Goal: Task Accomplishment & Management: Manage account settings

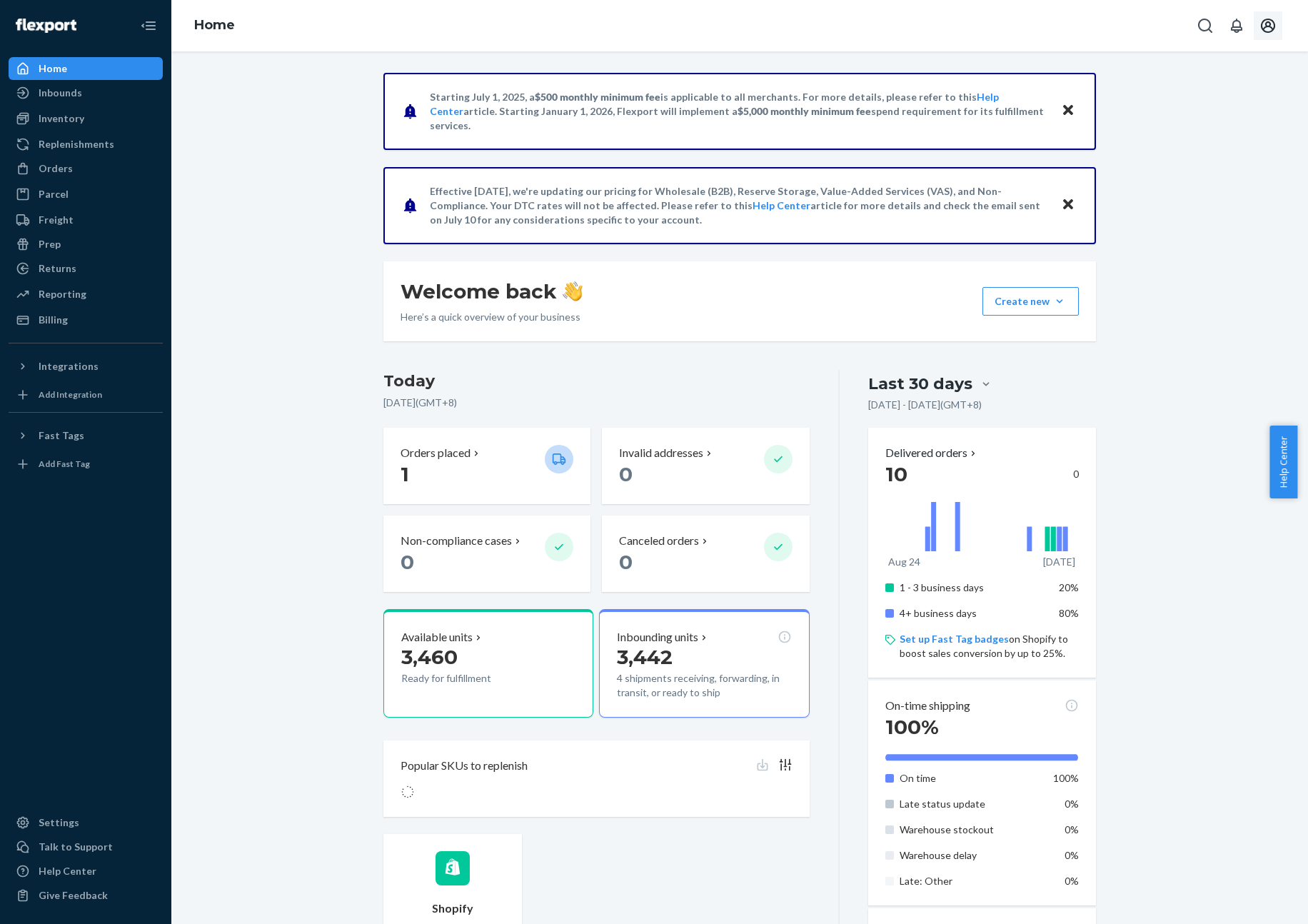
click at [1277, 26] on button "Open account menu" at bounding box center [1268, 26] width 29 height 29
click at [1213, 114] on div "Settings" at bounding box center [1236, 126] width 111 height 26
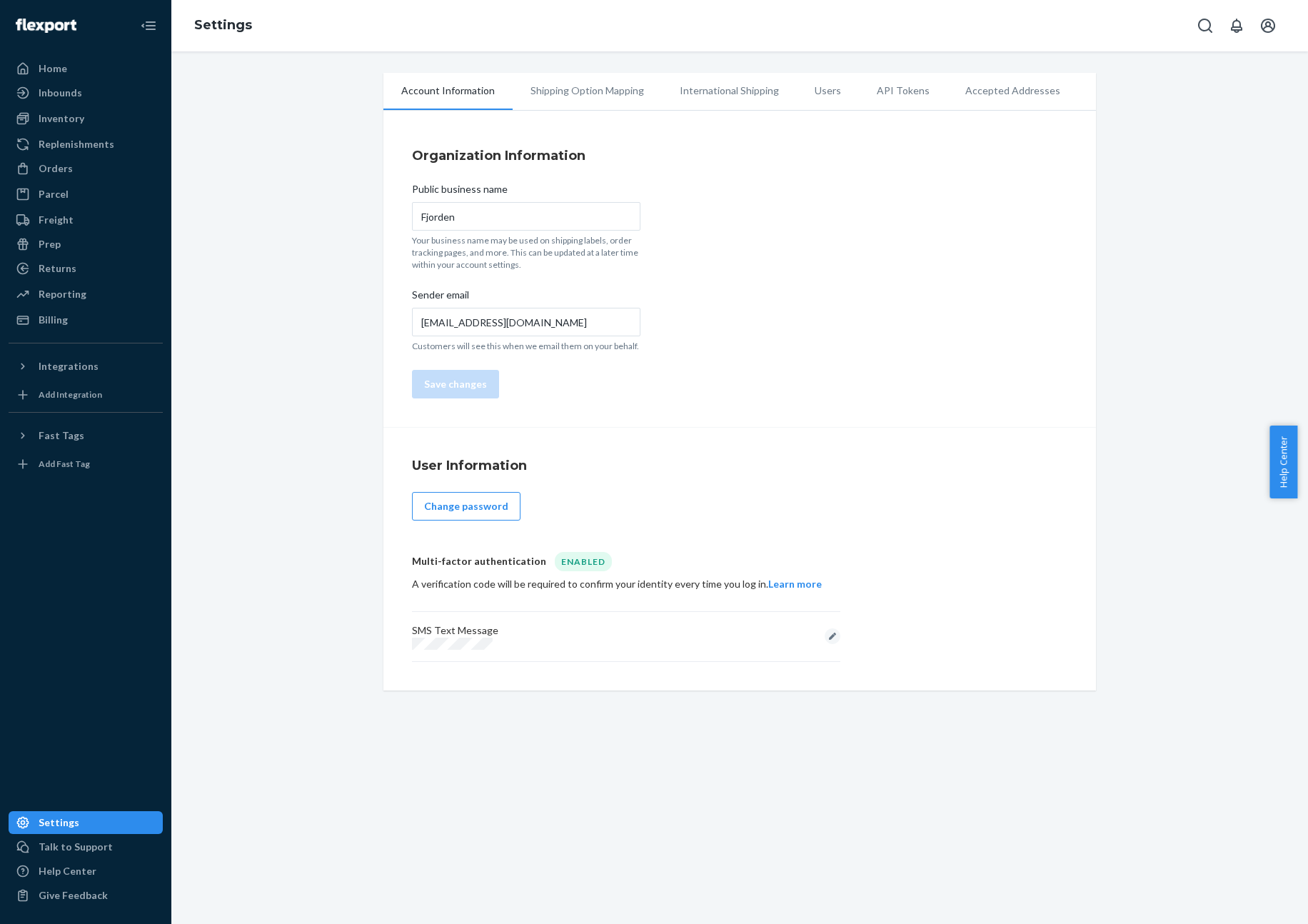
click at [624, 362] on div "Public business name Fjorden Your business name may be used on shipping labels,…" at bounding box center [526, 290] width 229 height 234
click at [574, 94] on li "Shipping Option Mapping" at bounding box center [587, 91] width 149 height 36
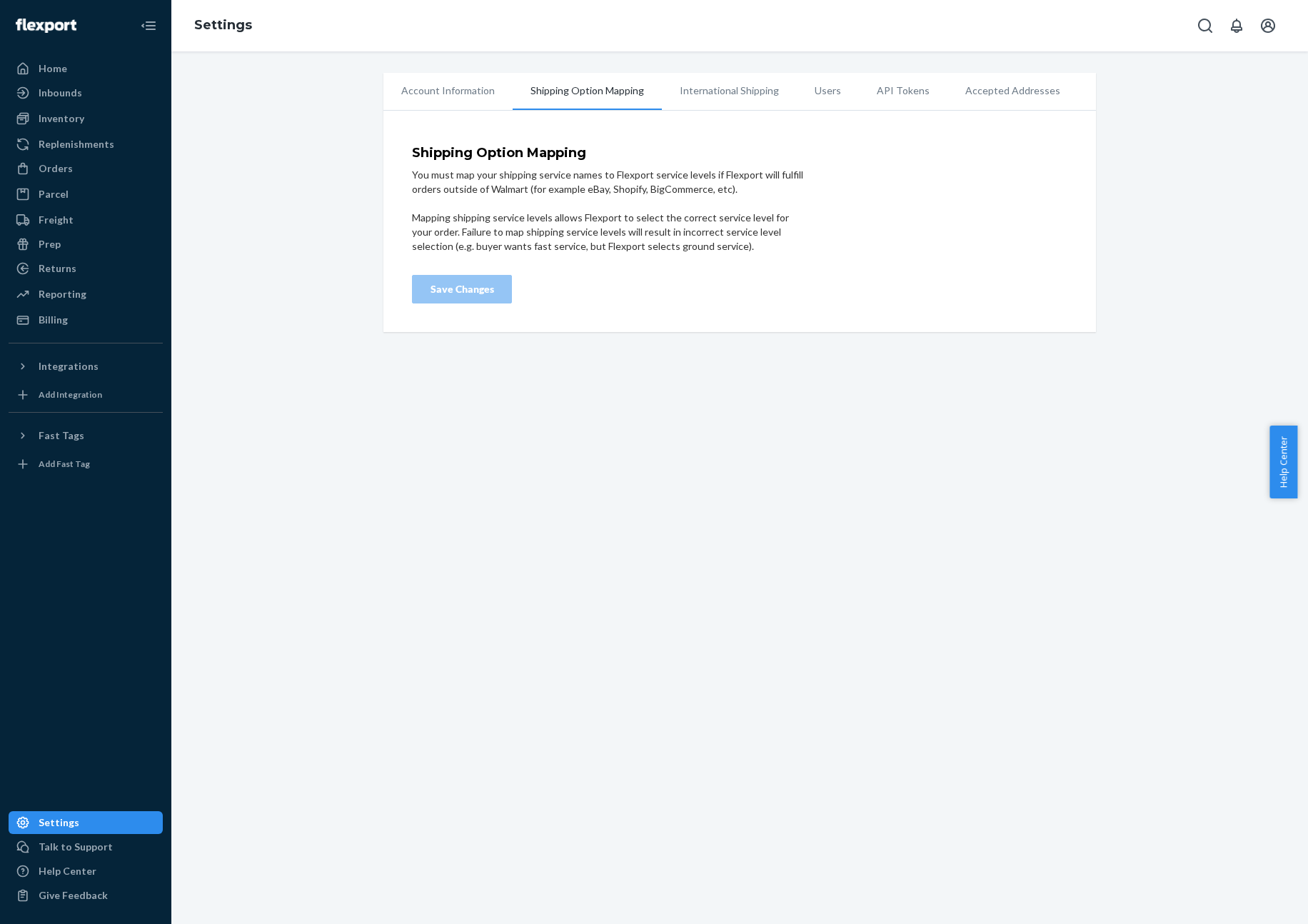
click at [794, 89] on ul "Account Information Shipping Option Mapping International Shipping Users API To…" at bounding box center [739, 92] width 713 height 38
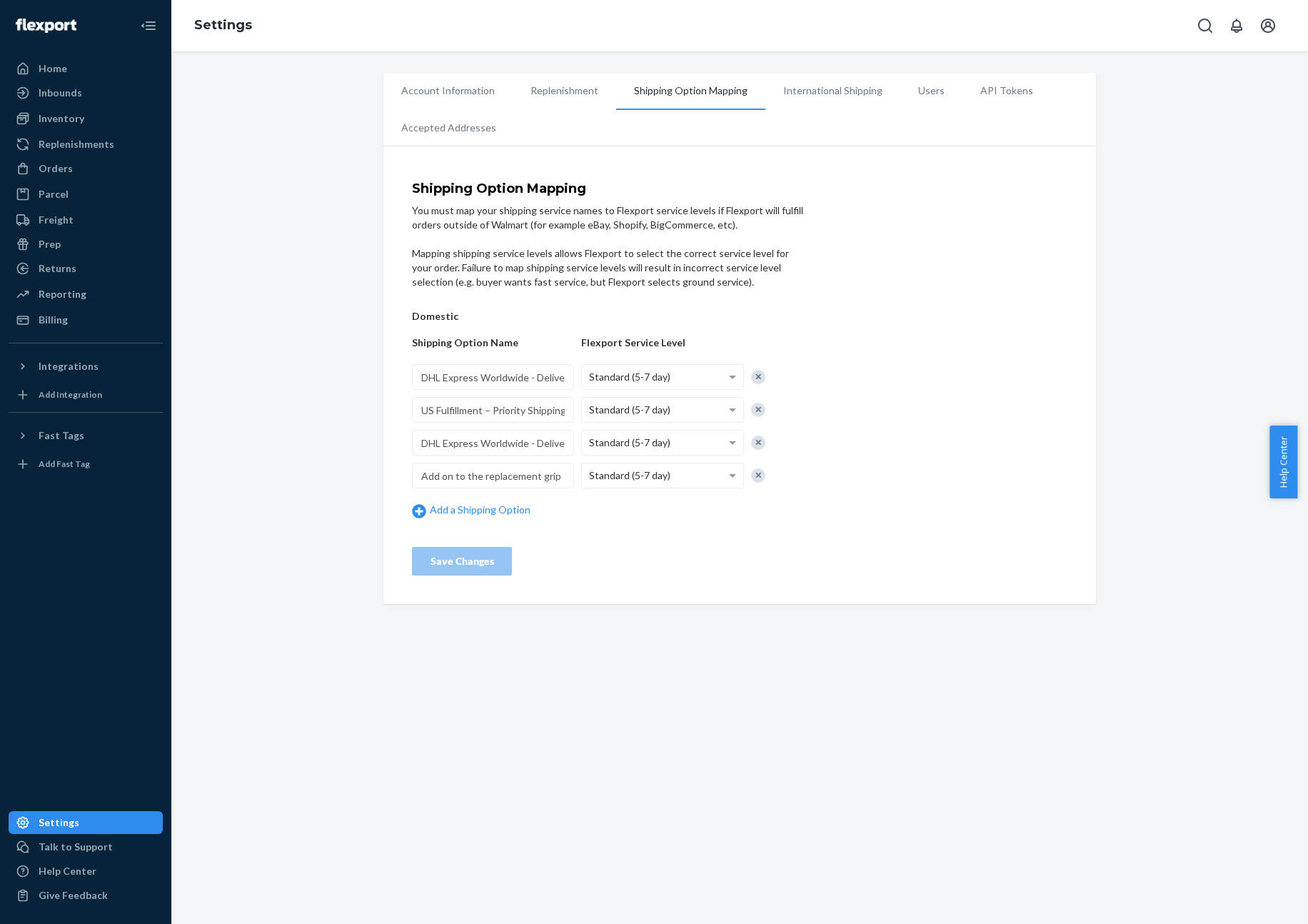
click at [910, 92] on li "Users" at bounding box center [932, 91] width 62 height 36
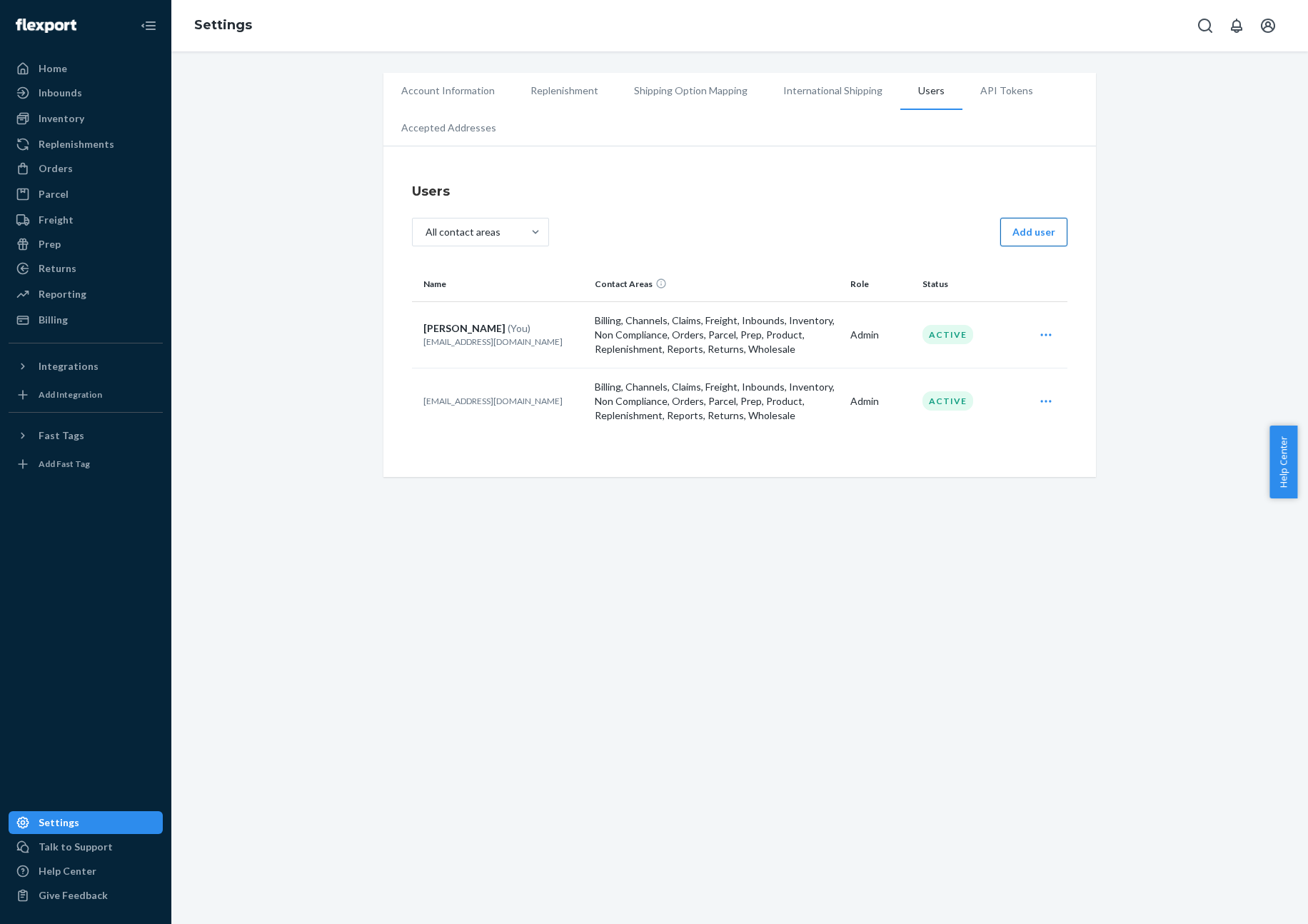
click at [1020, 237] on button "Add user" at bounding box center [1033, 232] width 67 height 29
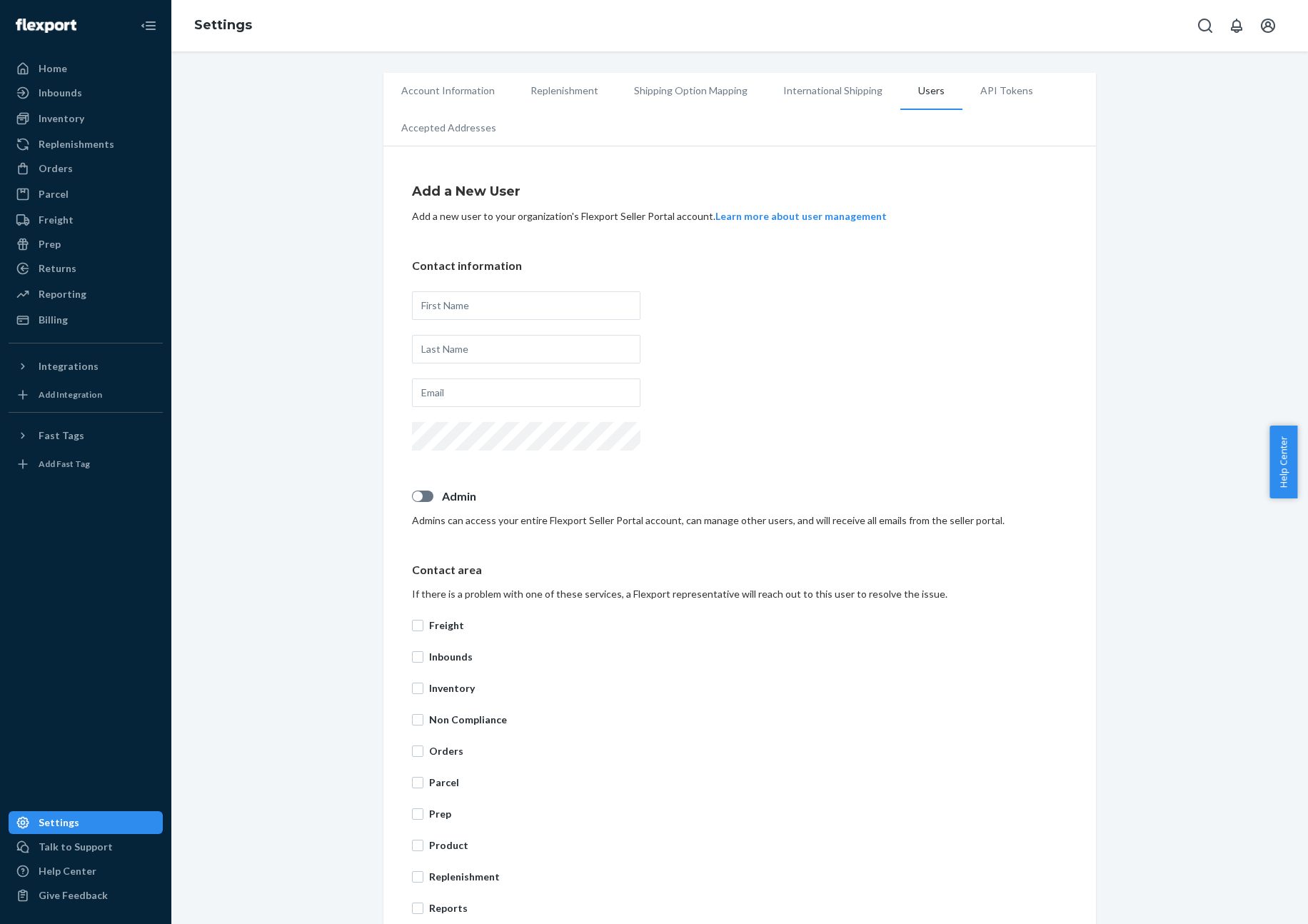
click at [564, 307] on input "text" at bounding box center [526, 306] width 229 height 29
click at [751, 261] on p "Contact information" at bounding box center [739, 265] width 656 height 16
click at [533, 296] on input "text" at bounding box center [526, 306] width 229 height 29
click at [507, 315] on input "rer" at bounding box center [526, 306] width 229 height 29
click at [507, 313] on input "rer" at bounding box center [526, 306] width 229 height 29
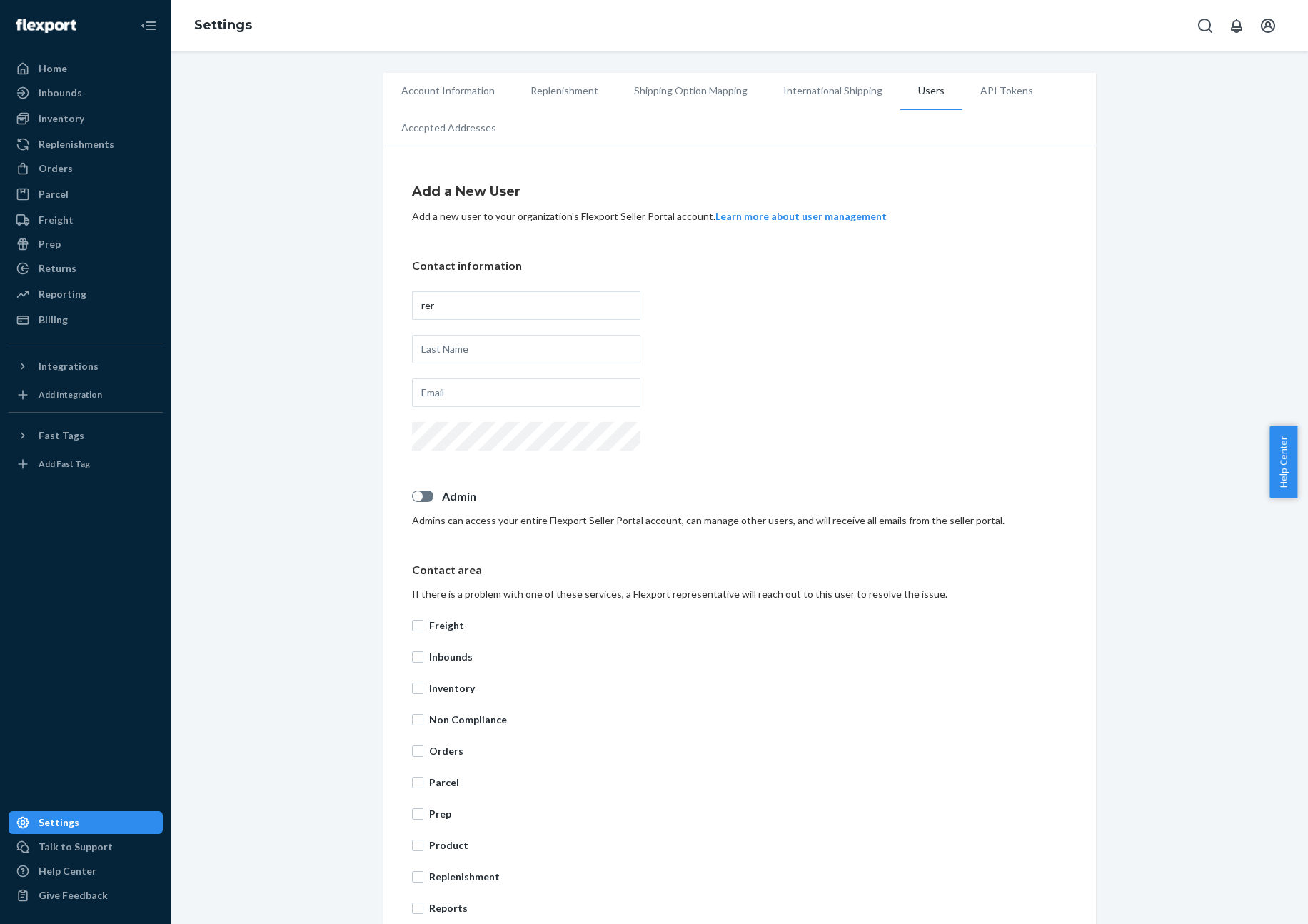
click at [507, 313] on input "rer" at bounding box center [526, 306] width 229 height 29
type input "ChristellCh"
click at [505, 299] on input "[DEMOGRAPHIC_DATA]" at bounding box center [526, 306] width 229 height 29
click at [490, 300] on input "Chri" at bounding box center [526, 306] width 229 height 29
paste input "stelle Armonio"
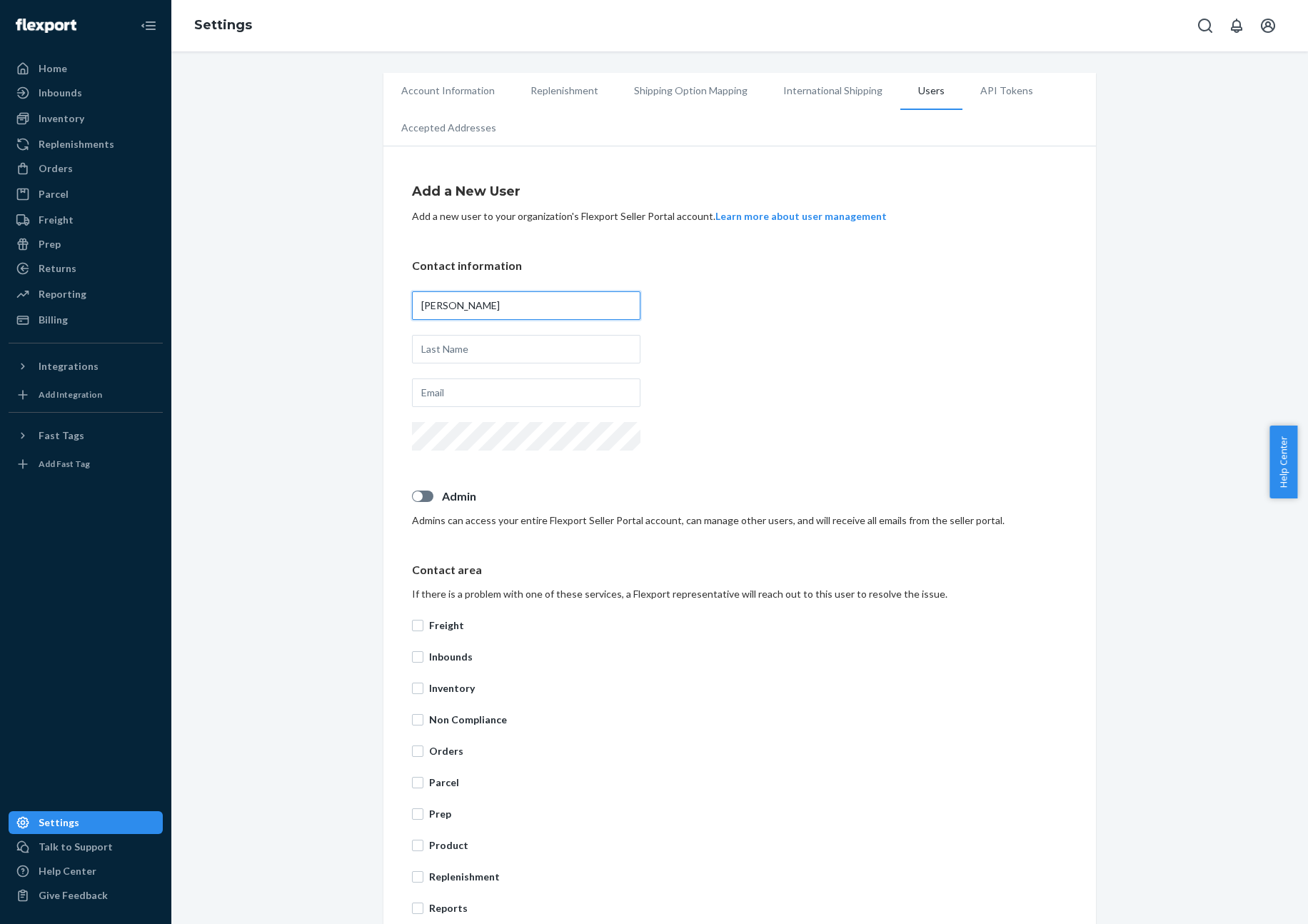
click at [469, 300] on input "[PERSON_NAME]" at bounding box center [526, 306] width 229 height 29
type input "[PERSON_NAME]"
click at [480, 341] on input "text" at bounding box center [526, 349] width 229 height 29
paste input "Armonio"
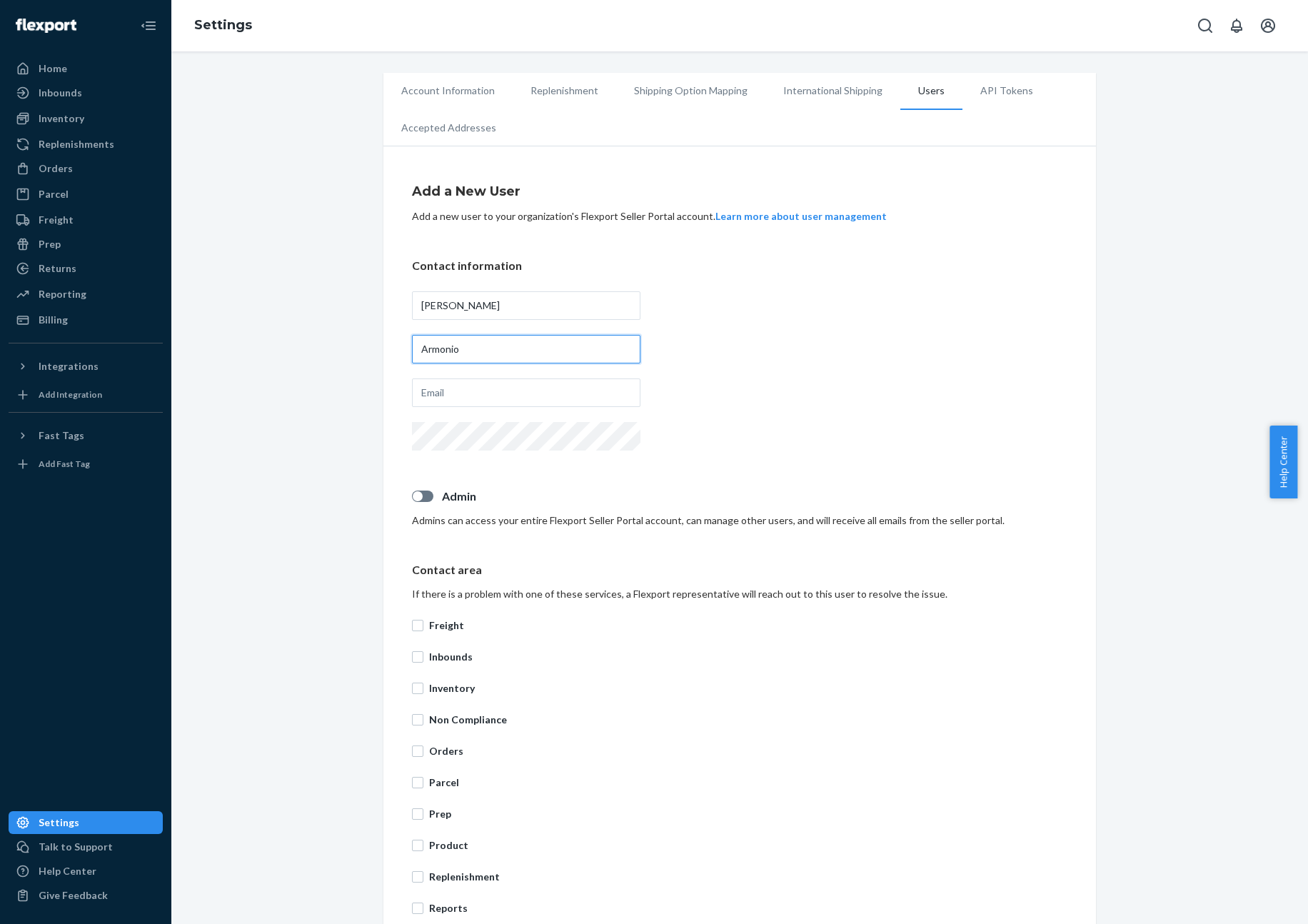
type input "Armonio"
click at [440, 393] on input "text" at bounding box center [526, 393] width 229 height 29
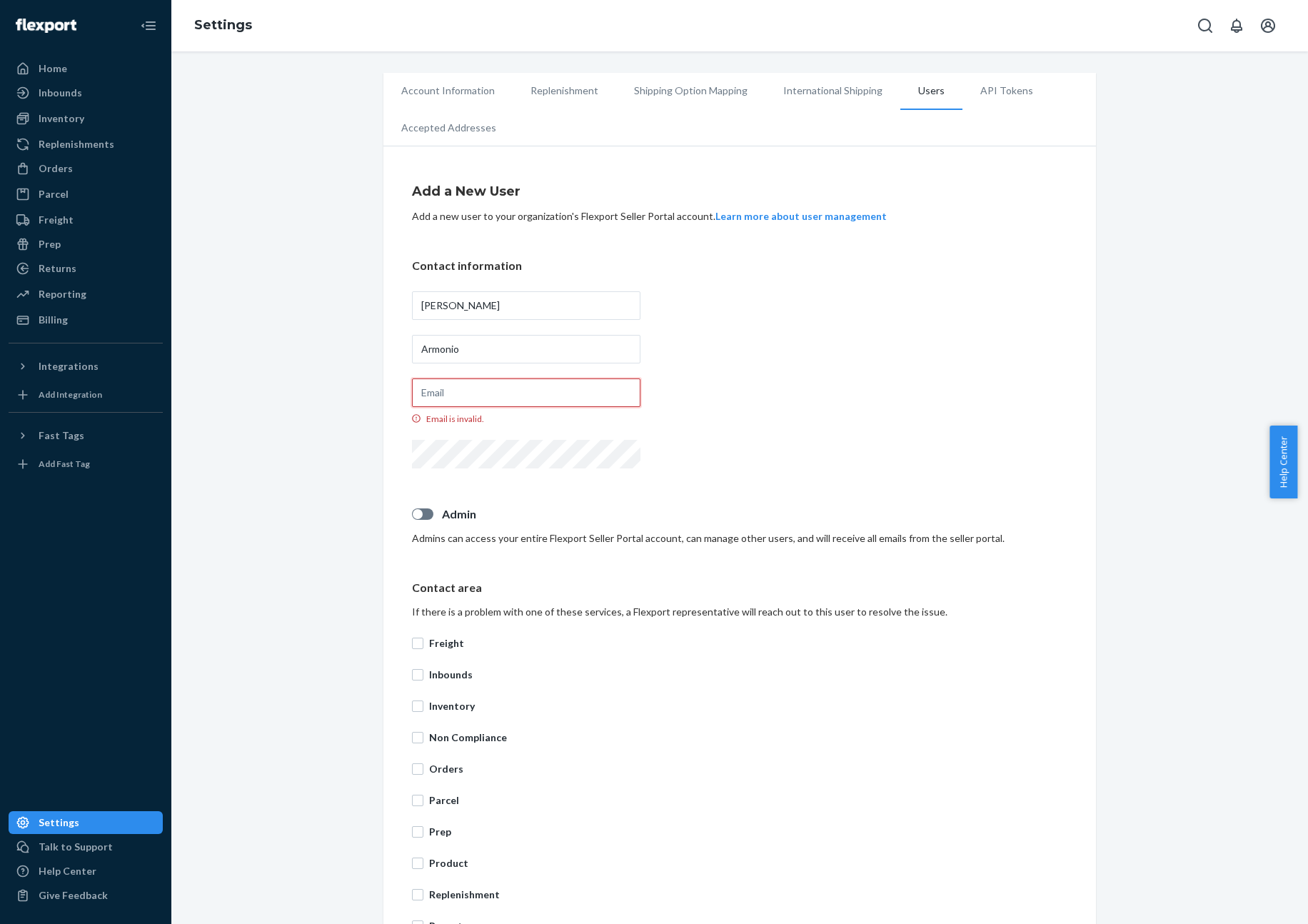
click at [505, 387] on input "Email is invalid." at bounding box center [526, 393] width 229 height 29
paste input "[EMAIL_ADDRESS][DOMAIN_NAME]"
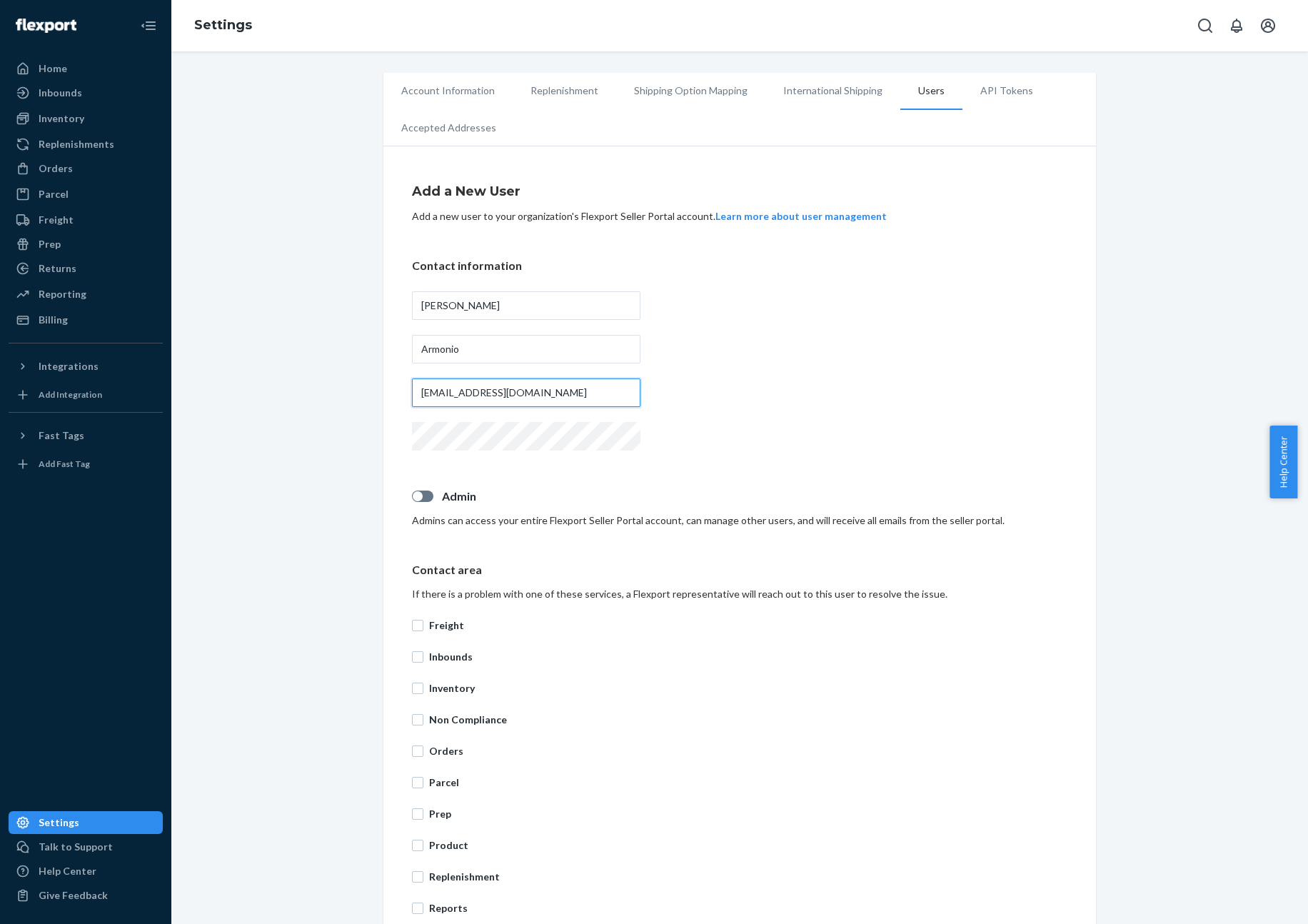
type input "[EMAIL_ADDRESS][DOMAIN_NAME]"
click at [552, 504] on p "Admin" at bounding box center [755, 497] width 625 height 16
click at [412, 502] on input "Admin" at bounding box center [411, 501] width 1 height 1
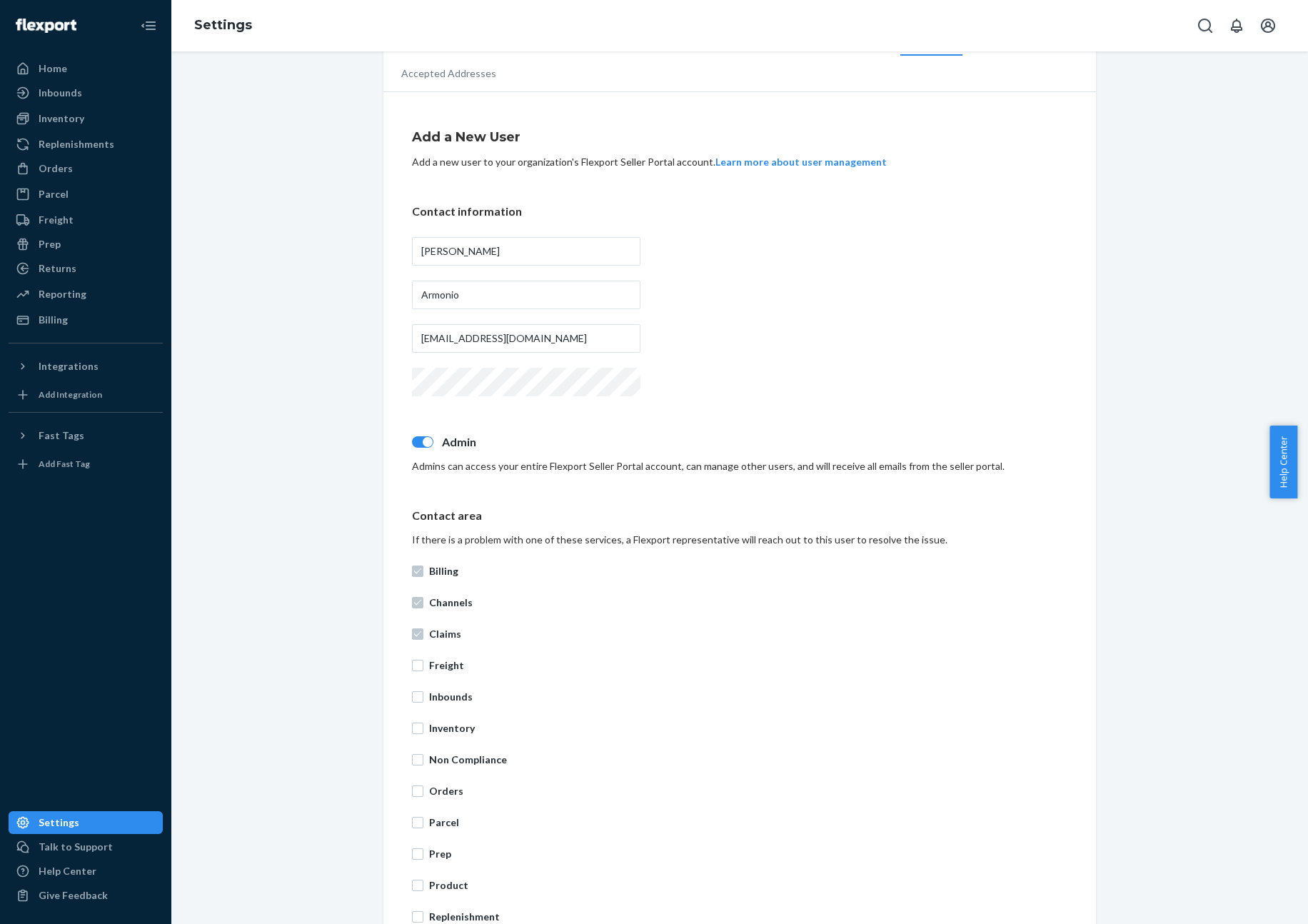
scroll to position [201, 0]
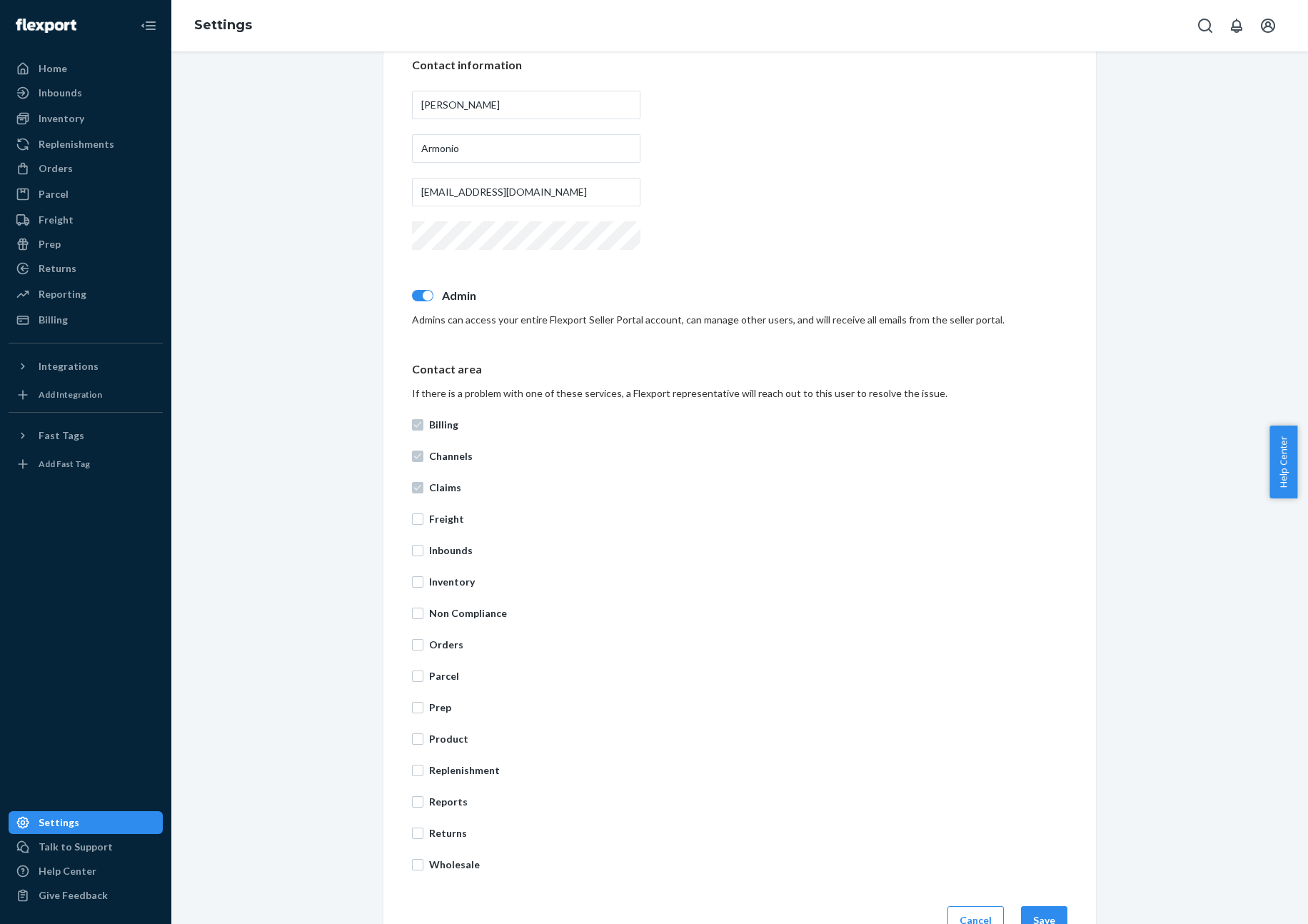
click at [412, 292] on div at bounding box center [423, 296] width 22 height 12
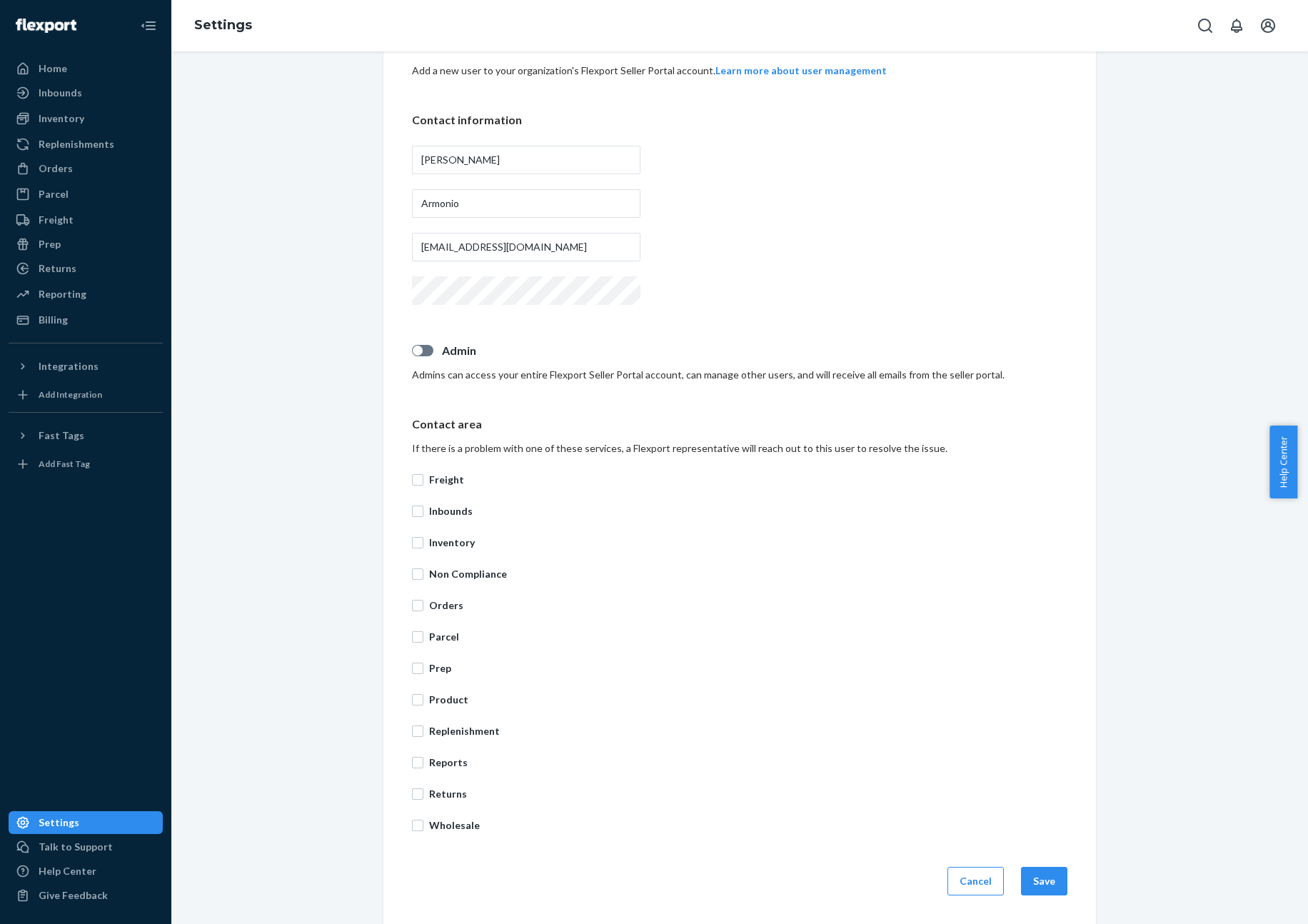
click at [418, 356] on label "Admin" at bounding box center [739, 351] width 656 height 16
click at [412, 356] on input "Admin" at bounding box center [411, 355] width 1 height 1
click at [423, 354] on div at bounding box center [427, 350] width 10 height 10
checkbox input "false"
click at [1047, 877] on button "Save" at bounding box center [1044, 881] width 47 height 29
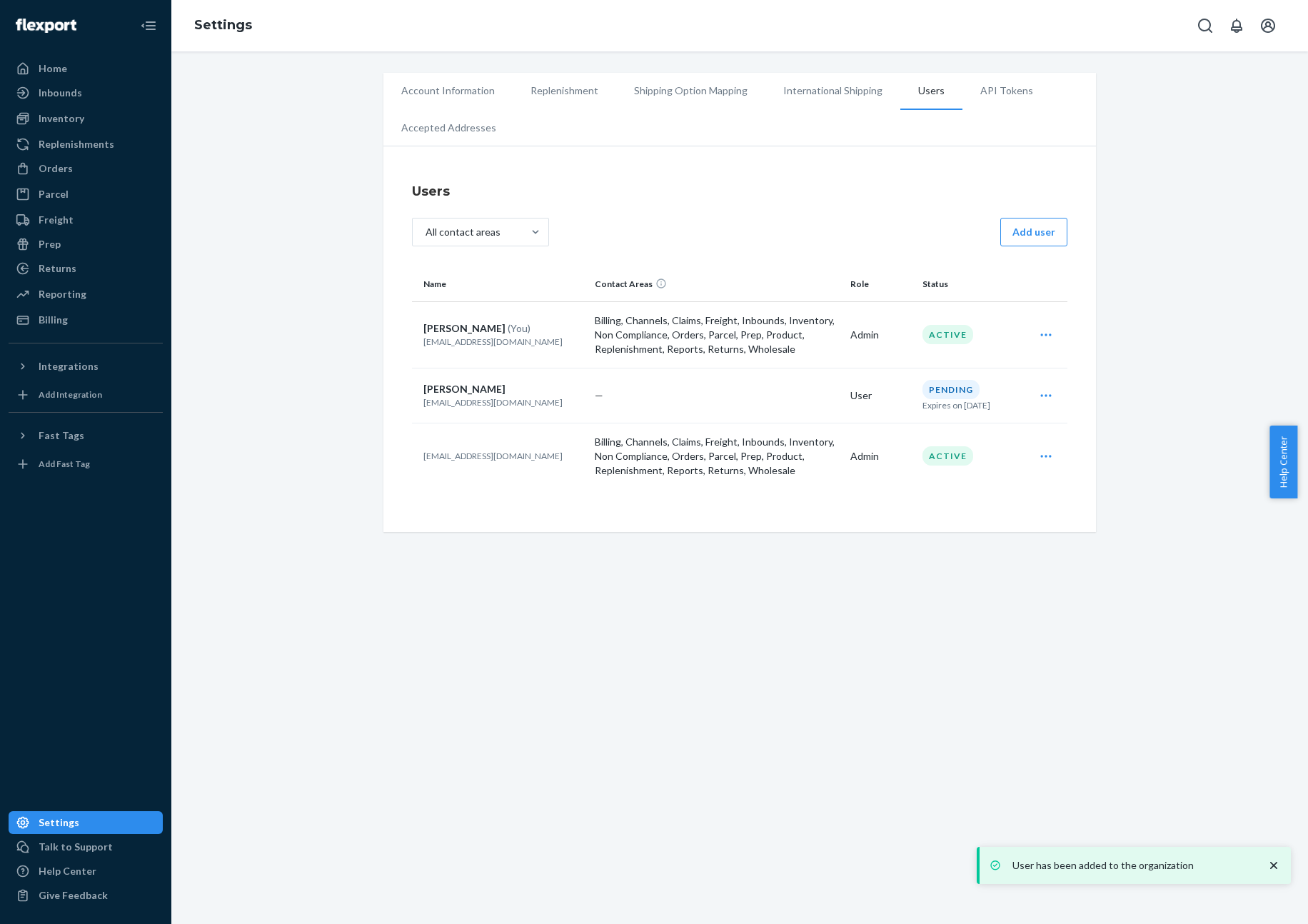
drag, startPoint x: 838, startPoint y: 213, endPoint x: 826, endPoint y: 211, distance: 12.2
click at [826, 211] on div "Users All contact areas Add user Name Contact Areas Role Status [PERSON_NAME] (…" at bounding box center [739, 343] width 656 height 338
click at [1122, 274] on div "Account Information Replenishment Shipping Option Mapping International Shippin…" at bounding box center [740, 303] width 1116 height 459
click at [1112, 268] on div "Account Information Replenishment Shipping Option Mapping International Shippin…" at bounding box center [740, 303] width 1116 height 459
click at [1031, 228] on button "Add user" at bounding box center [1033, 232] width 67 height 29
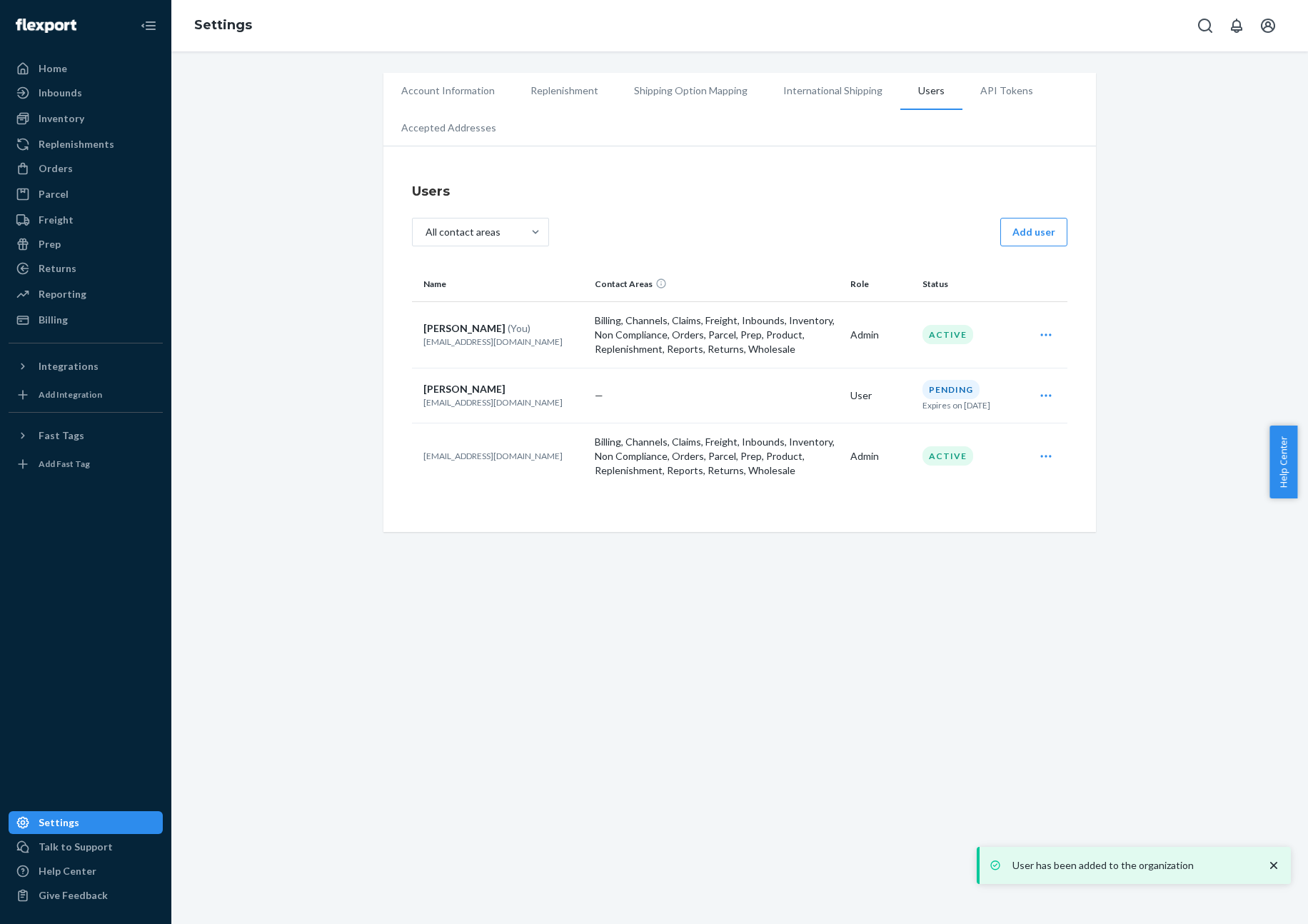
click at [1045, 320] on div "Edit" at bounding box center [1046, 334] width 37 height 29
click at [1041, 337] on icon "Open user actions" at bounding box center [1046, 334] width 14 height 14
click at [1019, 363] on button "Edit" at bounding box center [993, 370] width 137 height 31
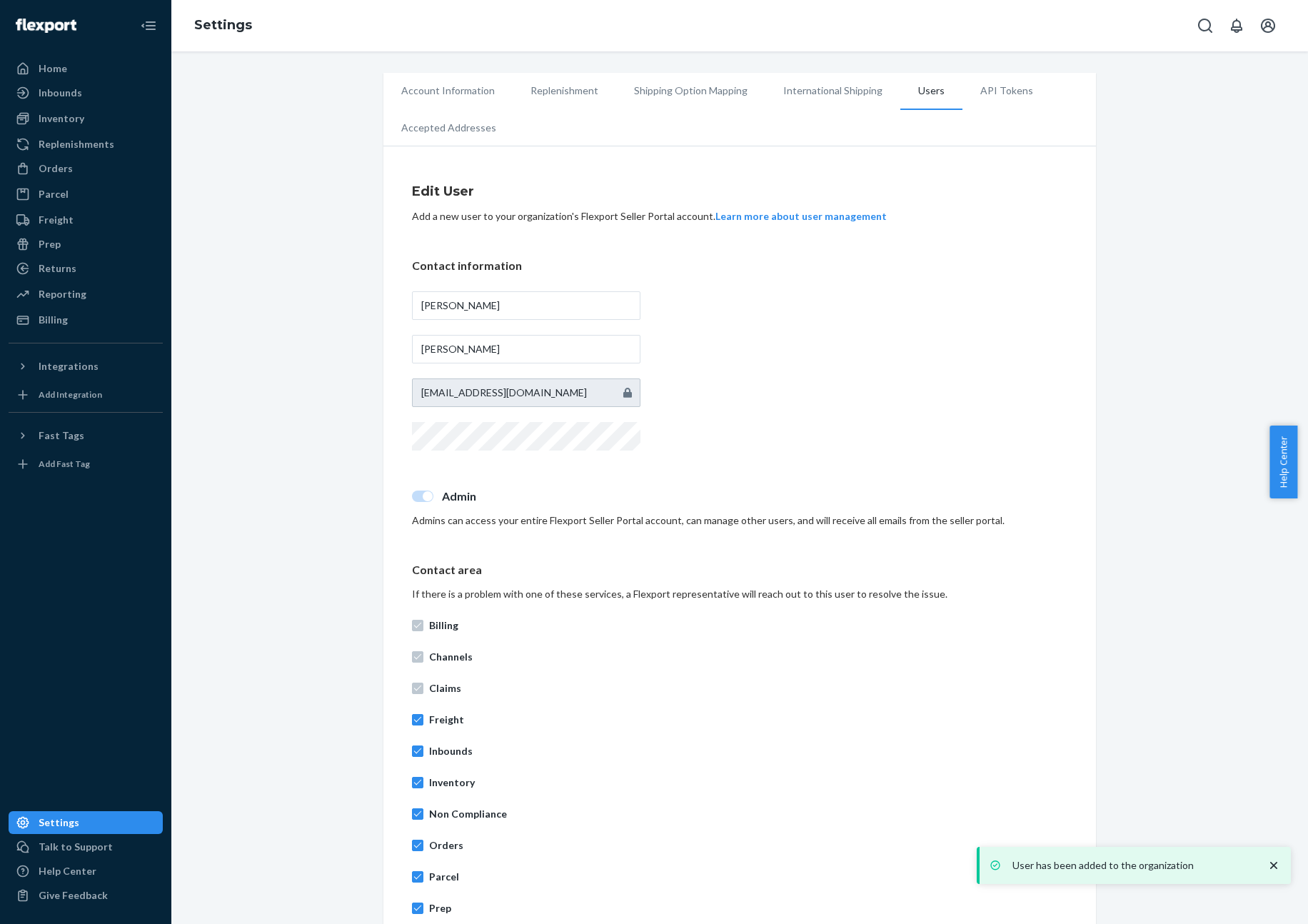
click at [469, 303] on input "[PERSON_NAME]" at bounding box center [526, 306] width 229 height 29
click at [470, 304] on input "[PERSON_NAME]" at bounding box center [526, 306] width 229 height 29
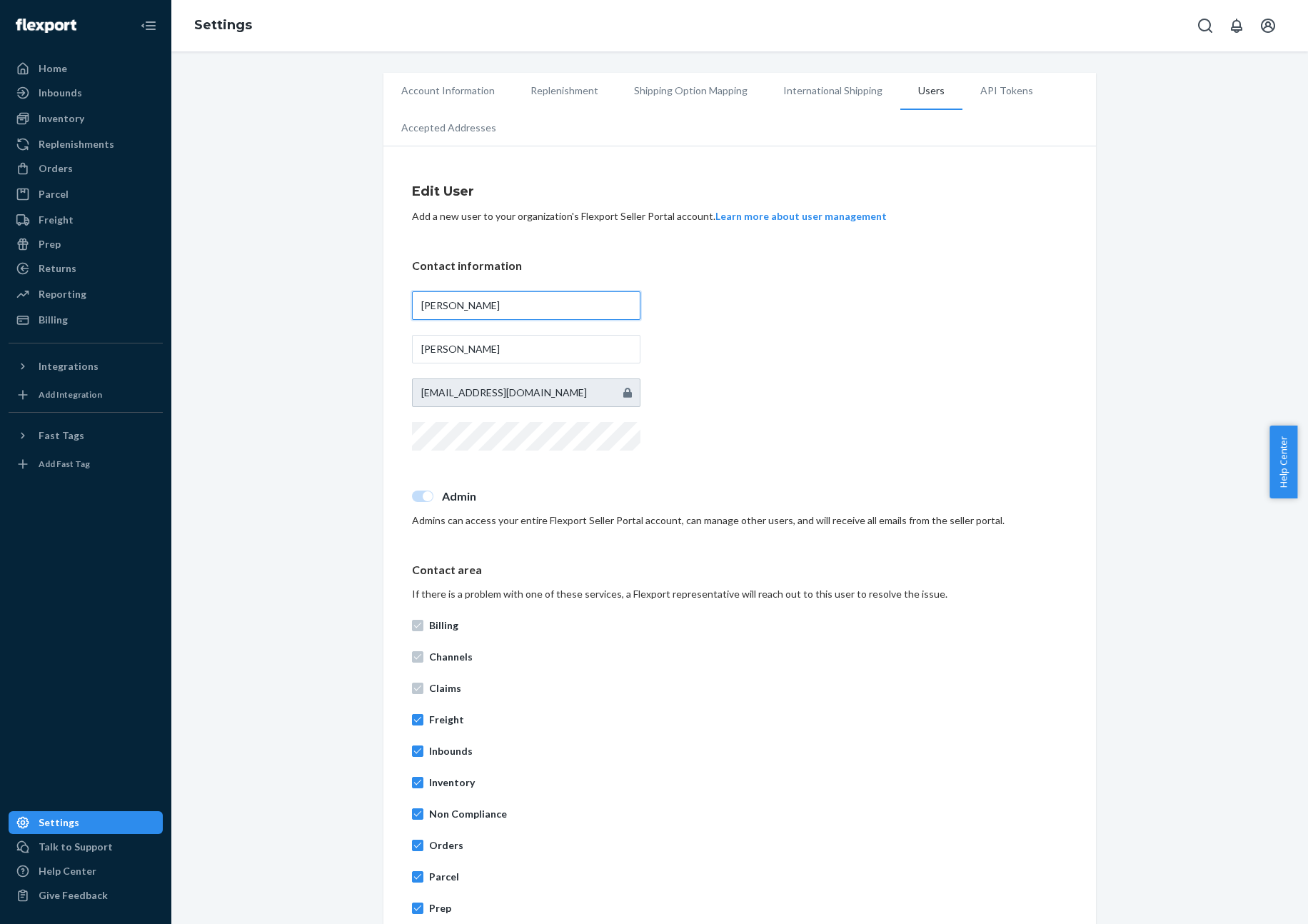
click at [535, 300] on input "[PERSON_NAME]" at bounding box center [526, 306] width 229 height 29
type input "Telynne"
click at [552, 342] on input "[PERSON_NAME]" at bounding box center [526, 349] width 229 height 29
type input "M"
click at [536, 299] on input "Telynne" at bounding box center [526, 306] width 229 height 29
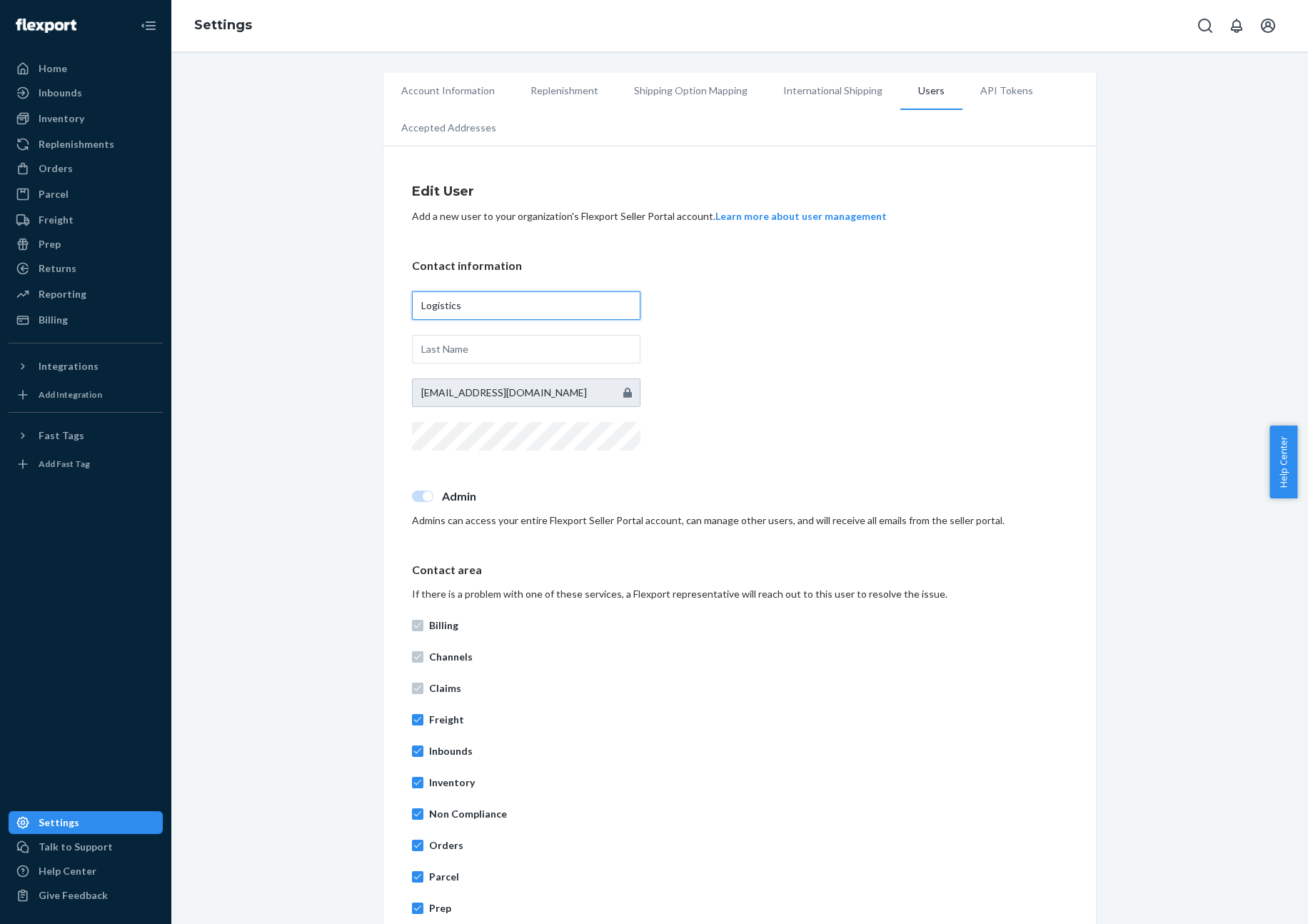
type input "Logistics"
type input "Fjorden"
click at [730, 327] on div "Contact information Logistics Fjorden [EMAIL_ADDRESS][DOMAIN_NAME]" at bounding box center [739, 355] width 656 height 196
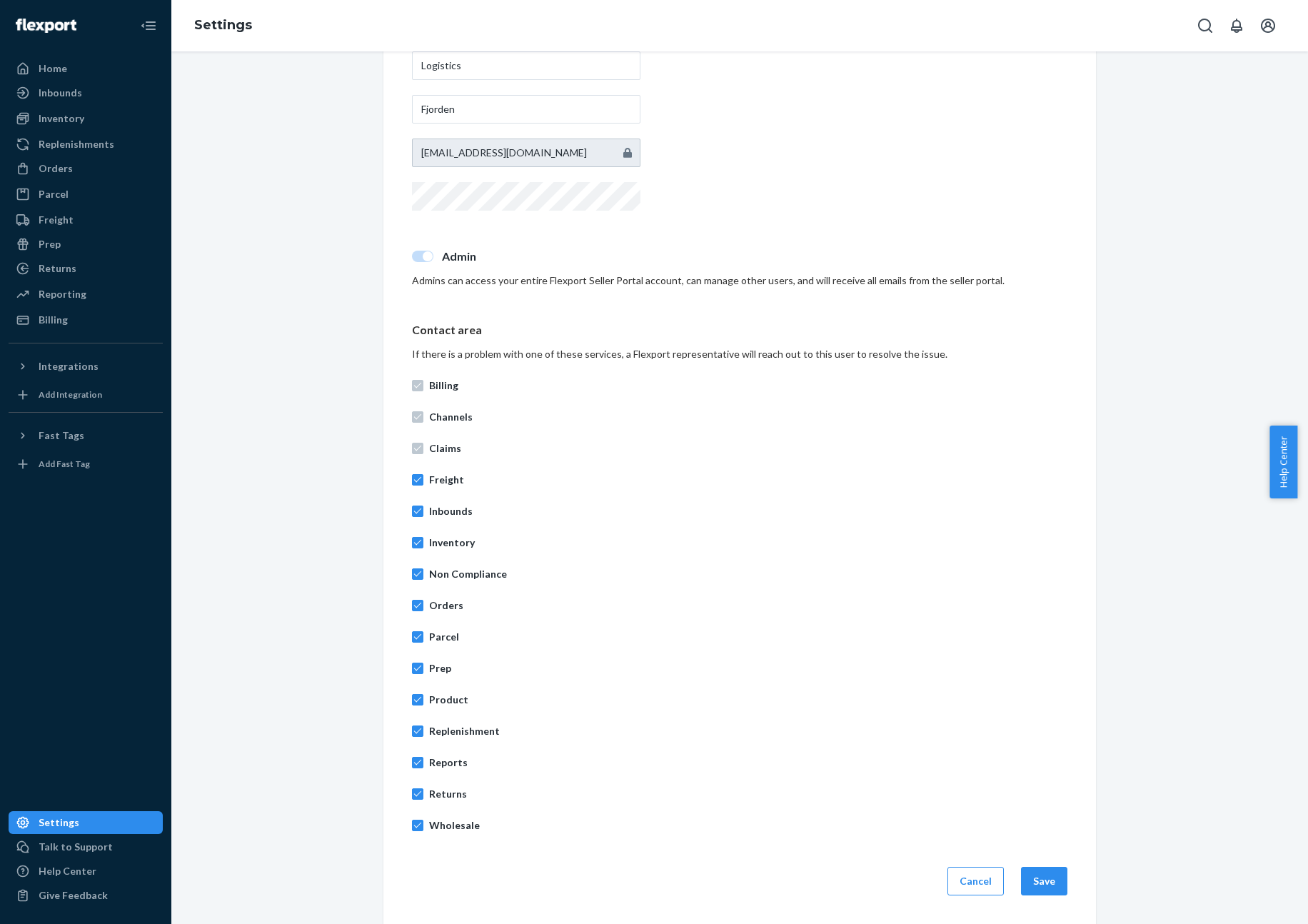
click at [739, 399] on div "Billing Channels Claims Freight Inbounds Inventory Non Compliance Orders Parcel…" at bounding box center [739, 605] width 656 height 471
click at [1015, 594] on div "Billing Channels Claims Freight Inbounds Inventory Non Compliance Orders Parcel…" at bounding box center [739, 605] width 656 height 471
click at [659, 258] on p "Admin" at bounding box center [755, 256] width 625 height 16
click at [862, 490] on div "Billing Channels Claims Freight Inbounds Inventory Non Compliance Orders Parcel…" at bounding box center [739, 605] width 656 height 471
click at [1048, 885] on button "Save" at bounding box center [1044, 881] width 47 height 29
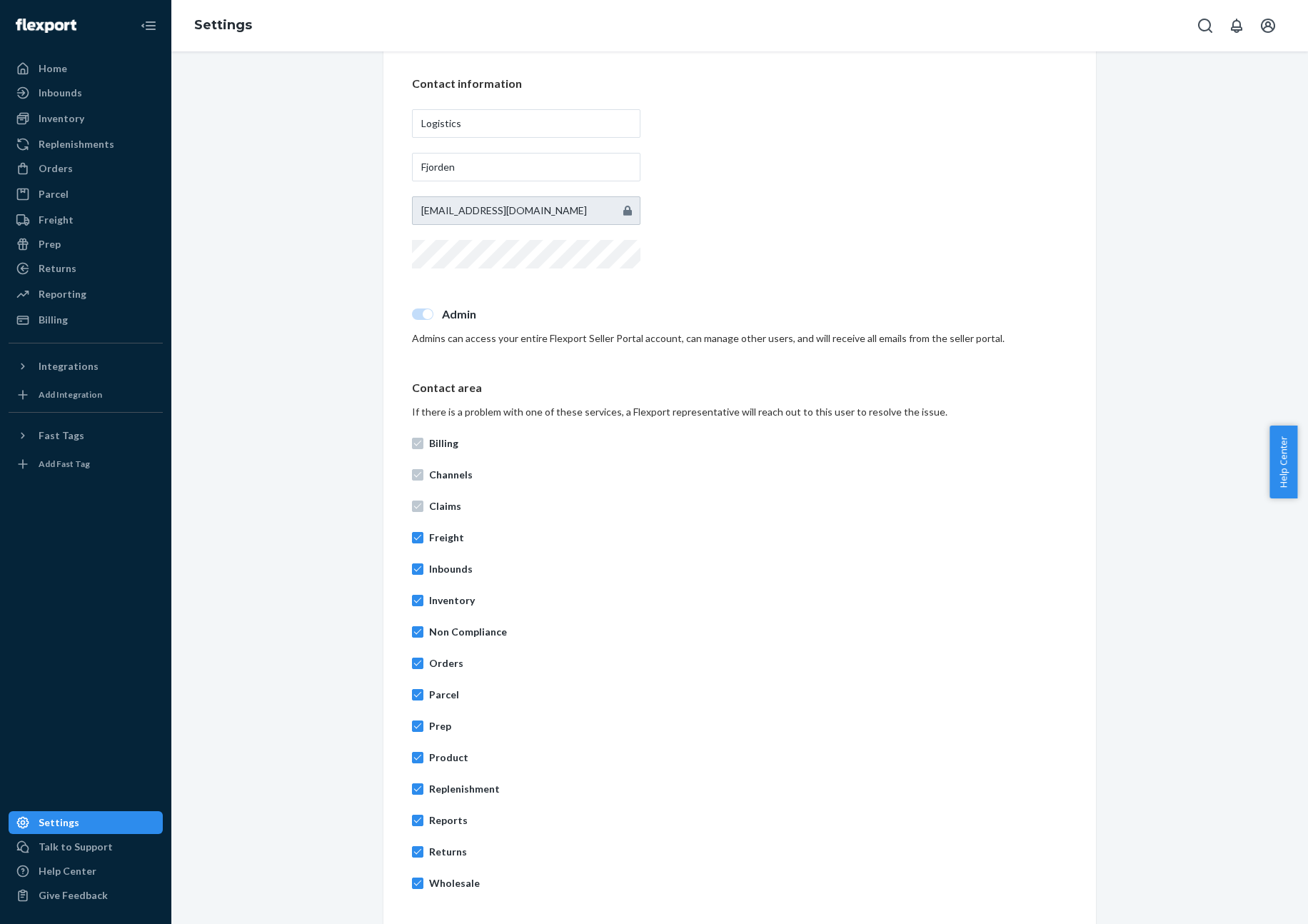
scroll to position [0, 0]
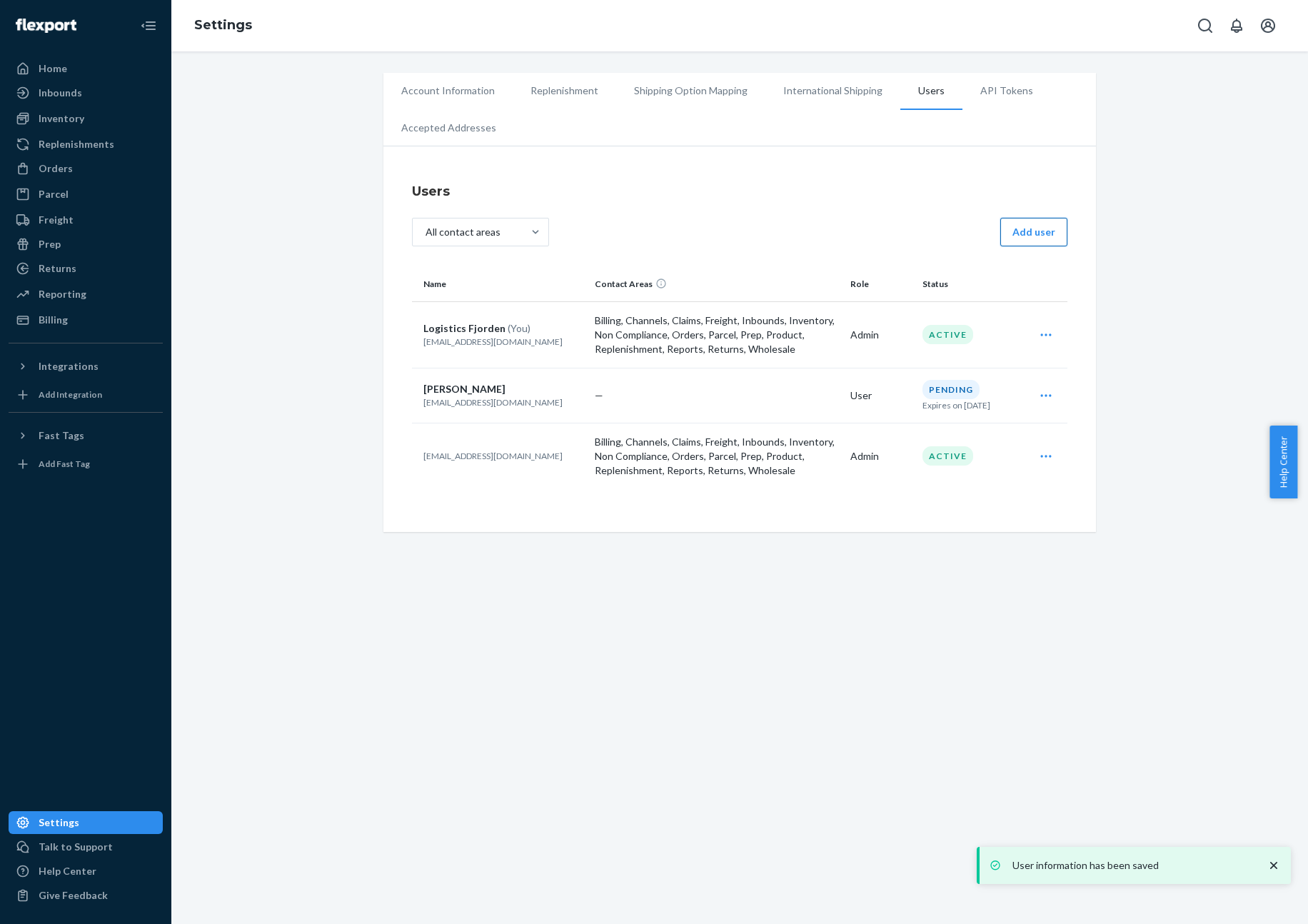
click at [1033, 221] on button "Add user" at bounding box center [1033, 232] width 67 height 29
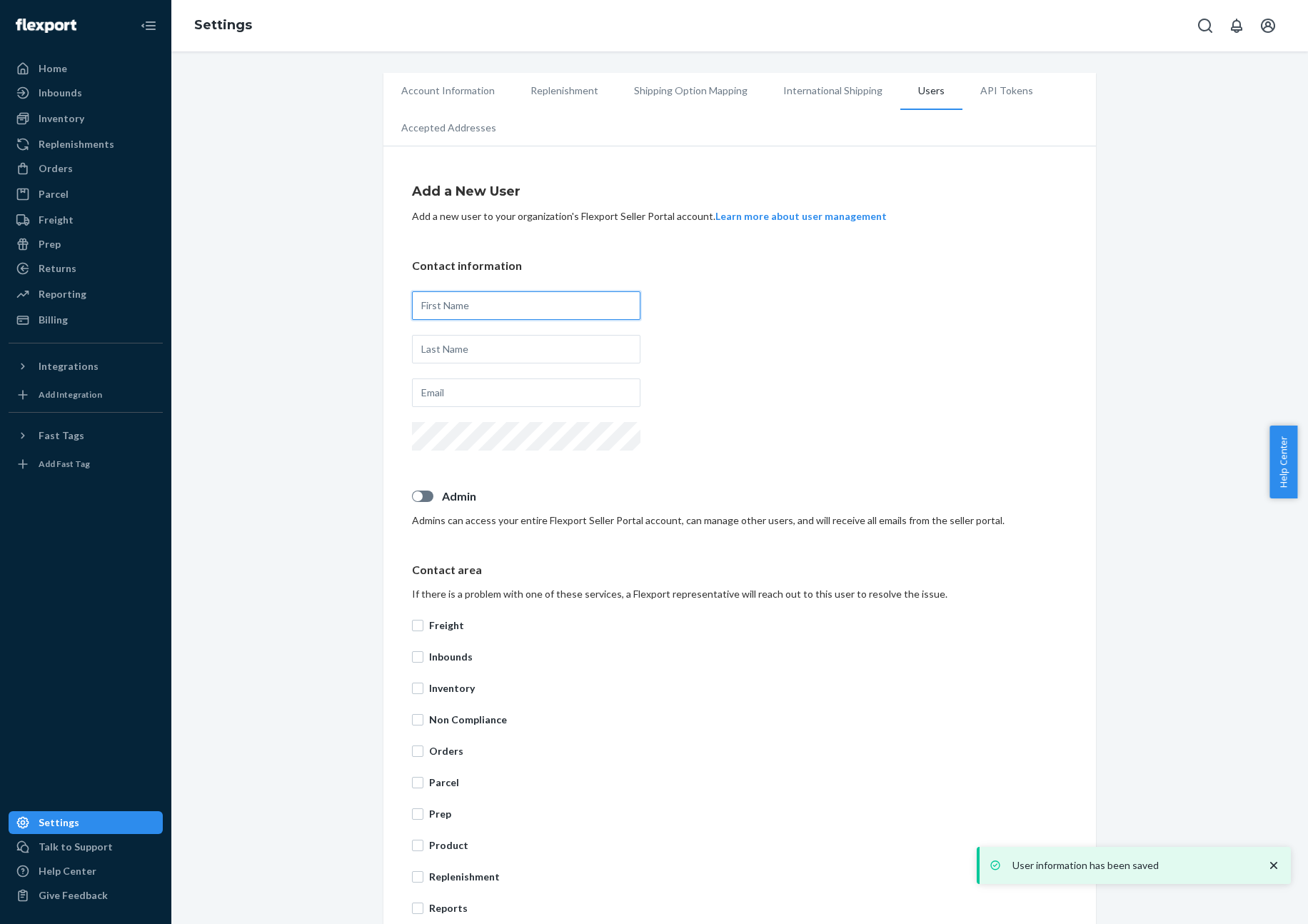
click at [452, 309] on input "text" at bounding box center [526, 306] width 229 height 29
type input "[PERSON_NAME]"
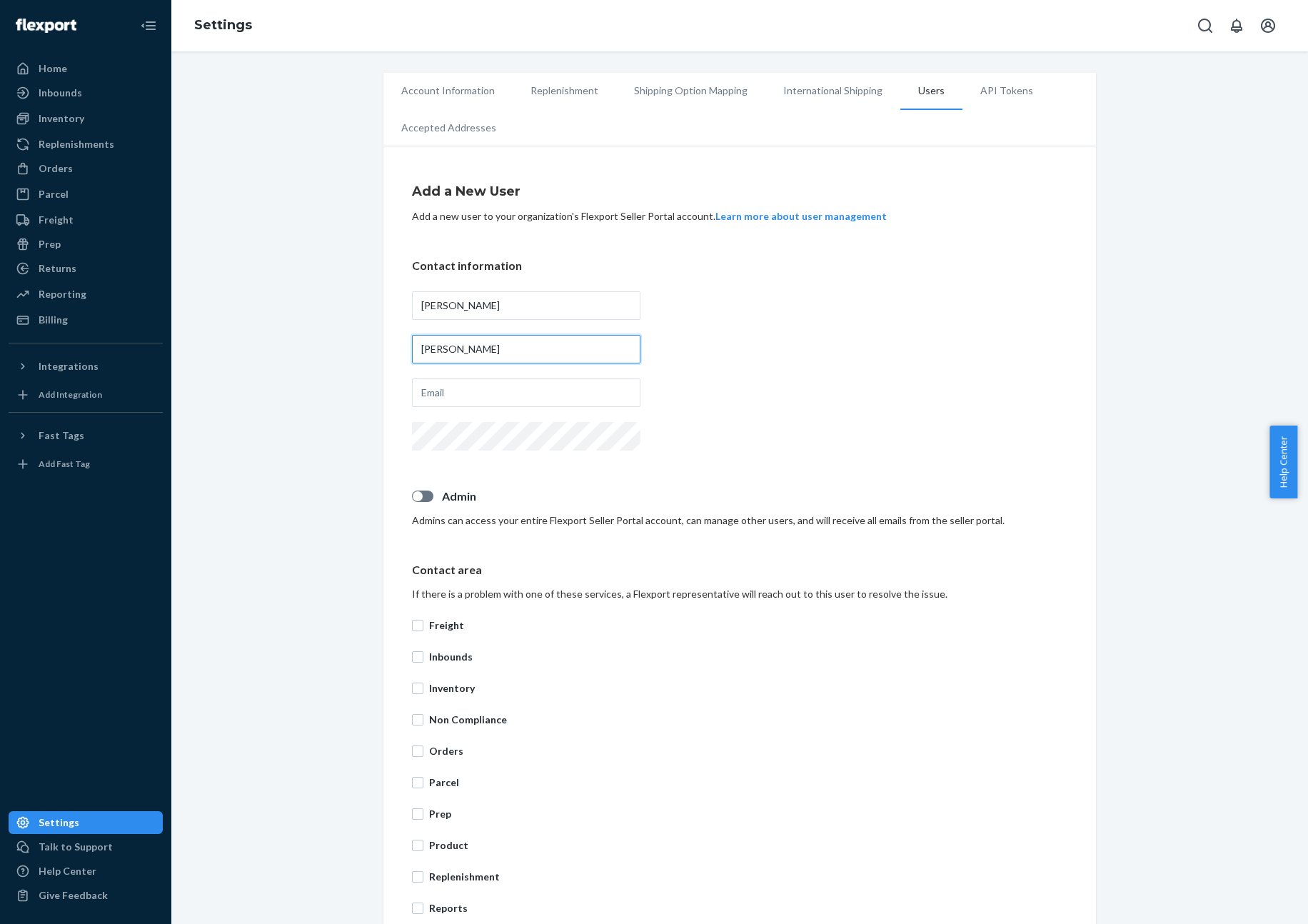
type input "[PERSON_NAME]"
type input "[PERSON_NAME][EMAIL_ADDRESS][PERSON_NAME][DOMAIN_NAME]"
click at [675, 428] on div "Contact information [PERSON_NAME] [PERSON_NAME][EMAIL_ADDRESS][PERSON_NAME][DOM…" at bounding box center [739, 355] width 656 height 196
click at [417, 493] on div at bounding box center [423, 496] width 22 height 12
checkbox input "true"
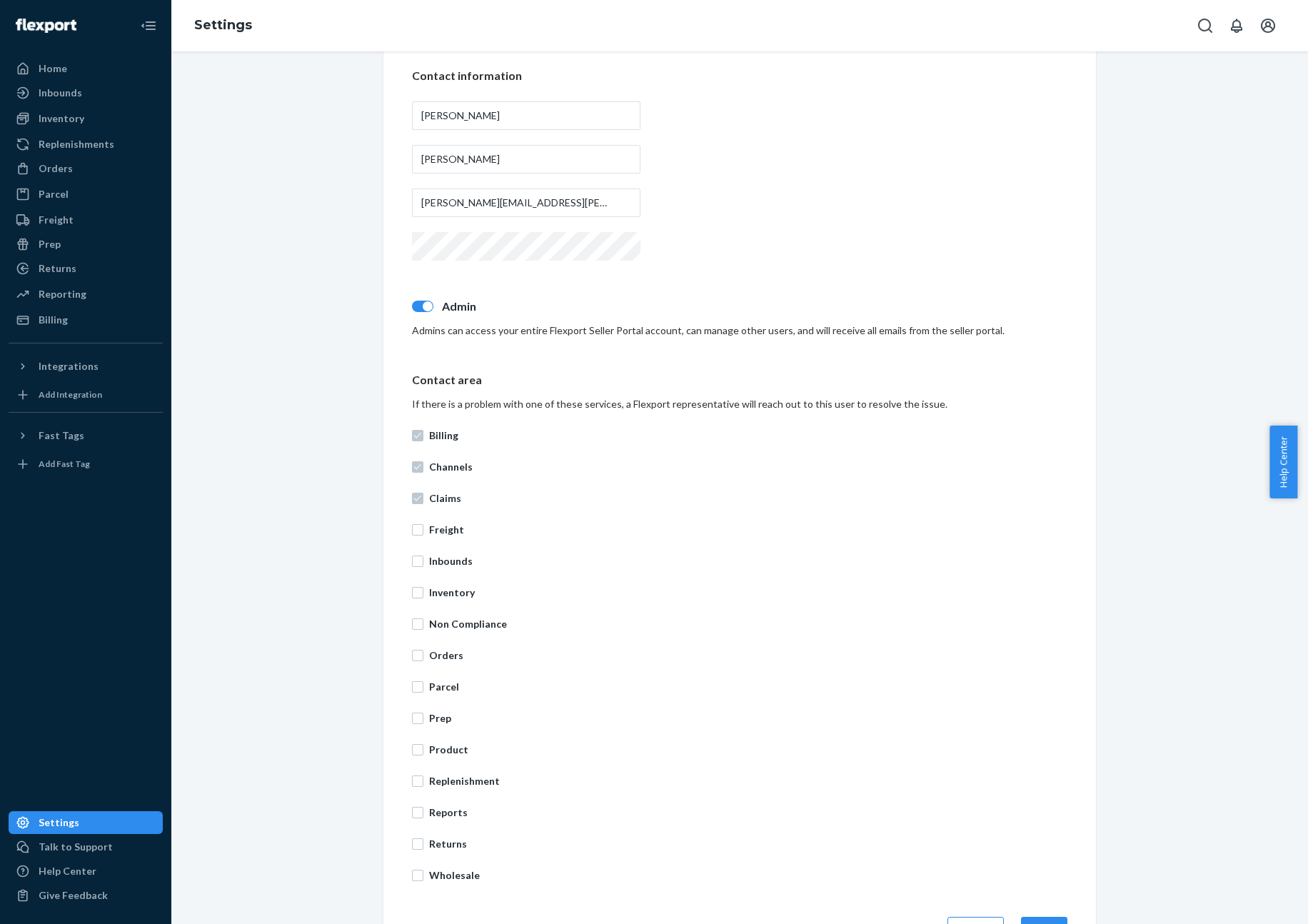
scroll to position [240, 0]
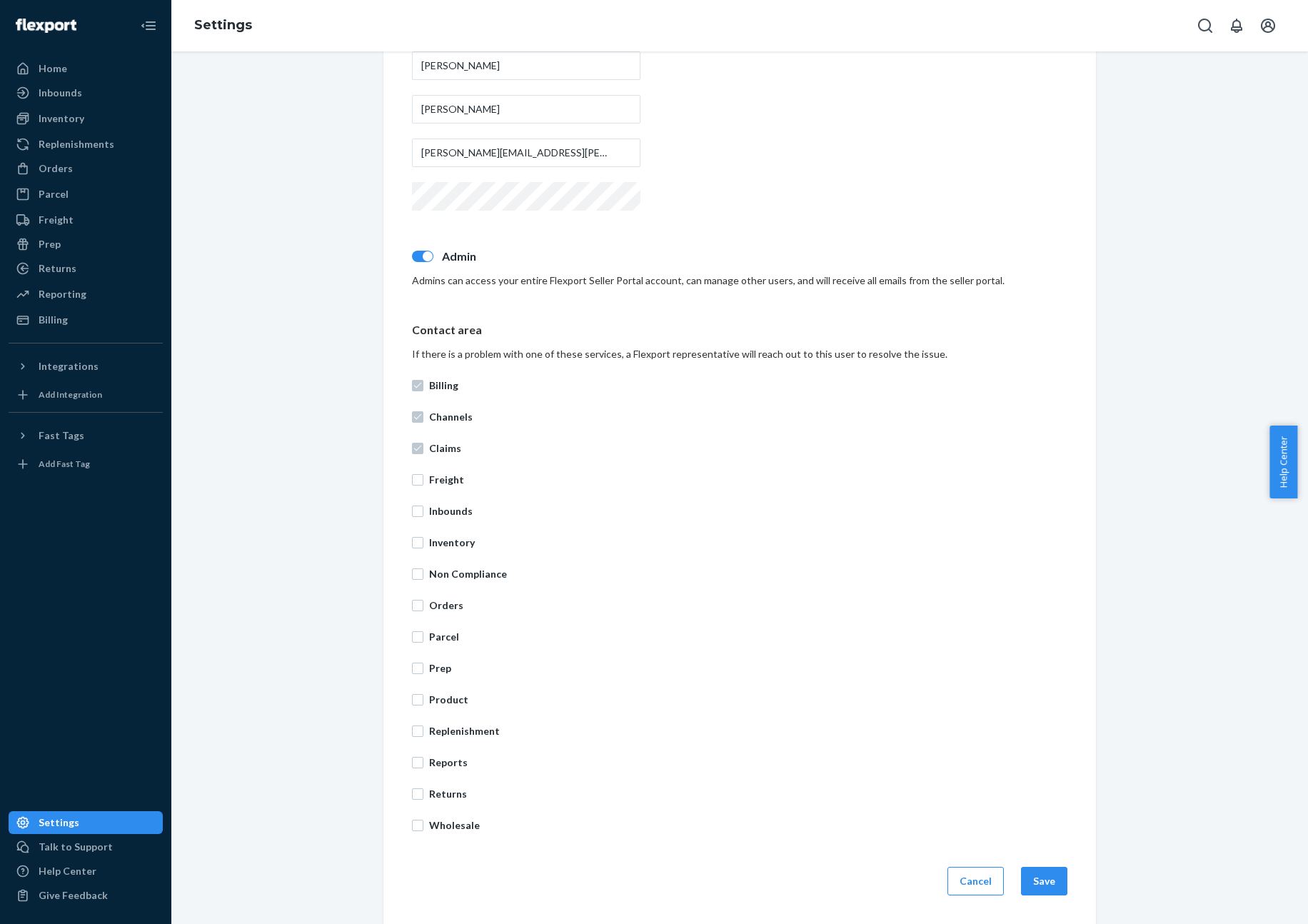
click at [448, 469] on div "Billing Channels Claims Freight Inbounds Inventory Non Compliance Orders Parcel…" at bounding box center [739, 605] width 656 height 471
click at [445, 483] on p "Freight" at bounding box center [748, 479] width 638 height 14
click at [424, 483] on input "Freight" at bounding box center [417, 479] width 12 height 12
checkbox input "true"
drag, startPoint x: 447, startPoint y: 500, endPoint x: 451, endPoint y: 523, distance: 23.3
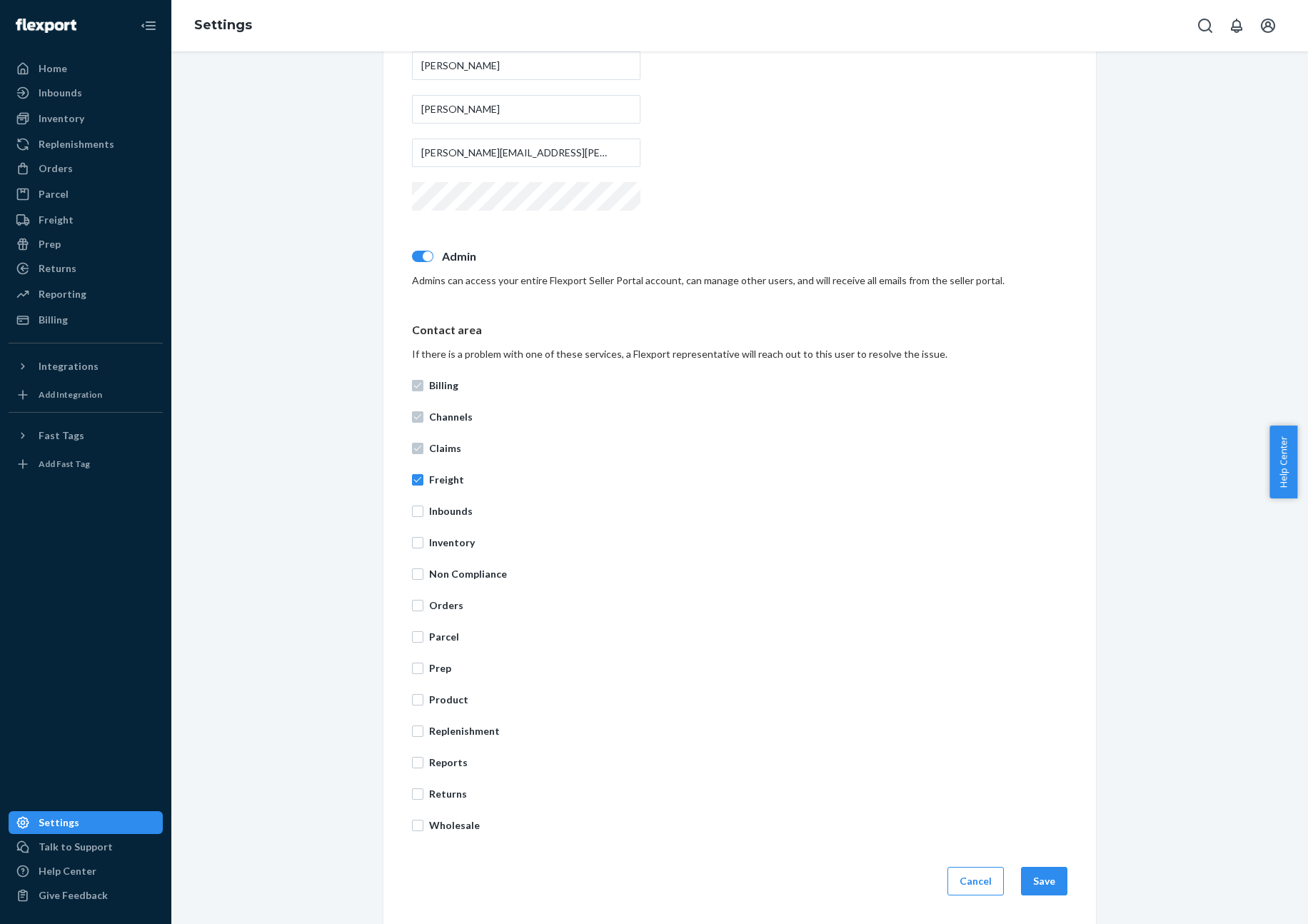
click at [447, 500] on div "Billing Channels Claims Freight Inbounds Inventory Non Compliance Orders Parcel…" at bounding box center [739, 605] width 656 height 471
click at [451, 539] on p "Inventory" at bounding box center [748, 542] width 638 height 14
click at [424, 539] on input "Inventory" at bounding box center [417, 542] width 12 height 12
checkbox input "true"
click at [448, 517] on p "Inbounds" at bounding box center [748, 511] width 638 height 14
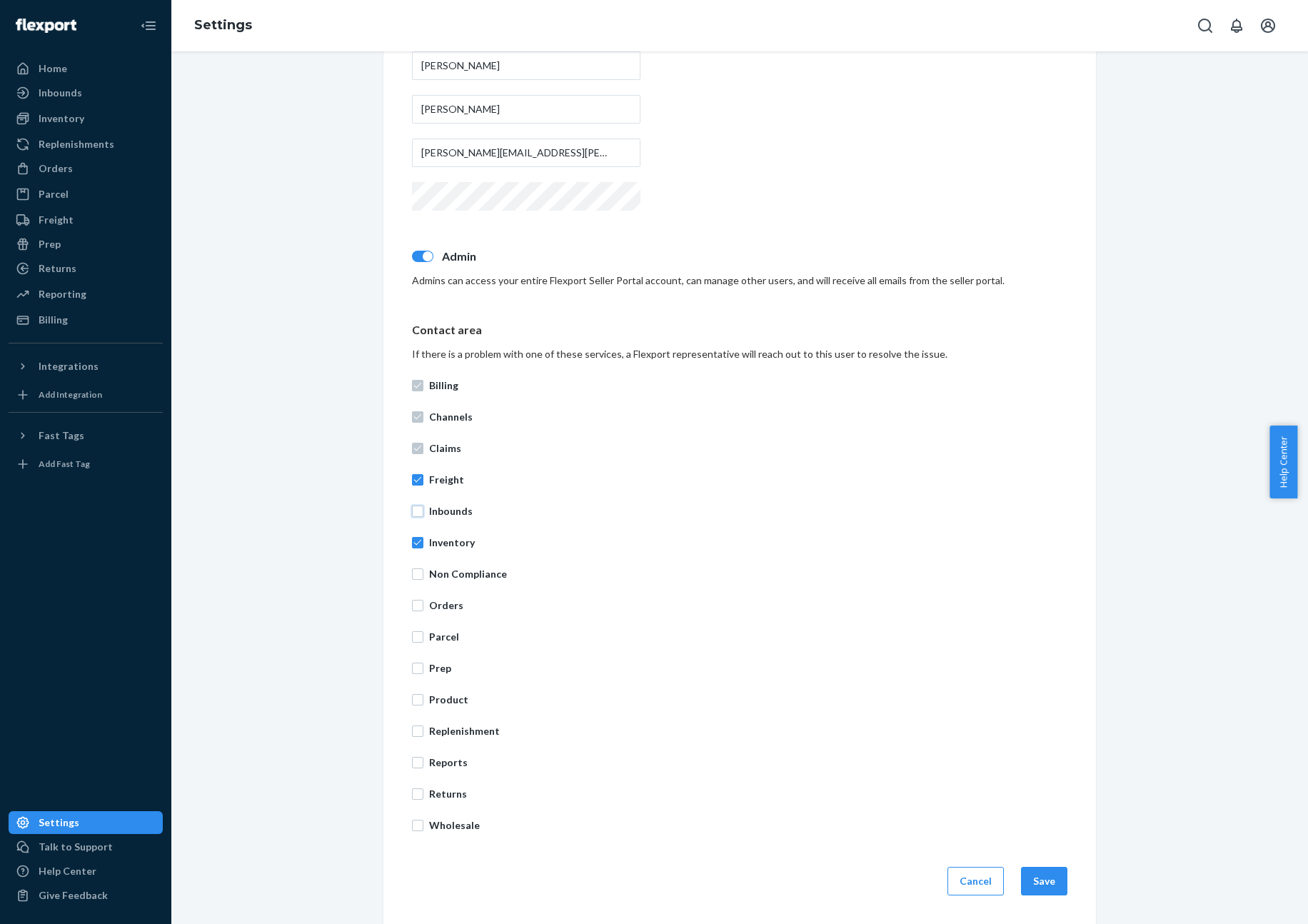
click at [424, 517] on input "Inbounds" at bounding box center [417, 511] width 12 height 12
checkbox input "true"
click at [462, 571] on p "Non Compliance" at bounding box center [748, 574] width 638 height 14
click at [424, 571] on input "Non Compliance" at bounding box center [417, 574] width 12 height 12
checkbox input "true"
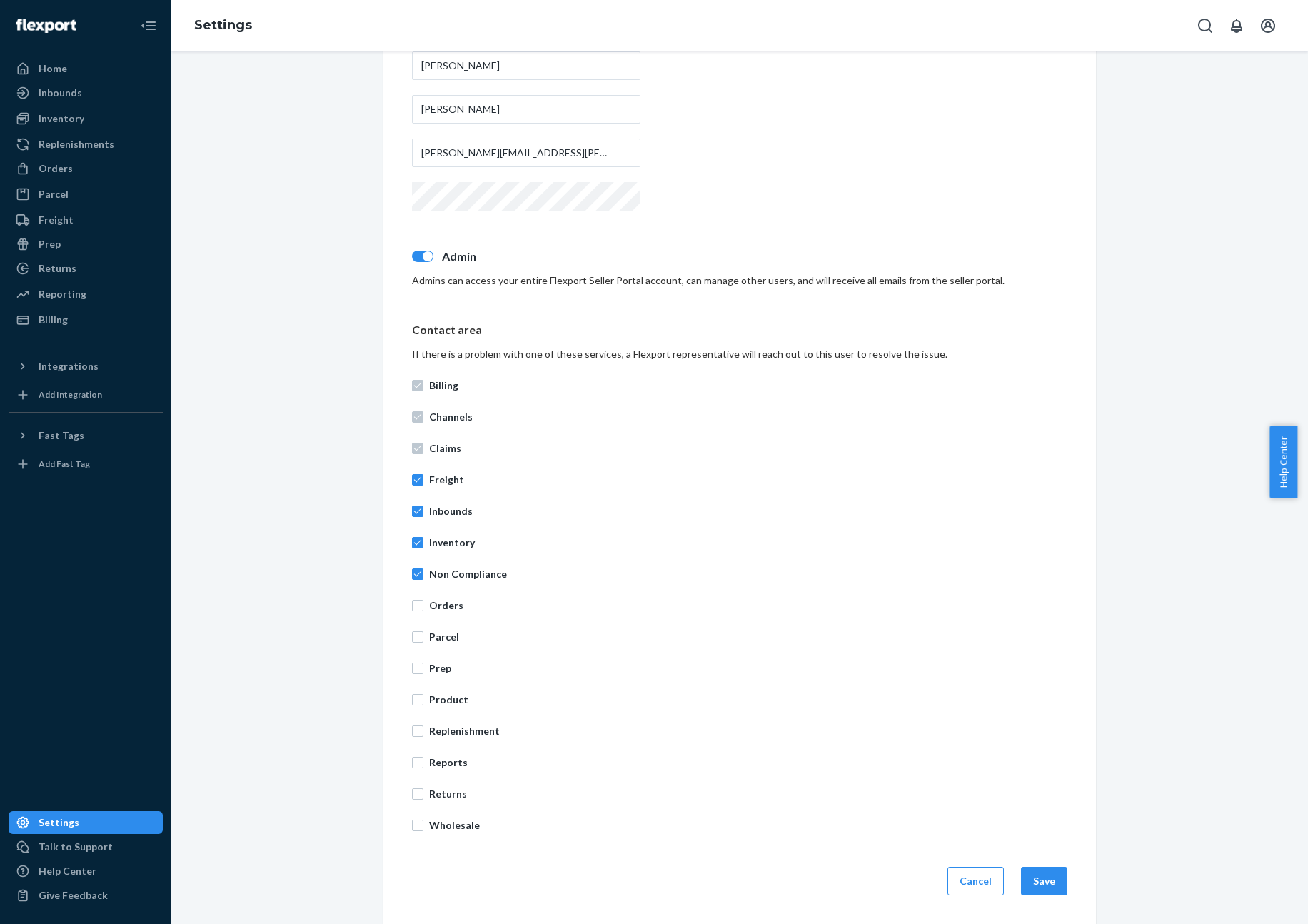
click at [449, 609] on p "Orders" at bounding box center [748, 605] width 638 height 14
click at [424, 609] on input "Orders" at bounding box center [417, 605] width 12 height 12
checkbox input "true"
click at [445, 633] on p "Parcel" at bounding box center [748, 637] width 638 height 14
click at [424, 633] on input "Parcel" at bounding box center [417, 637] width 12 height 12
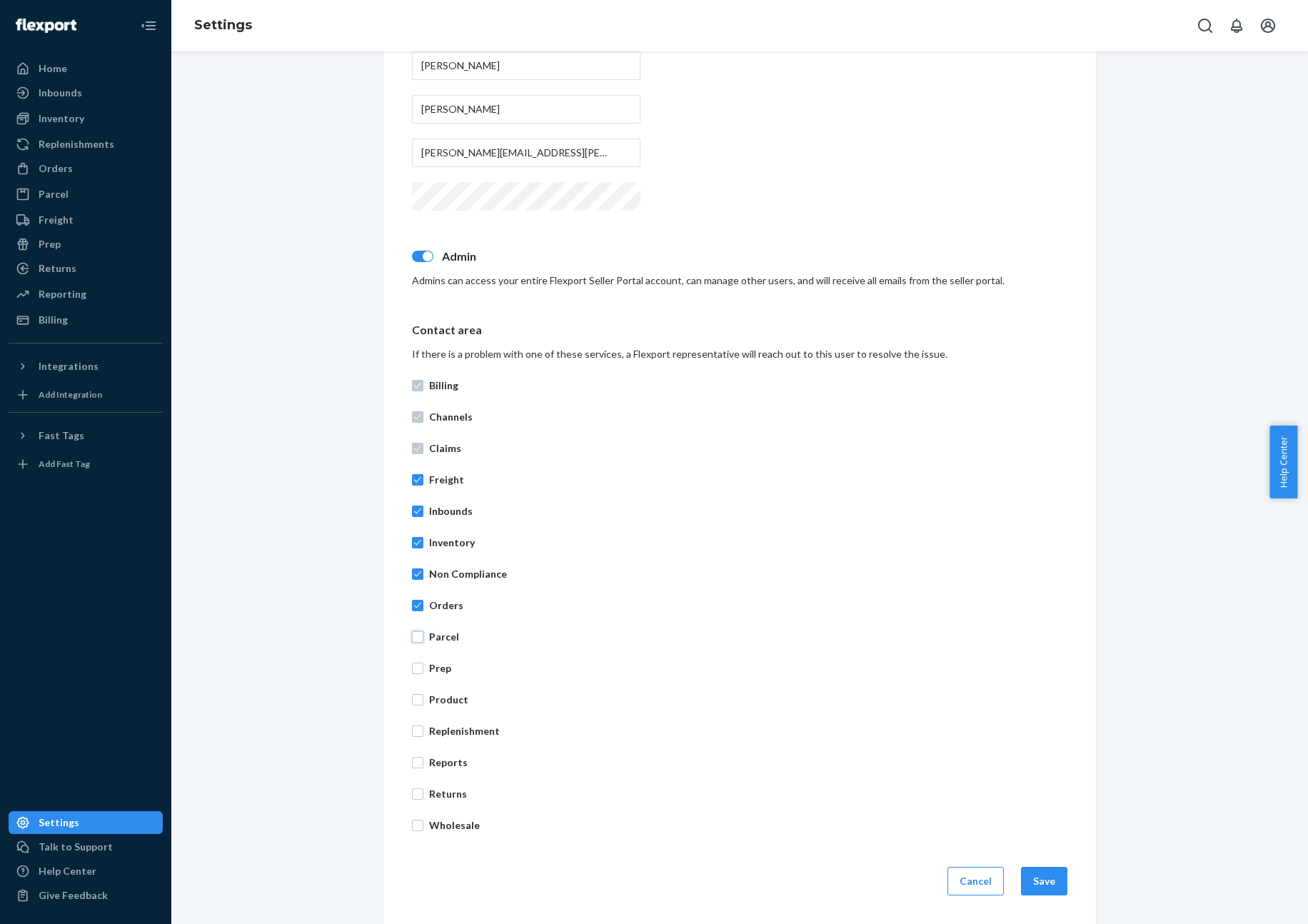
checkbox input "true"
drag, startPoint x: 443, startPoint y: 663, endPoint x: 444, endPoint y: 713, distance: 50.0
click at [442, 663] on p "Prep" at bounding box center [748, 668] width 638 height 14
click at [424, 663] on input "Prep" at bounding box center [417, 668] width 12 height 12
checkbox input "true"
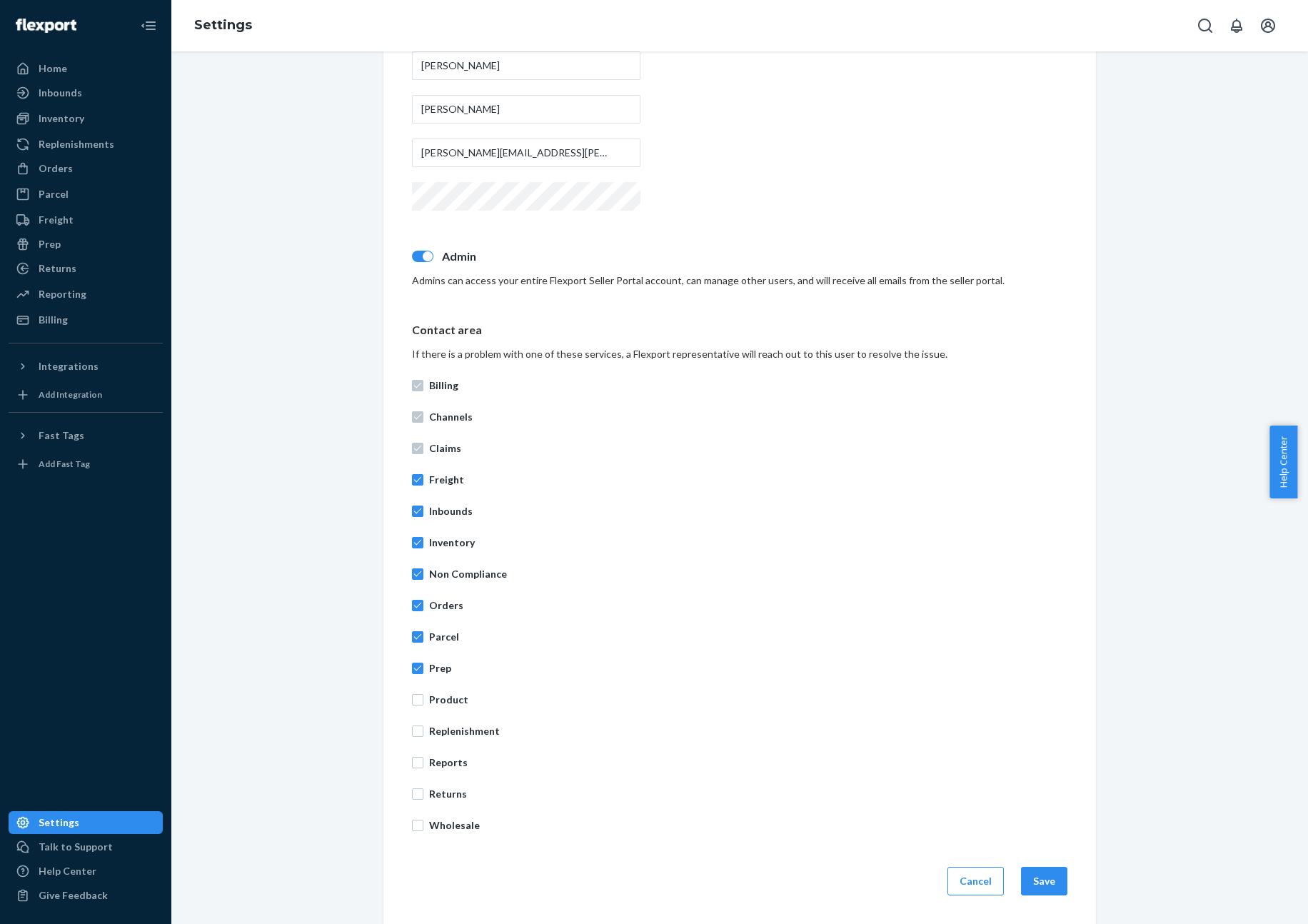
click at [445, 713] on div "Billing Channels Claims Freight Inbounds Inventory Non Compliance Orders Parcel…" at bounding box center [739, 605] width 656 height 471
click at [443, 693] on p "Product" at bounding box center [748, 700] width 638 height 14
click at [424, 694] on input "Product" at bounding box center [417, 700] width 12 height 12
checkbox input "true"
click at [449, 734] on p "Replenishment" at bounding box center [748, 731] width 638 height 14
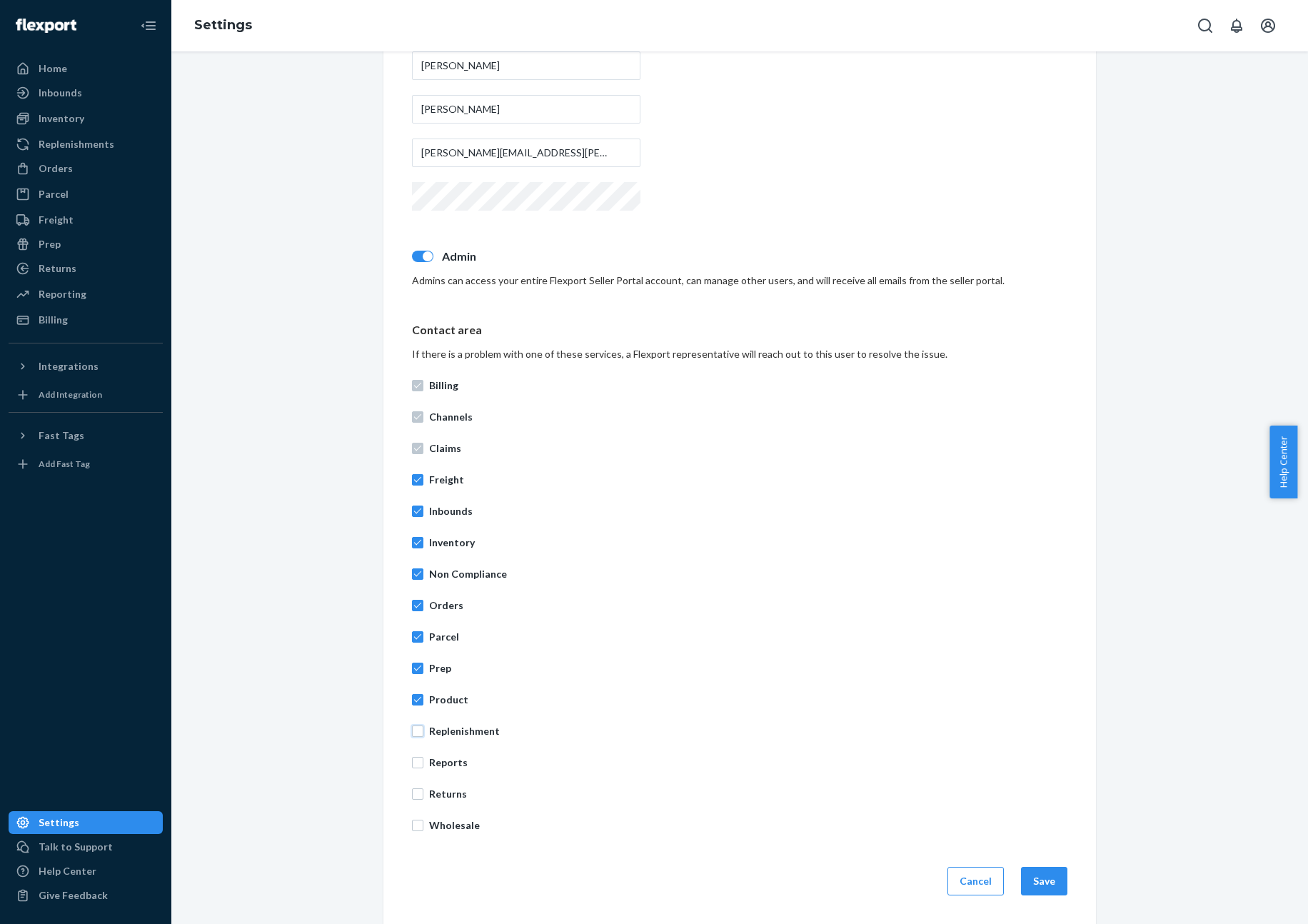
click at [424, 734] on input "Replenishment" at bounding box center [417, 731] width 12 height 12
checkbox input "true"
drag, startPoint x: 443, startPoint y: 764, endPoint x: 441, endPoint y: 805, distance: 41.0
click at [443, 766] on p "Reports" at bounding box center [748, 763] width 638 height 14
click at [424, 766] on input "Reports" at bounding box center [417, 763] width 12 height 12
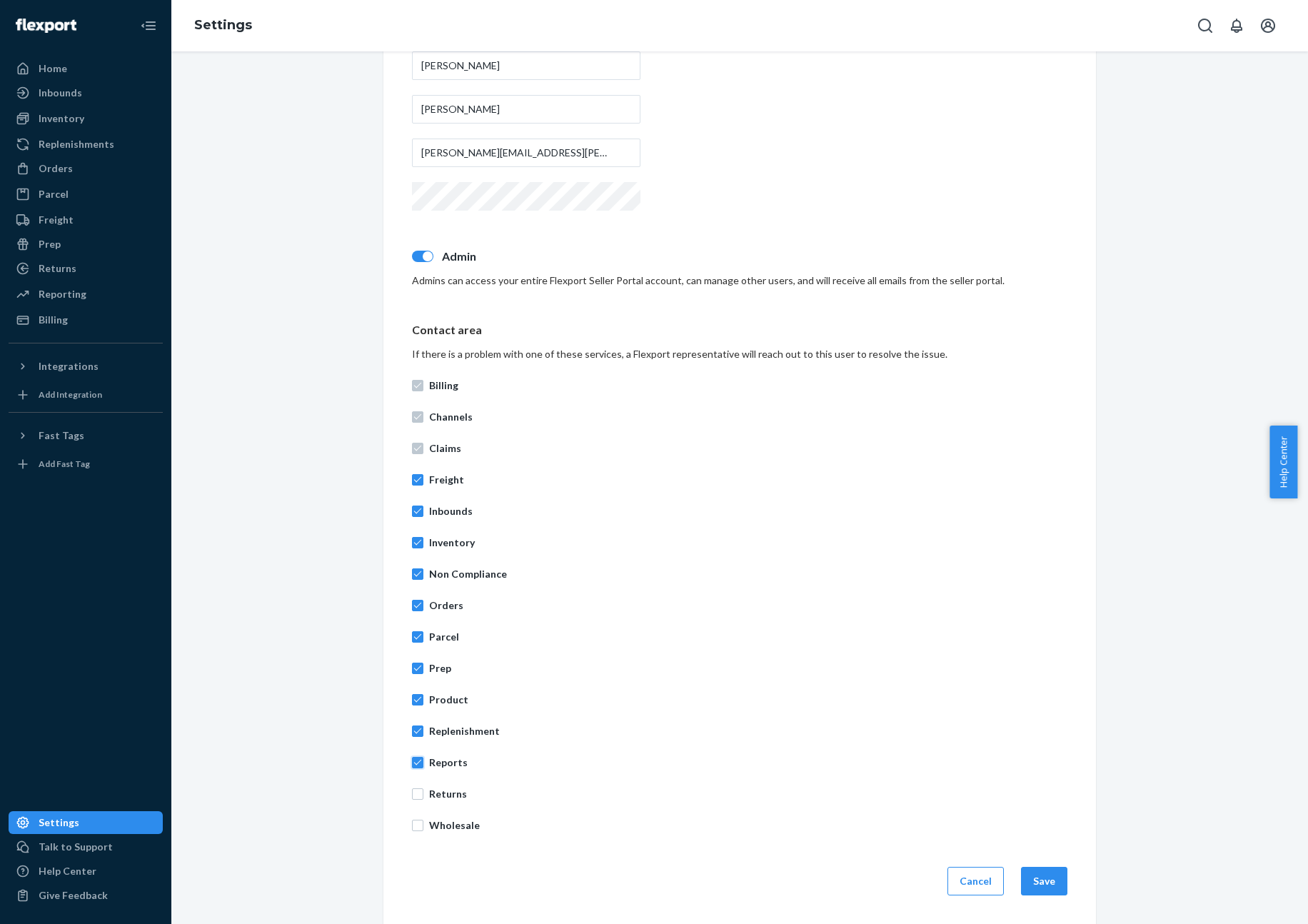
checkbox input "true"
click at [445, 794] on p "Returns" at bounding box center [748, 794] width 638 height 14
click at [424, 794] on input "Returns" at bounding box center [417, 794] width 12 height 12
checkbox input "true"
click at [444, 834] on div "Billing Channels Claims Freight Inbounds Inventory Non Compliance Orders Parcel…" at bounding box center [739, 605] width 656 height 471
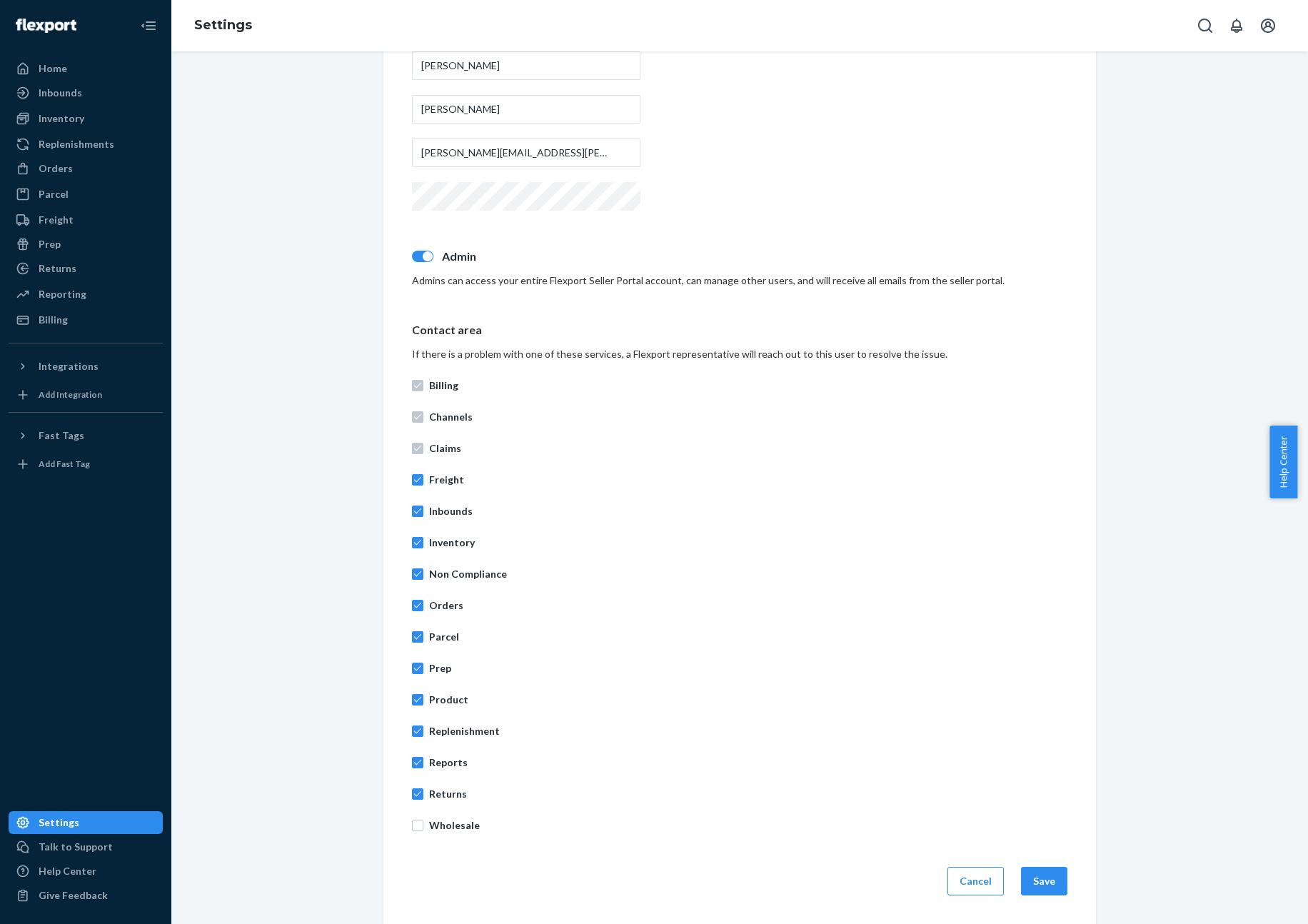
click at [444, 824] on p "Wholesale" at bounding box center [748, 825] width 638 height 14
click at [424, 824] on input "Wholesale" at bounding box center [417, 825] width 12 height 12
checkbox input "true"
click at [1044, 884] on button "Save" at bounding box center [1044, 881] width 47 height 29
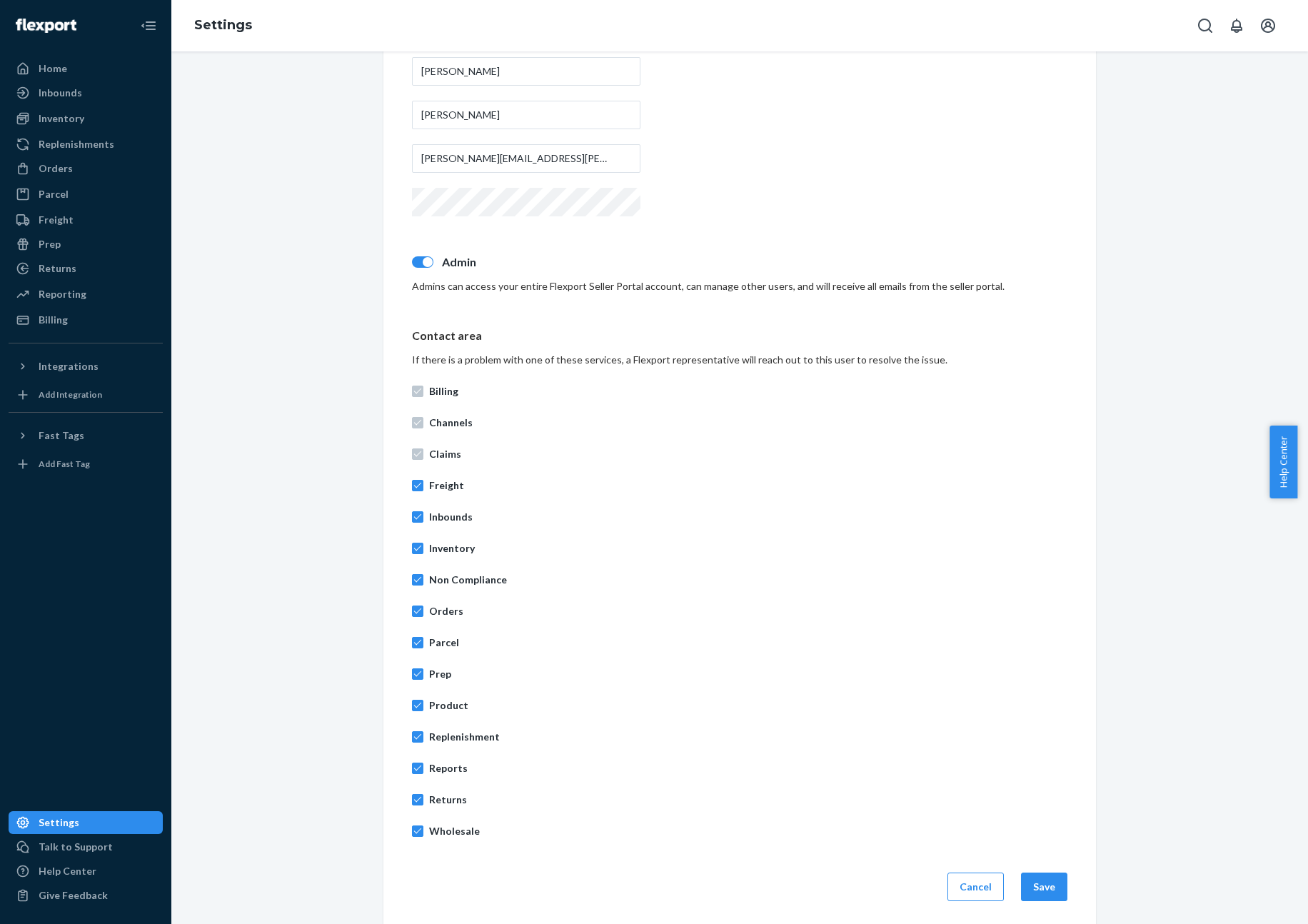
scroll to position [0, 0]
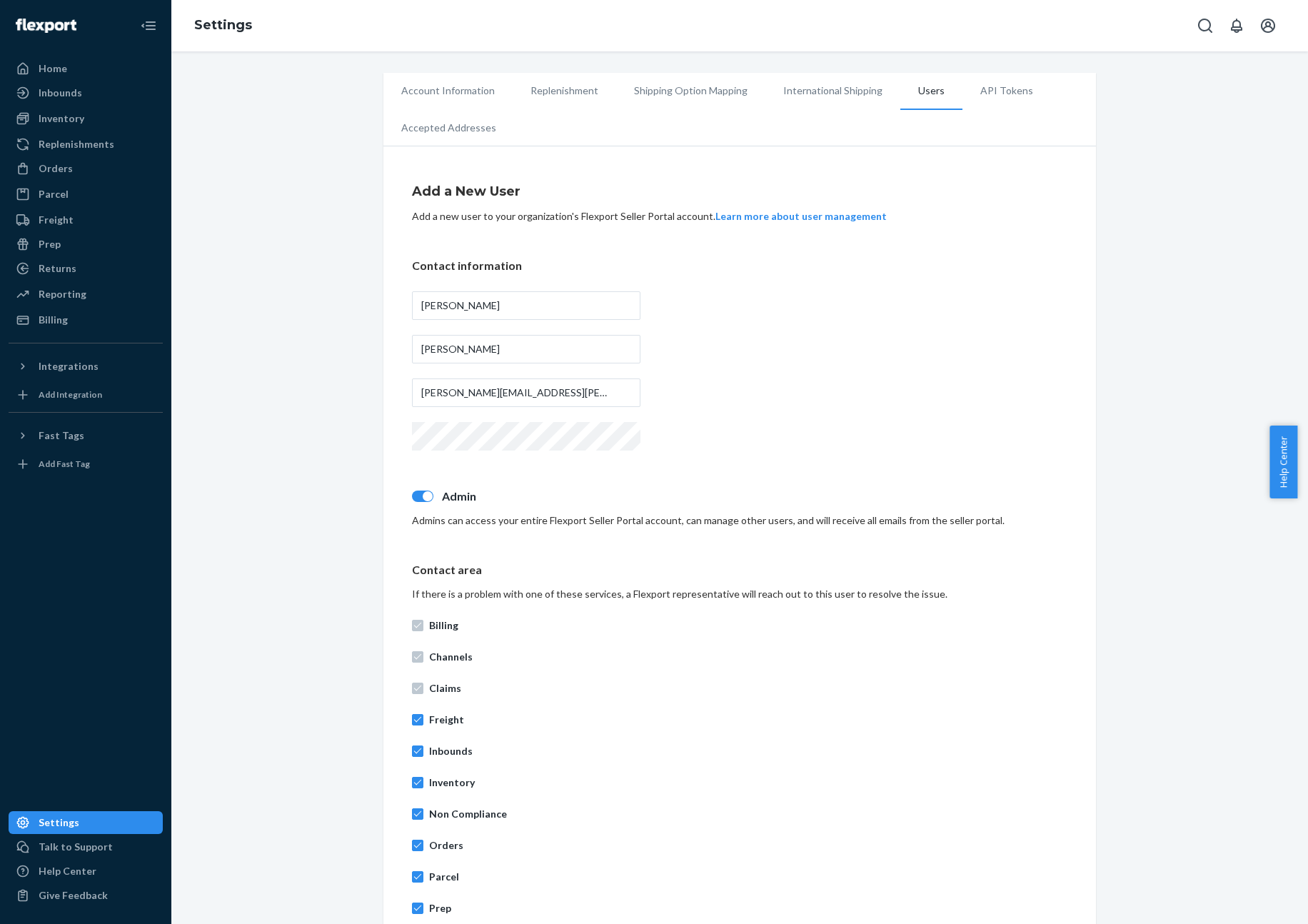
click at [768, 355] on div "Contact information [PERSON_NAME] [PERSON_NAME][EMAIL_ADDRESS][PERSON_NAME][DOM…" at bounding box center [739, 355] width 656 height 196
click at [513, 311] on input "[PERSON_NAME]" at bounding box center [526, 306] width 229 height 29
click at [517, 325] on div "[PERSON_NAME] [PERSON_NAME][EMAIL_ADDRESS][PERSON_NAME][DOMAIN_NAME]" at bounding box center [526, 372] width 229 height 175
click at [583, 346] on input "[PERSON_NAME]" at bounding box center [526, 349] width 229 height 29
type input "Cas"
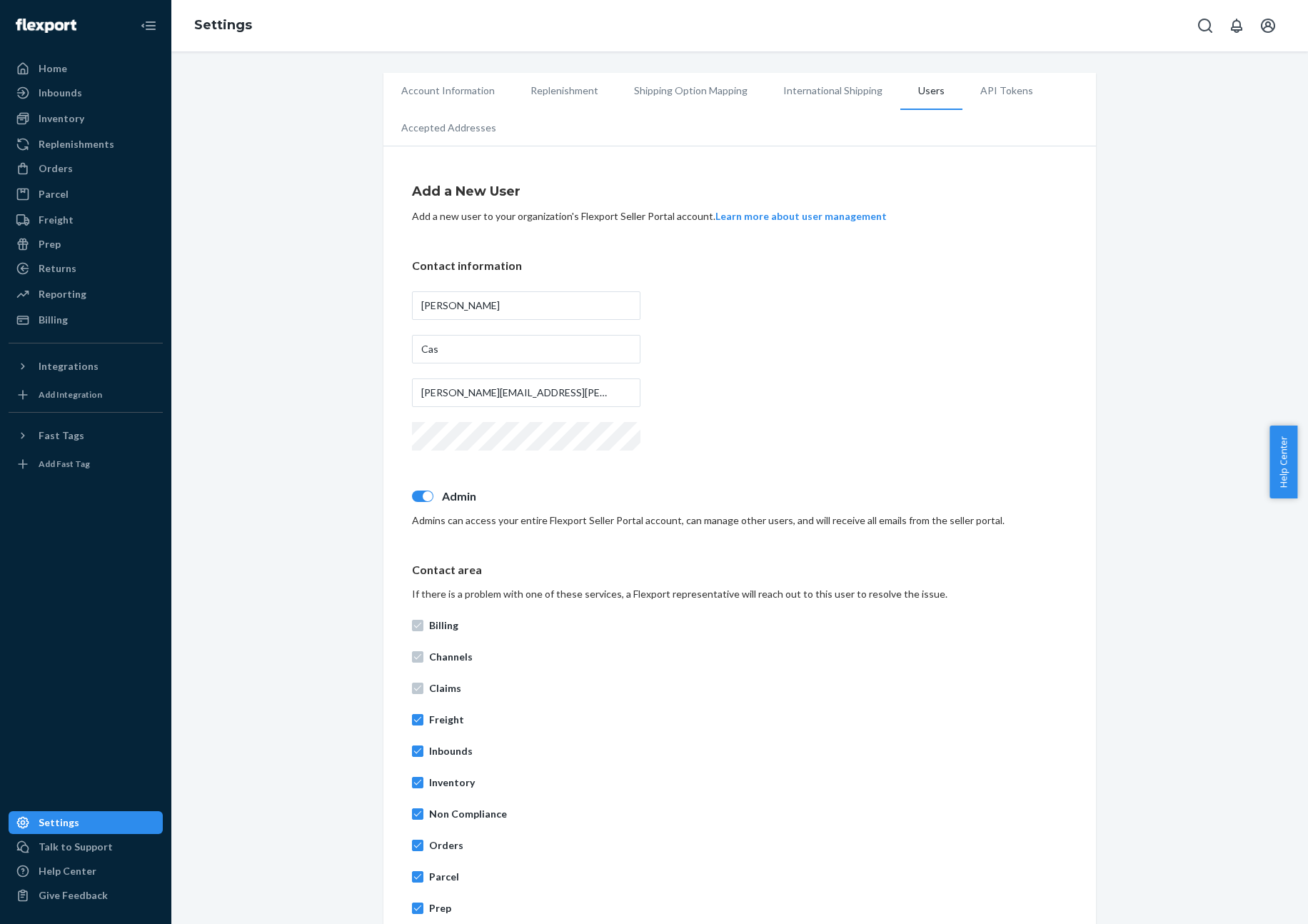
click at [1139, 382] on div "Account Information Replenishment Shipping Option Mapping International Shippin…" at bounding box center [740, 618] width 1116 height 1091
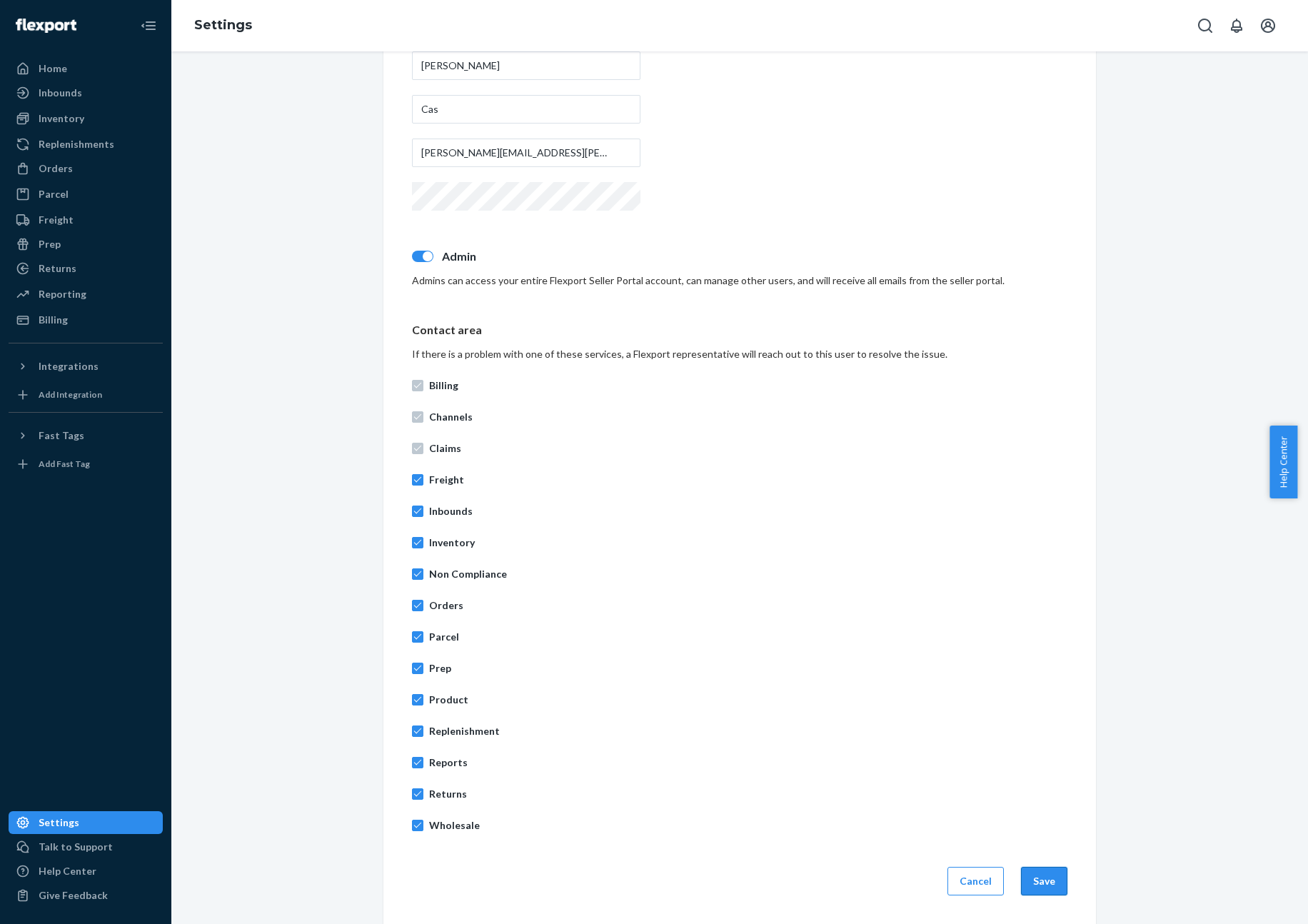
click at [1044, 880] on button "Save" at bounding box center [1044, 881] width 47 height 29
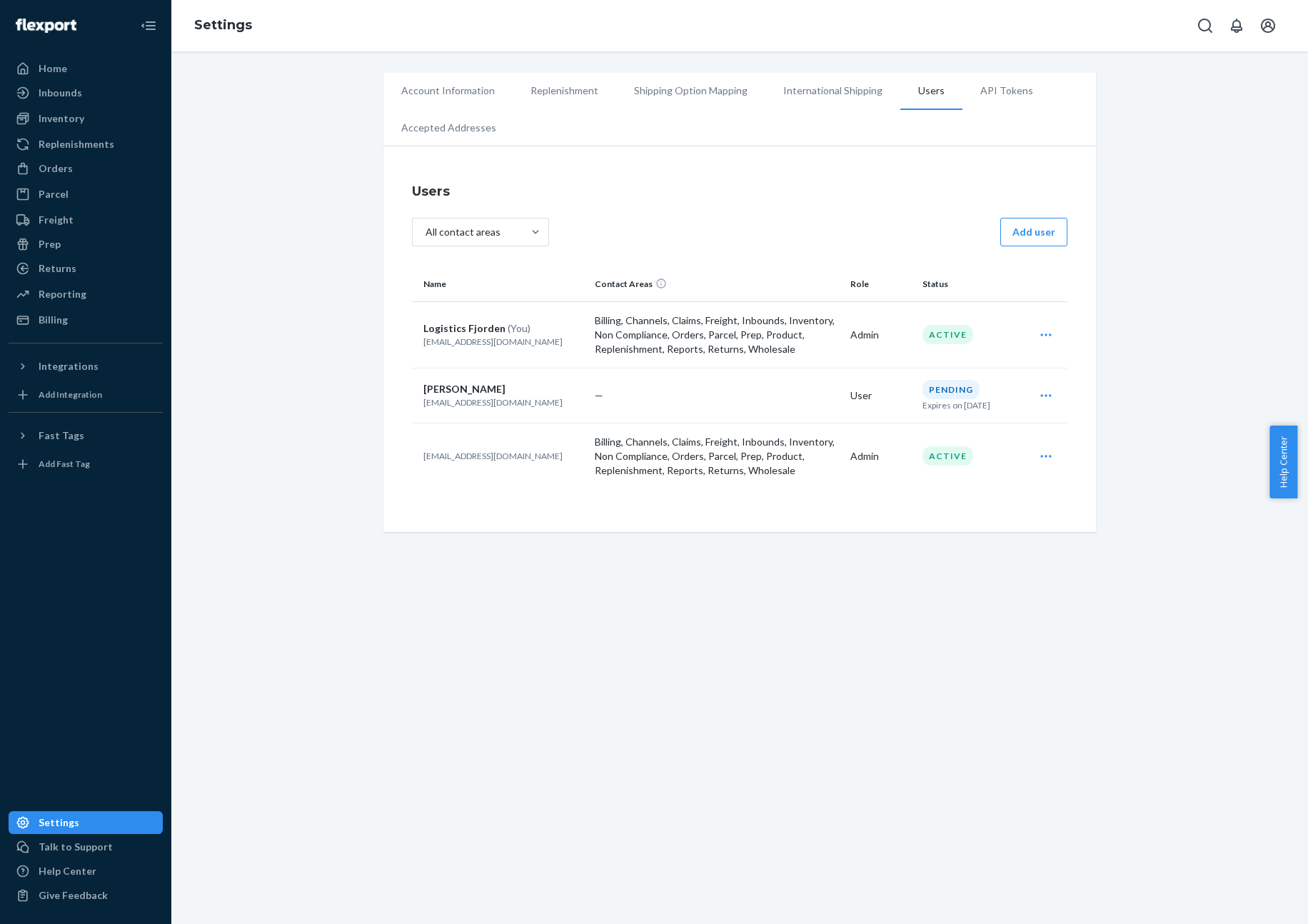
click at [469, 457] on p "[EMAIL_ADDRESS][DOMAIN_NAME]" at bounding box center [503, 456] width 160 height 12
click at [629, 445] on p "Billing, Channels, Claims, Freight, Inbounds, Inventory, Non Compliance, Orders…" at bounding box center [717, 455] width 244 height 43
click at [559, 455] on p "[EMAIL_ADDRESS][DOMAIN_NAME]" at bounding box center [503, 456] width 160 height 12
click at [560, 454] on p "[EMAIL_ADDRESS][DOMAIN_NAME]" at bounding box center [503, 456] width 160 height 12
click at [97, 161] on div "Orders" at bounding box center [85, 168] width 151 height 20
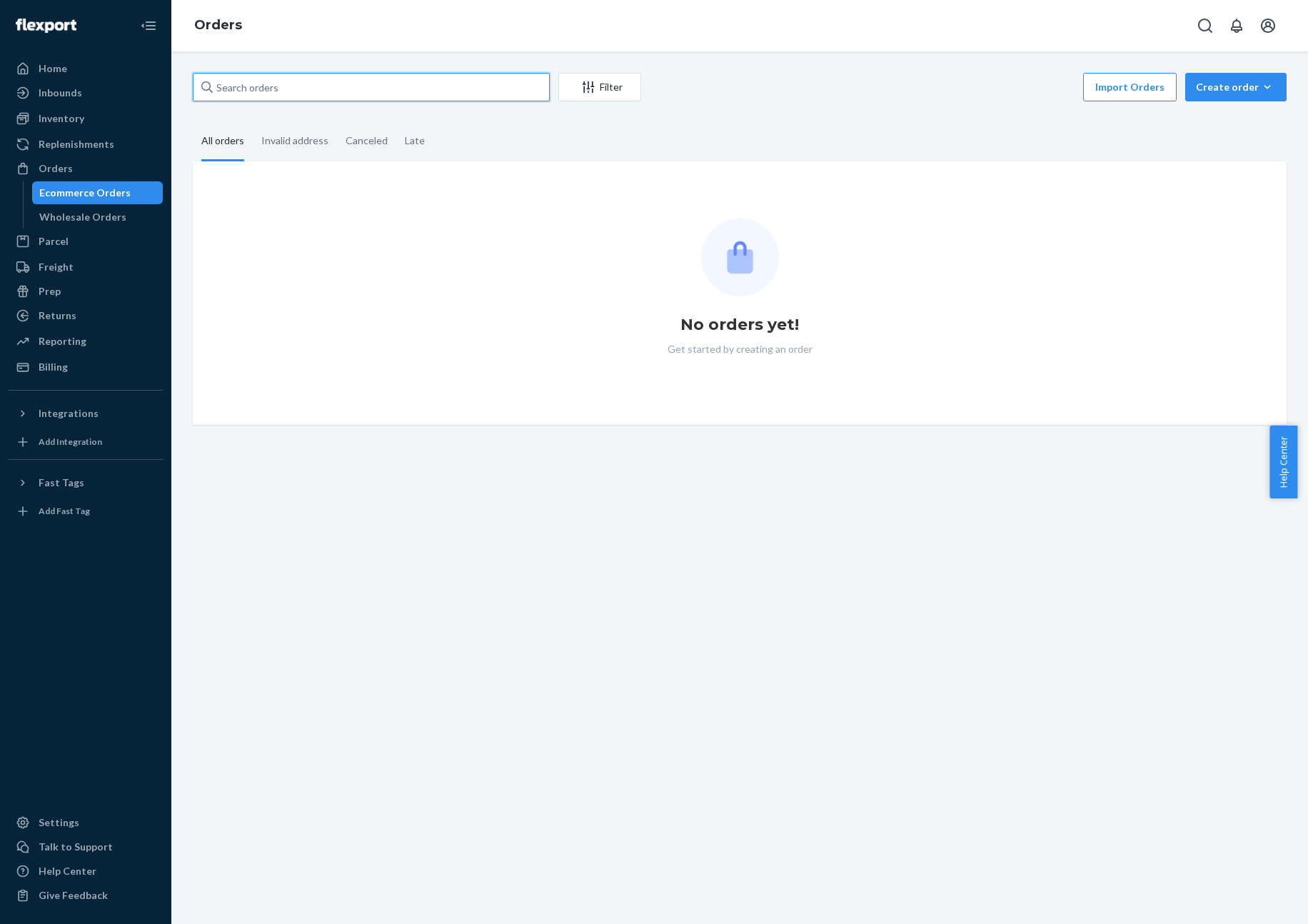
click at [428, 75] on input "text" at bounding box center [371, 87] width 357 height 29
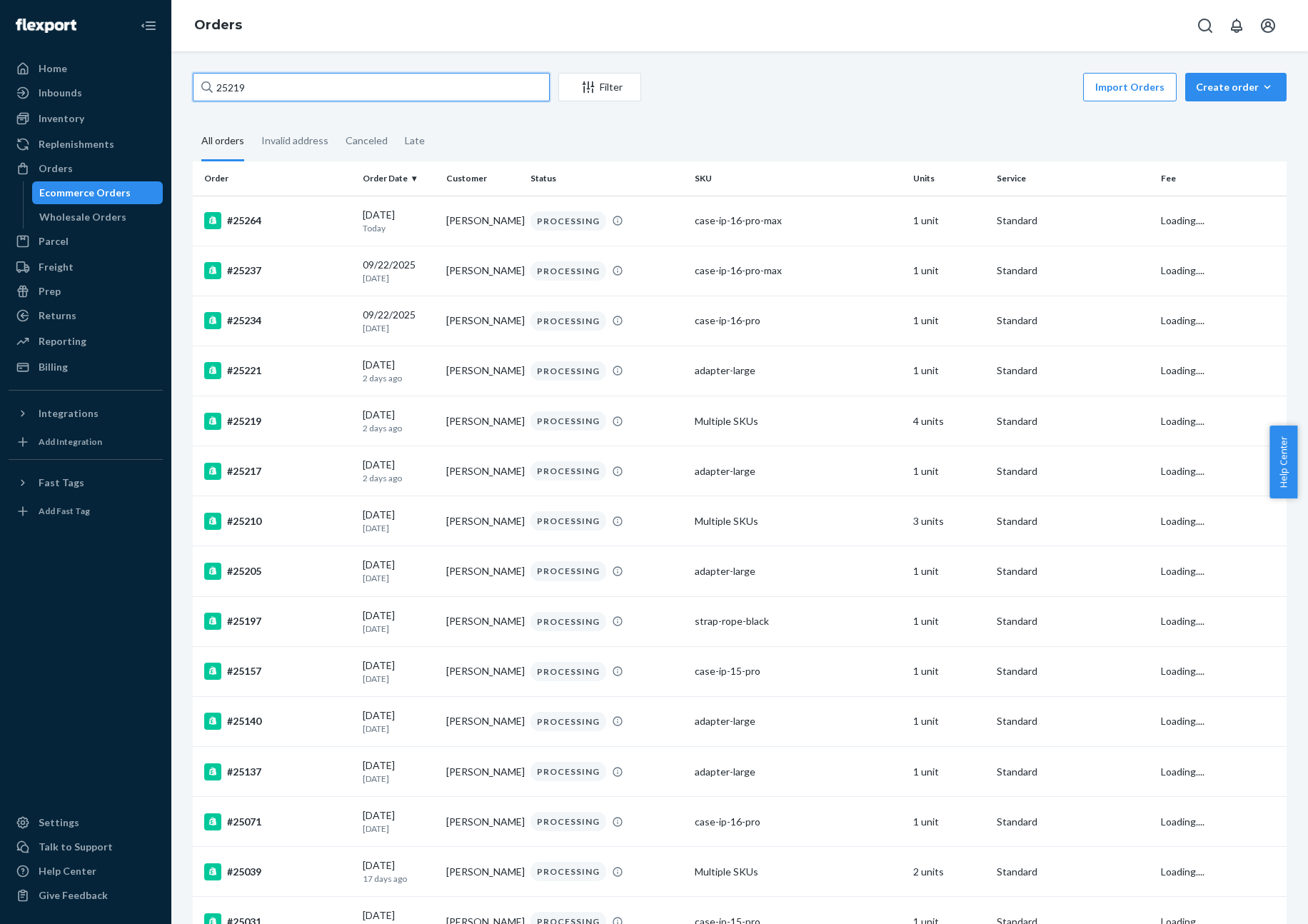
type input "25219"
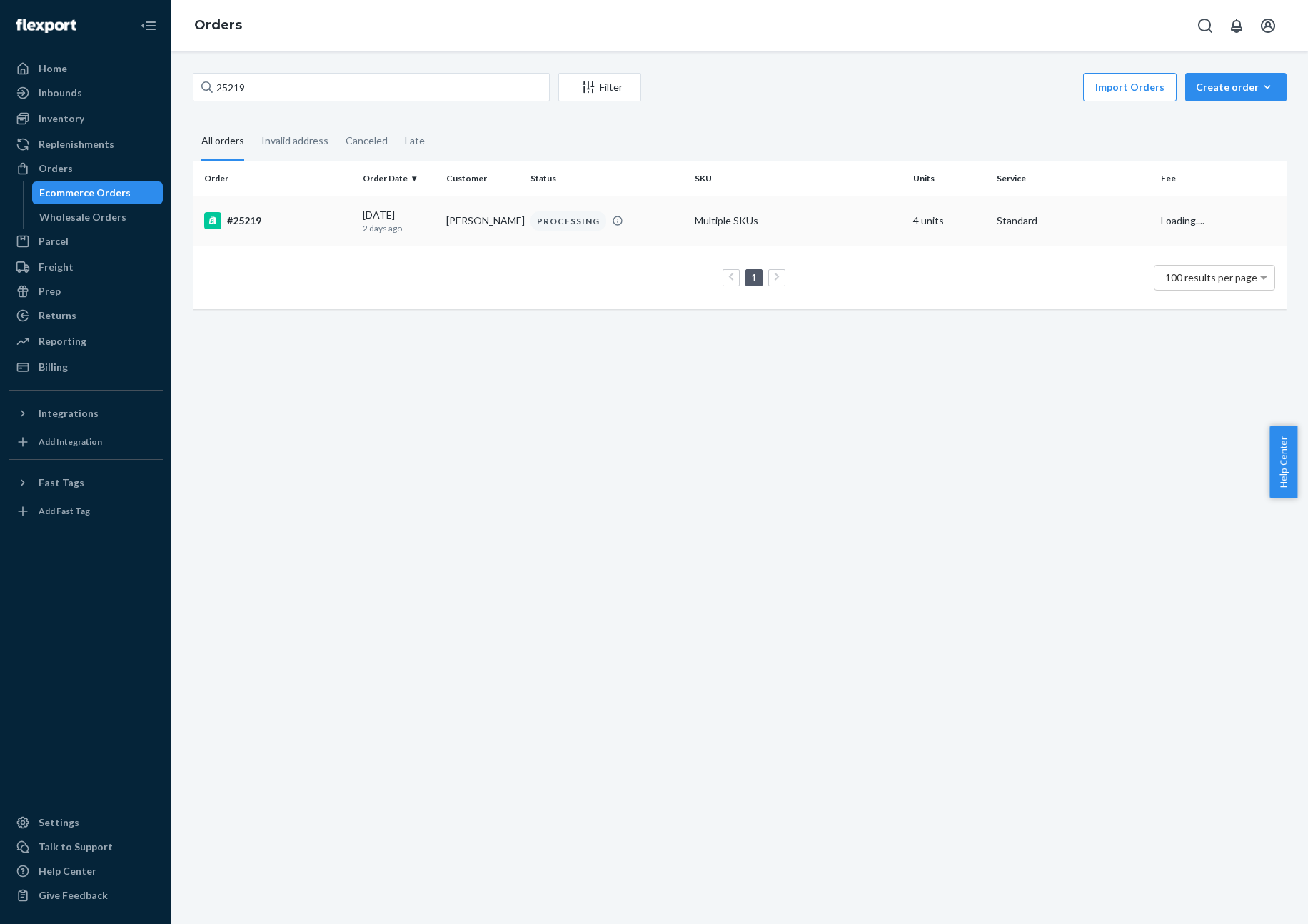
click at [233, 217] on div "#25219" at bounding box center [278, 220] width 147 height 17
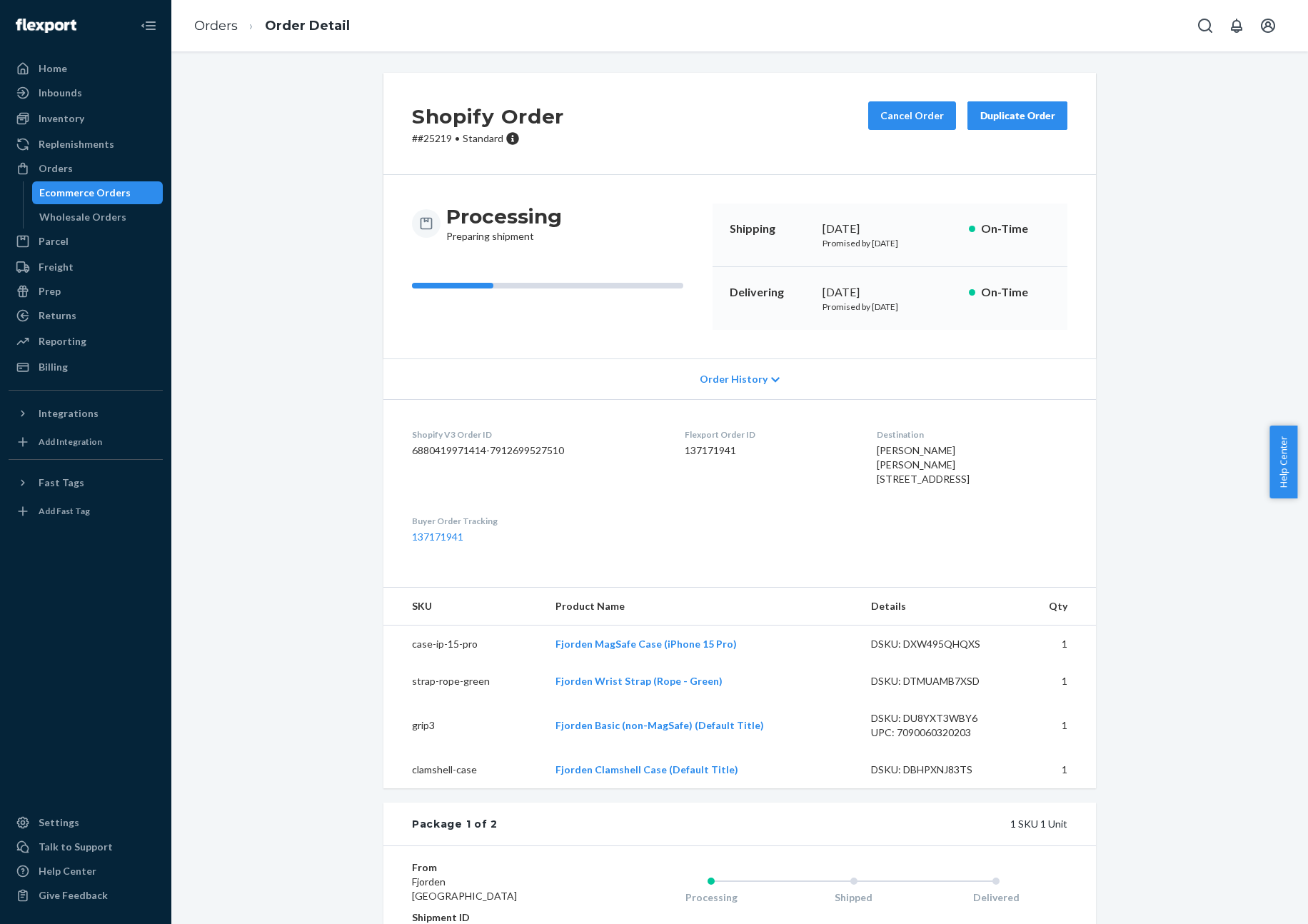
drag, startPoint x: 545, startPoint y: 671, endPoint x: 766, endPoint y: 677, distance: 221.1
click at [775, 663] on tr "case-ip-15-pro Fjorden MagSafe Case (iPhone 15 Pro) DSKU: DXW495QHQXS 1" at bounding box center [739, 644] width 713 height 38
click at [766, 663] on td "Fjorden MagSafe Case (iPhone 15 Pro)" at bounding box center [701, 644] width 316 height 38
drag, startPoint x: 681, startPoint y: 684, endPoint x: 522, endPoint y: 683, distance: 159.0
click at [518, 663] on tr "case-ip-15-pro Fjorden MagSafe Case (iPhone 15 Pro) DSKU: DXW495QHQXS 1" at bounding box center [739, 644] width 713 height 38
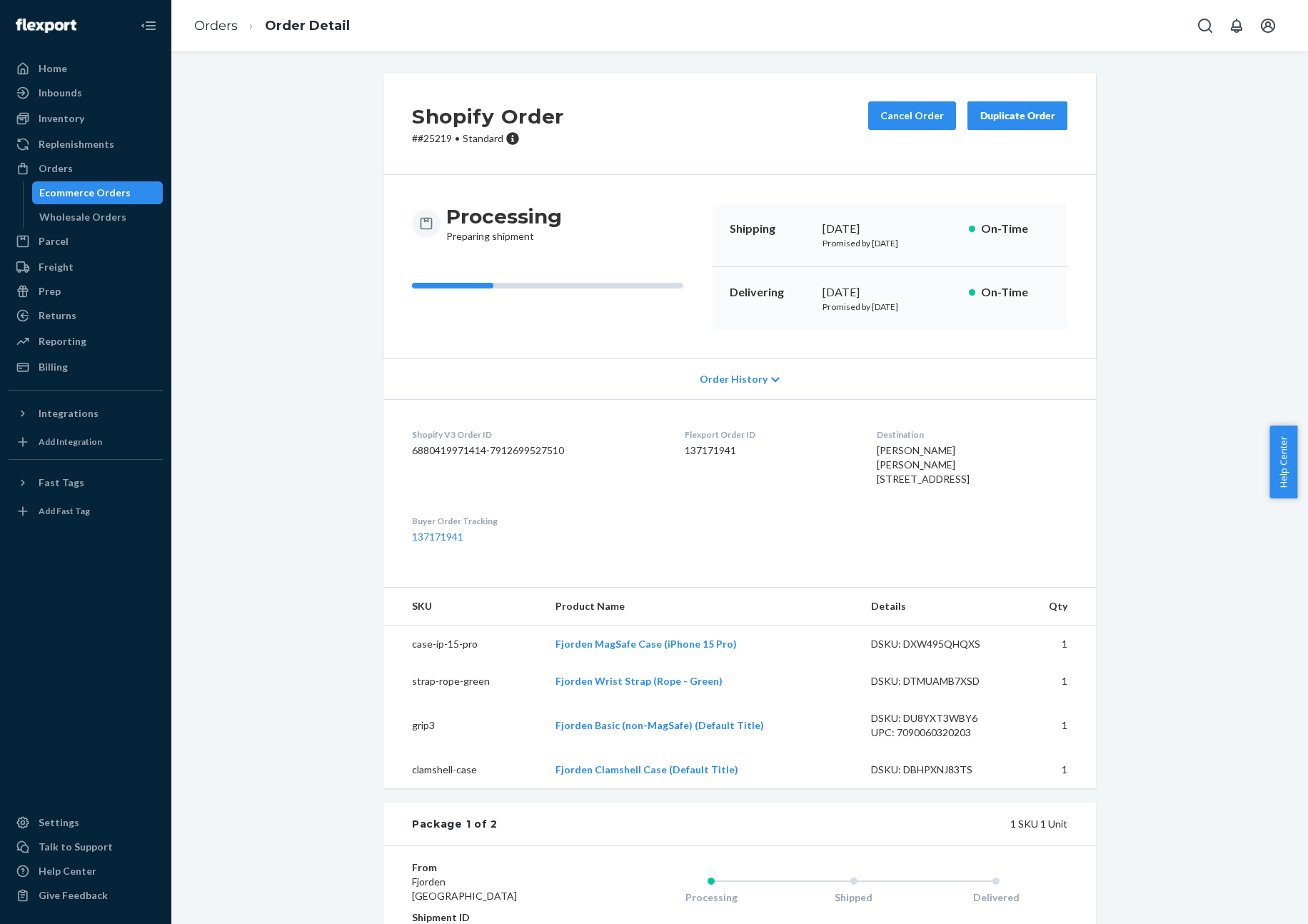
click at [525, 663] on td "case-ip-15-pro" at bounding box center [463, 644] width 161 height 38
drag, startPoint x: 550, startPoint y: 678, endPoint x: 751, endPoint y: 673, distance: 201.1
click at [751, 663] on tr "case-ip-15-pro Fjorden MagSafe Case (iPhone 15 Pro) DSKU: DXW495QHQXS 1" at bounding box center [739, 644] width 713 height 38
click at [759, 663] on td "Fjorden MagSafe Case (iPhone 15 Pro)" at bounding box center [701, 644] width 316 height 38
drag, startPoint x: 560, startPoint y: 669, endPoint x: 515, endPoint y: 666, distance: 45.1
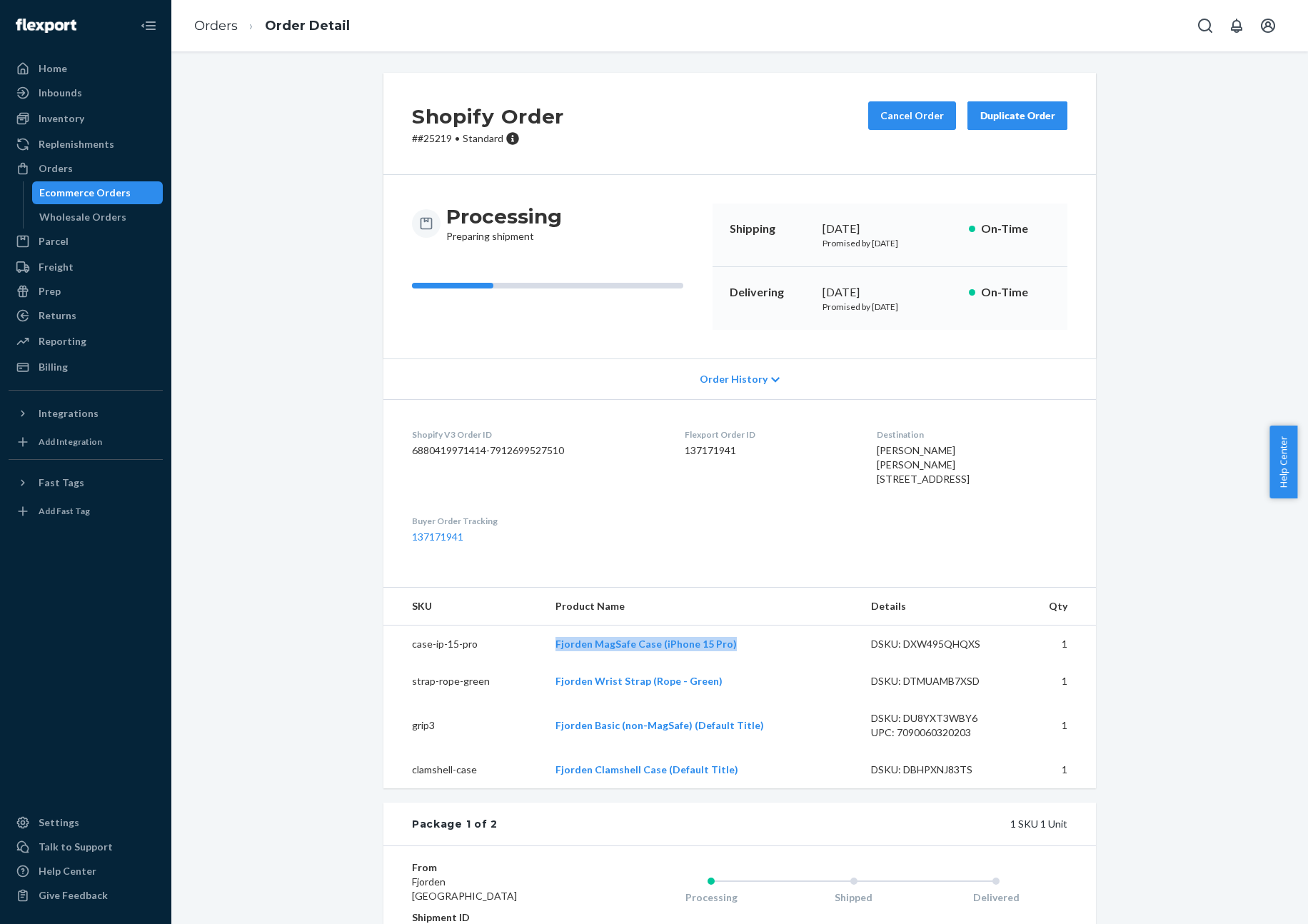
click at [512, 663] on tr "case-ip-15-pro Fjorden MagSafe Case (iPhone 15 Pro) DSKU: DXW495QHQXS 1" at bounding box center [739, 644] width 713 height 38
click at [757, 489] on div "Flexport Order ID 137171941" at bounding box center [769, 460] width 168 height 64
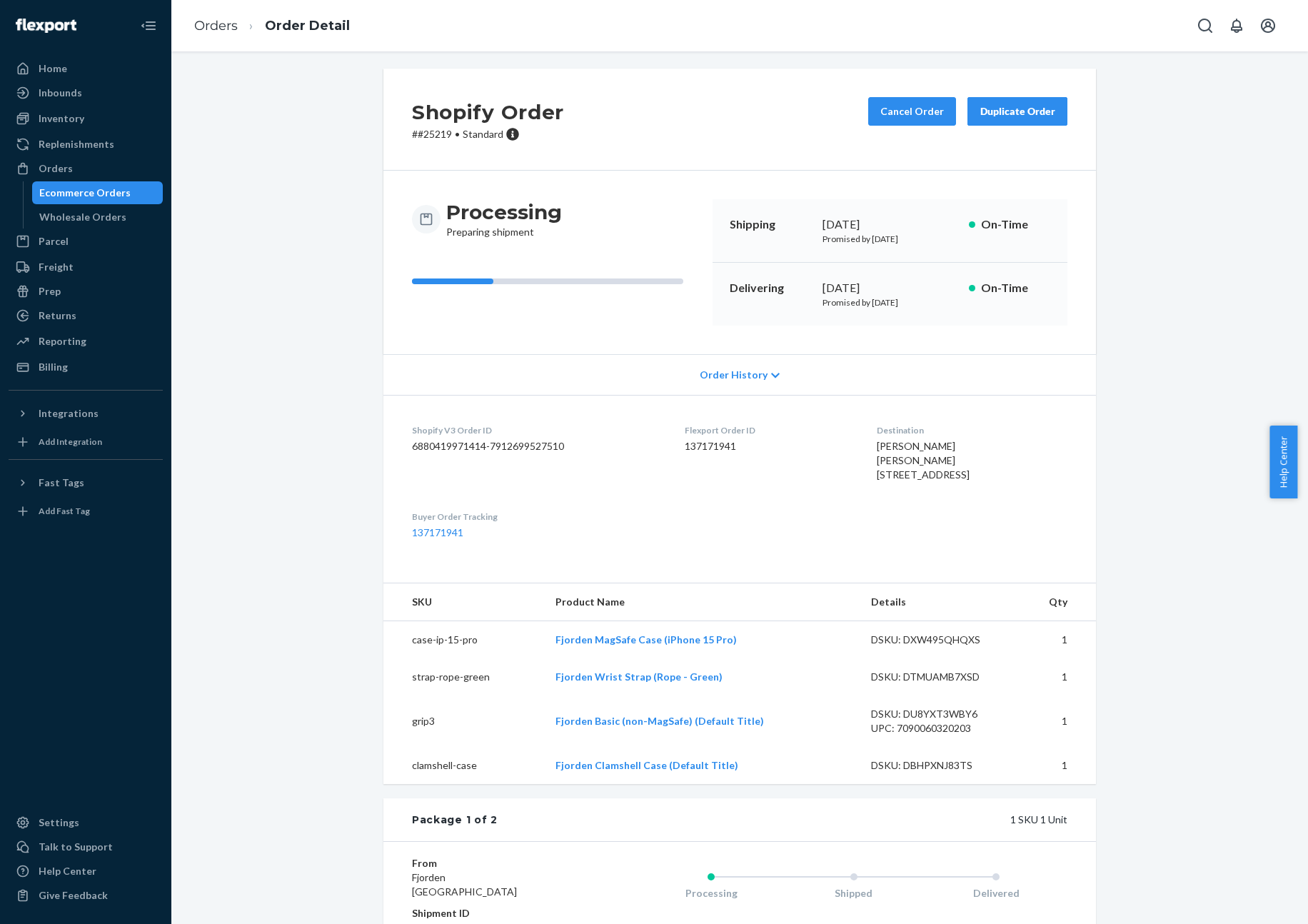
scroll to position [263, 0]
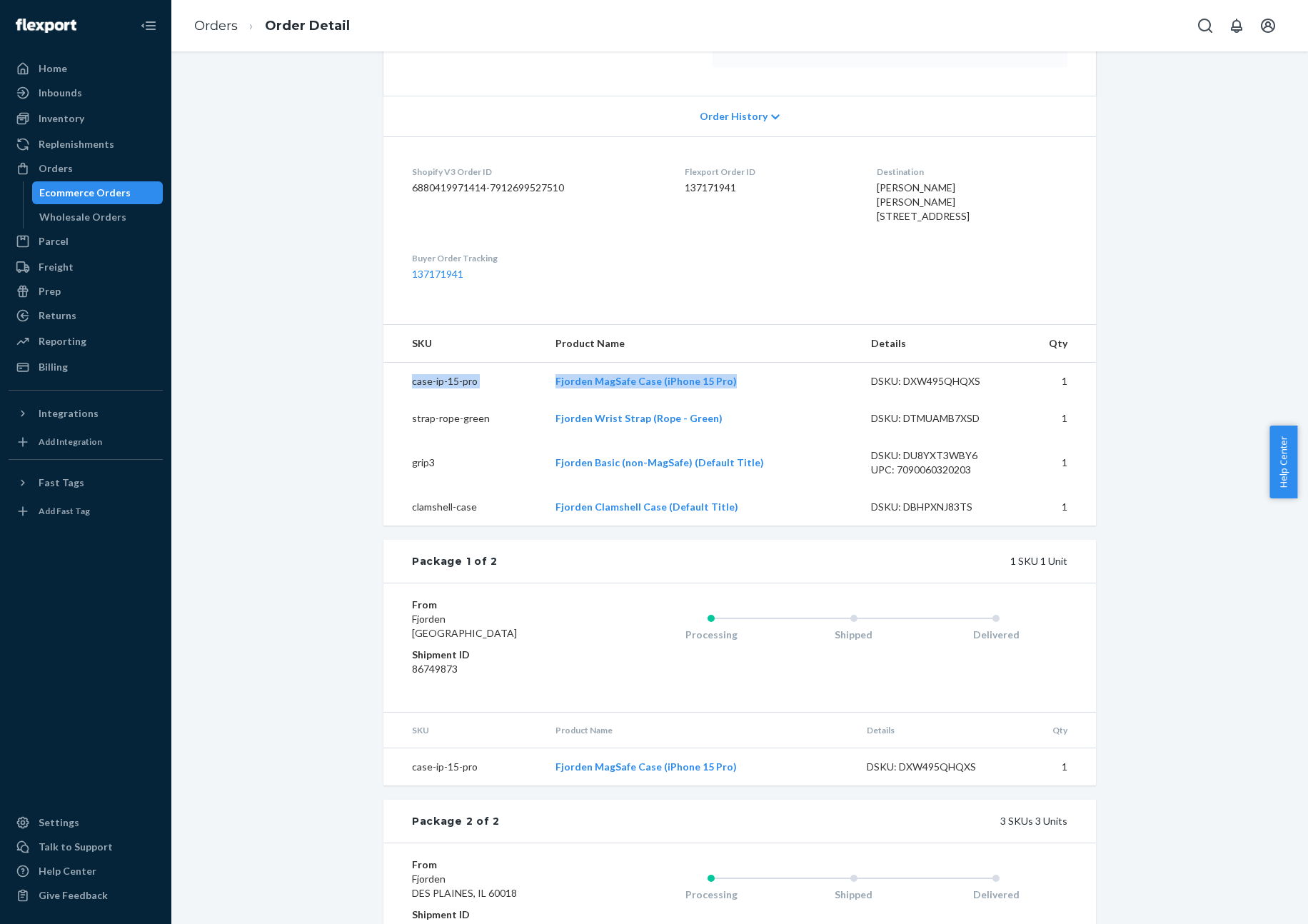
drag, startPoint x: 736, startPoint y: 417, endPoint x: 552, endPoint y: 383, distance: 187.1
click at [535, 392] on tr "case-ip-15-pro Fjorden MagSafe Case (iPhone 15 Pro) DSKU: DXW495QHQXS 1" at bounding box center [739, 382] width 713 height 38
click at [702, 305] on dl "Shopify V3 Order ID 6880419971414-7912699527510 Flexport Order ID 137171941 Des…" at bounding box center [739, 223] width 713 height 174
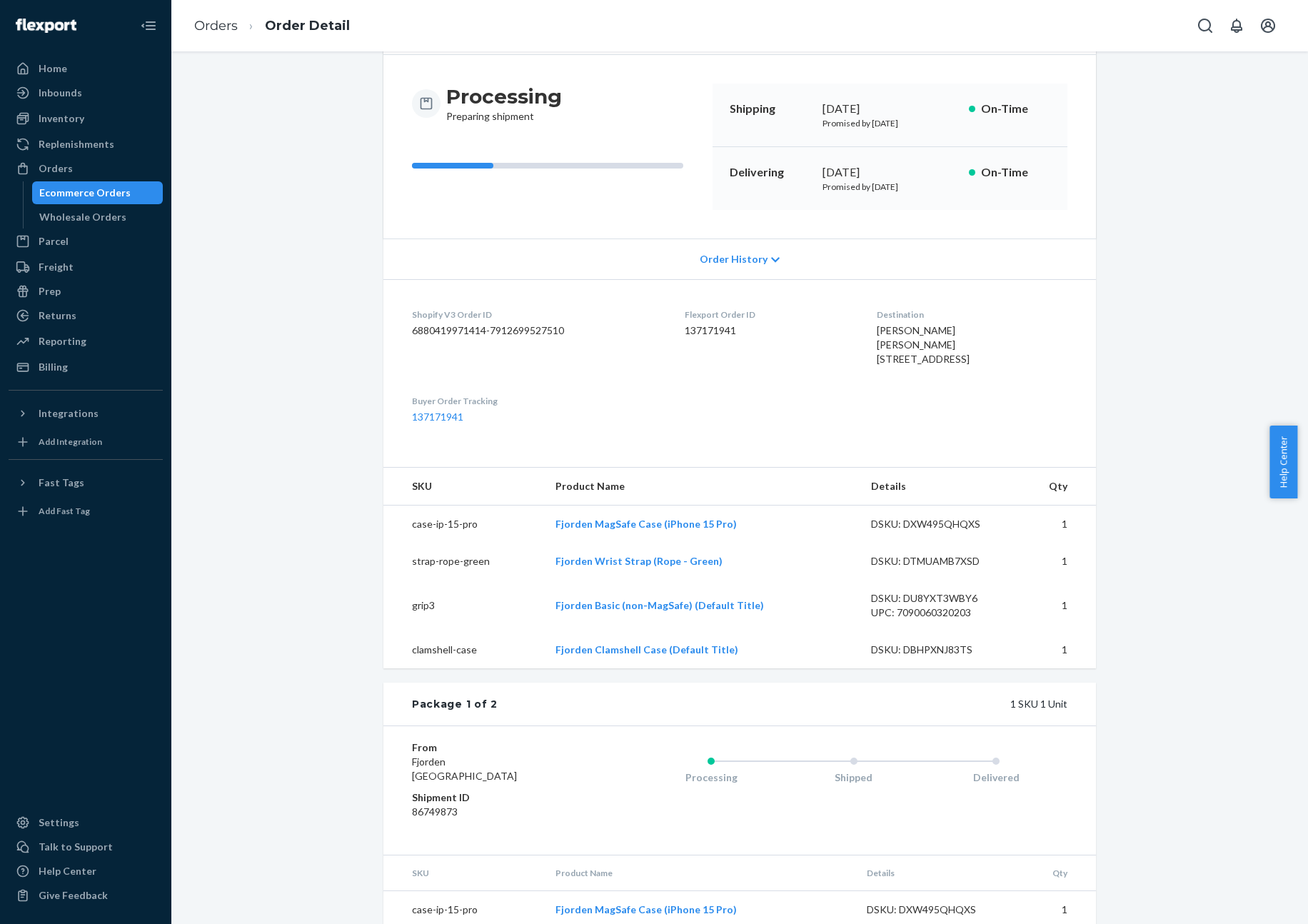
scroll to position [0, 0]
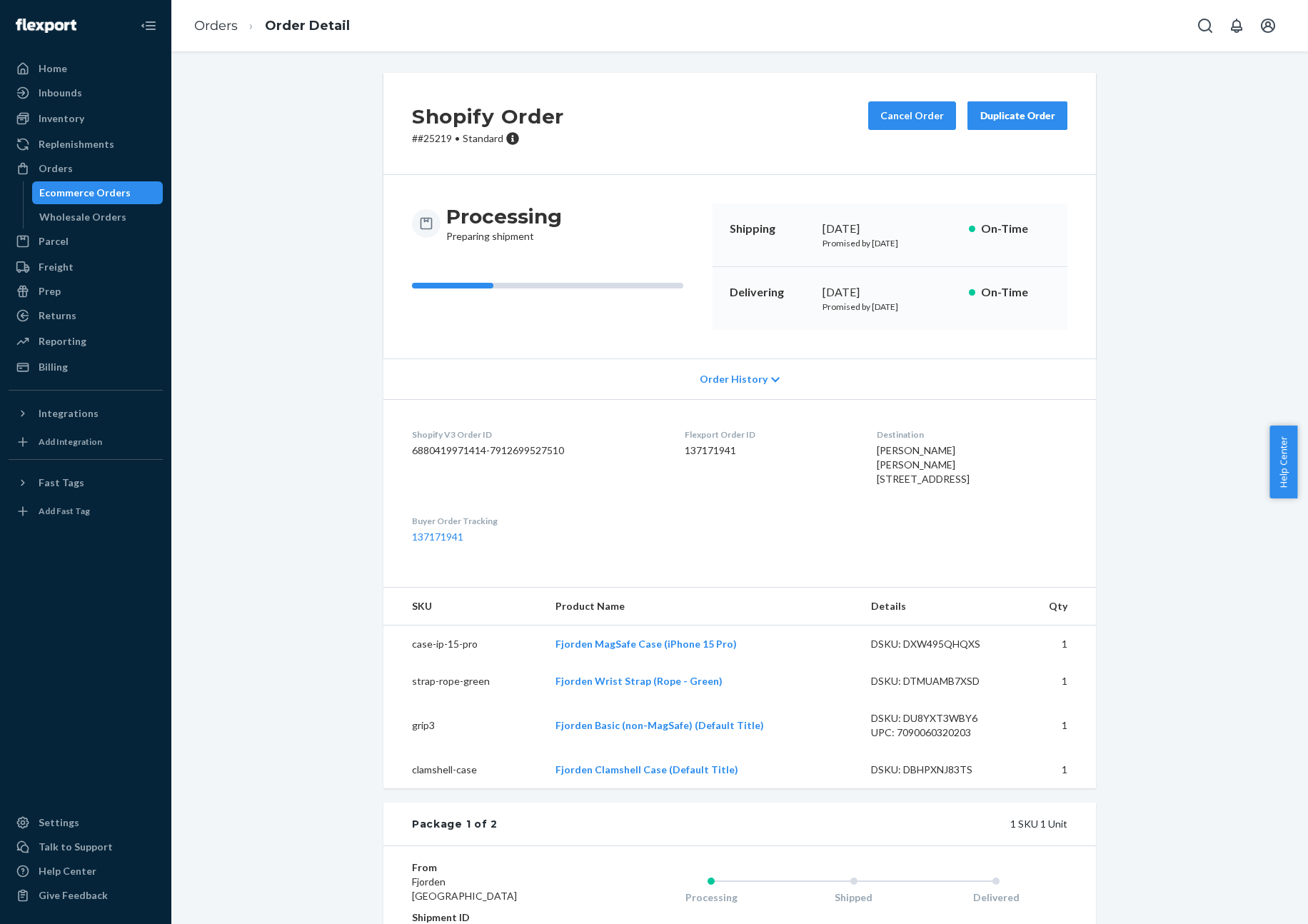
drag, startPoint x: 736, startPoint y: 157, endPoint x: 776, endPoint y: 2, distance: 160.1
click at [740, 145] on div "Shopify Order # #25219 • Standard Cancel Order Duplicate Order" at bounding box center [739, 124] width 713 height 102
click at [86, 164] on div "Orders" at bounding box center [85, 168] width 151 height 20
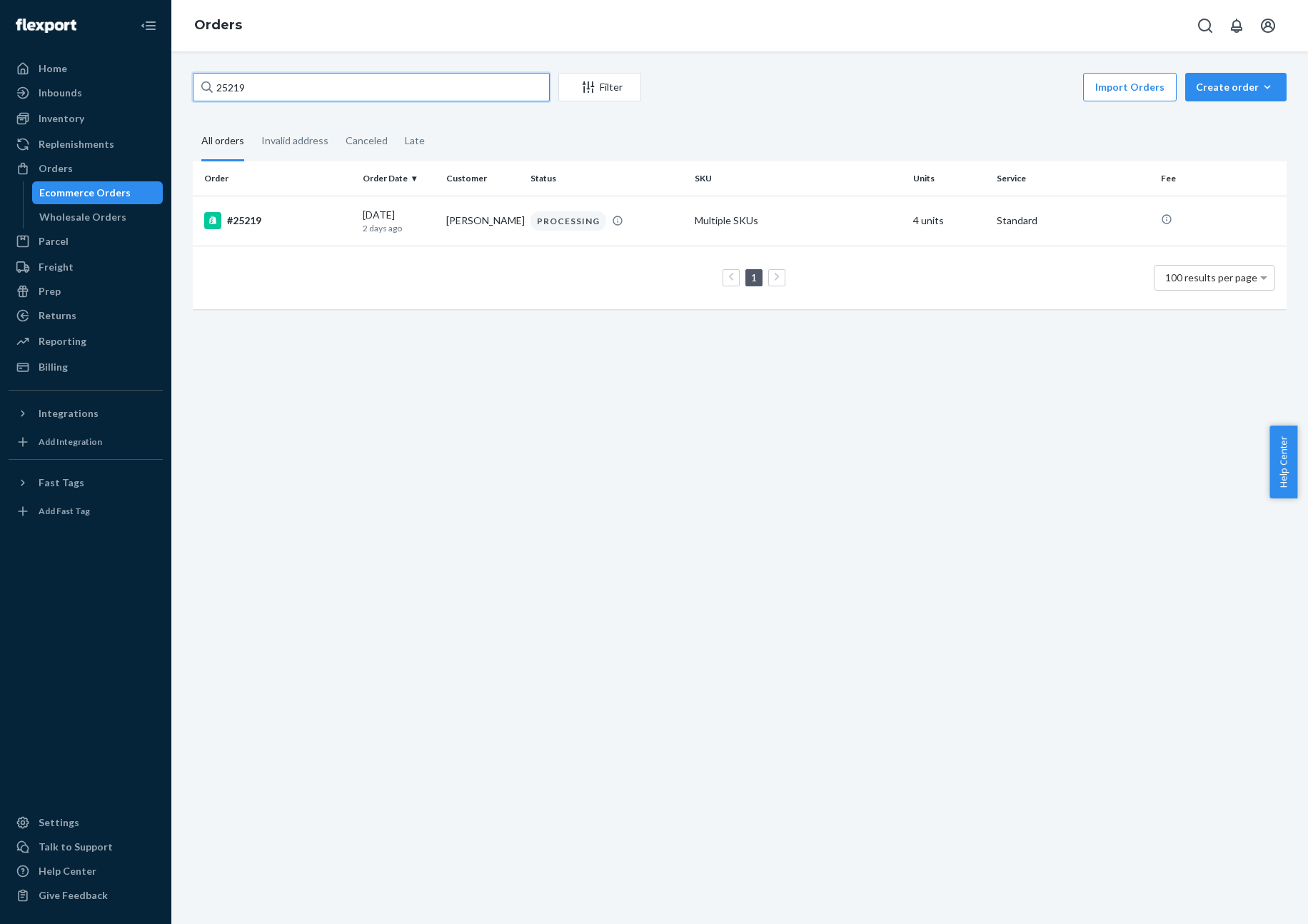
click at [537, 99] on input "25219" at bounding box center [371, 87] width 357 height 29
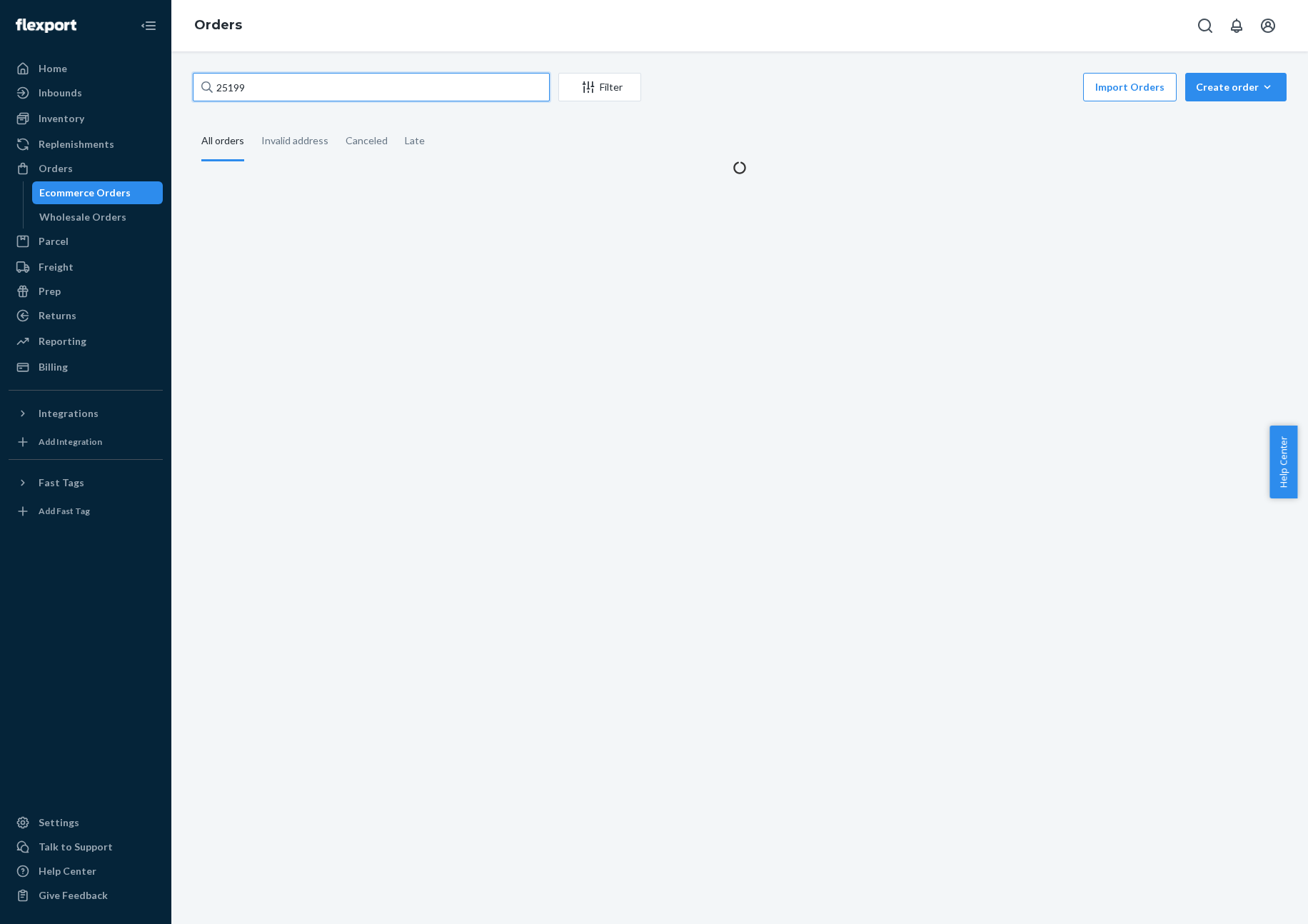
type input "25199"
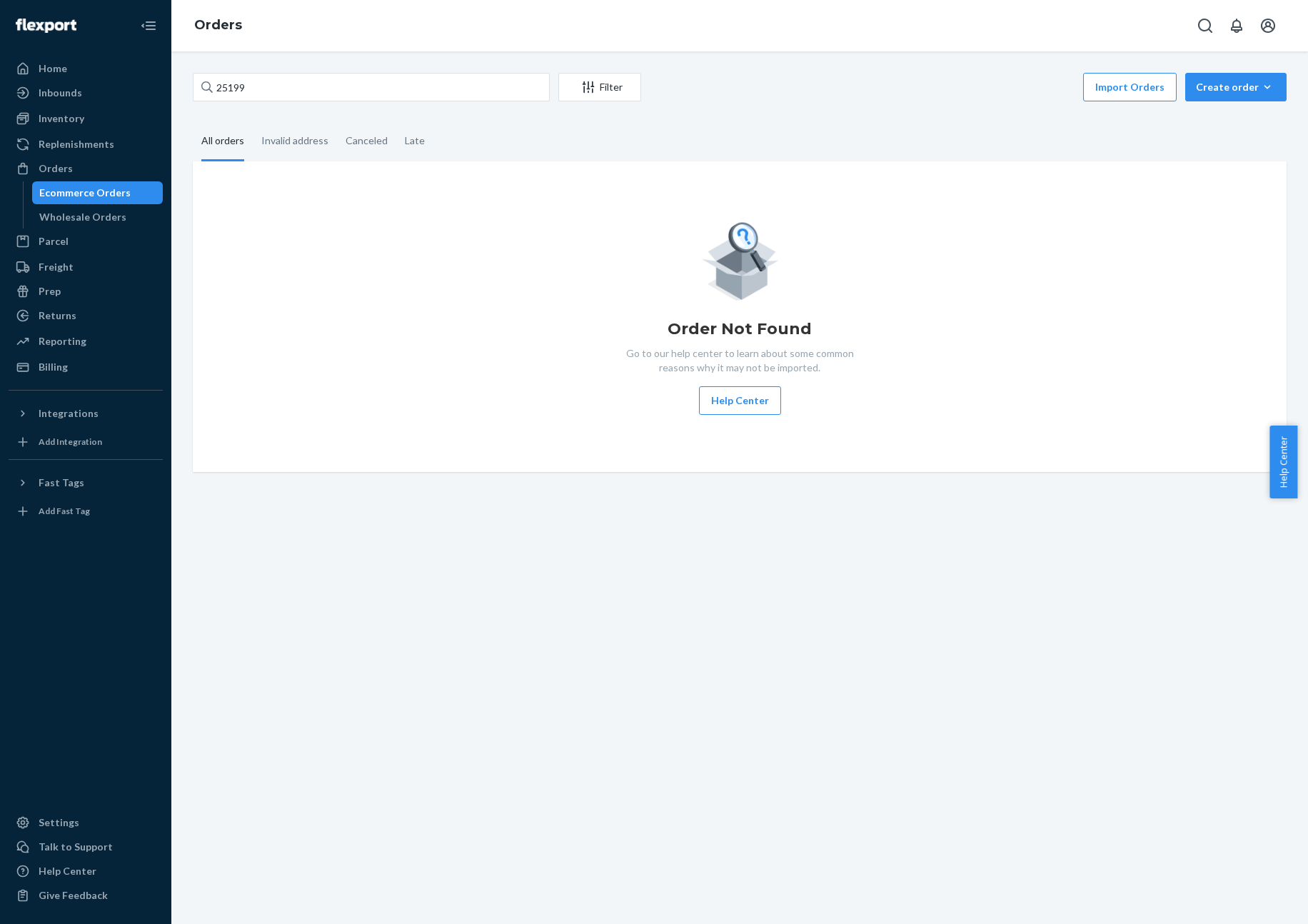
click at [952, 131] on fieldset "All orders Invalid address Canceled Late" at bounding box center [739, 141] width 1094 height 40
click at [116, 121] on div "Inventory" at bounding box center [85, 119] width 151 height 20
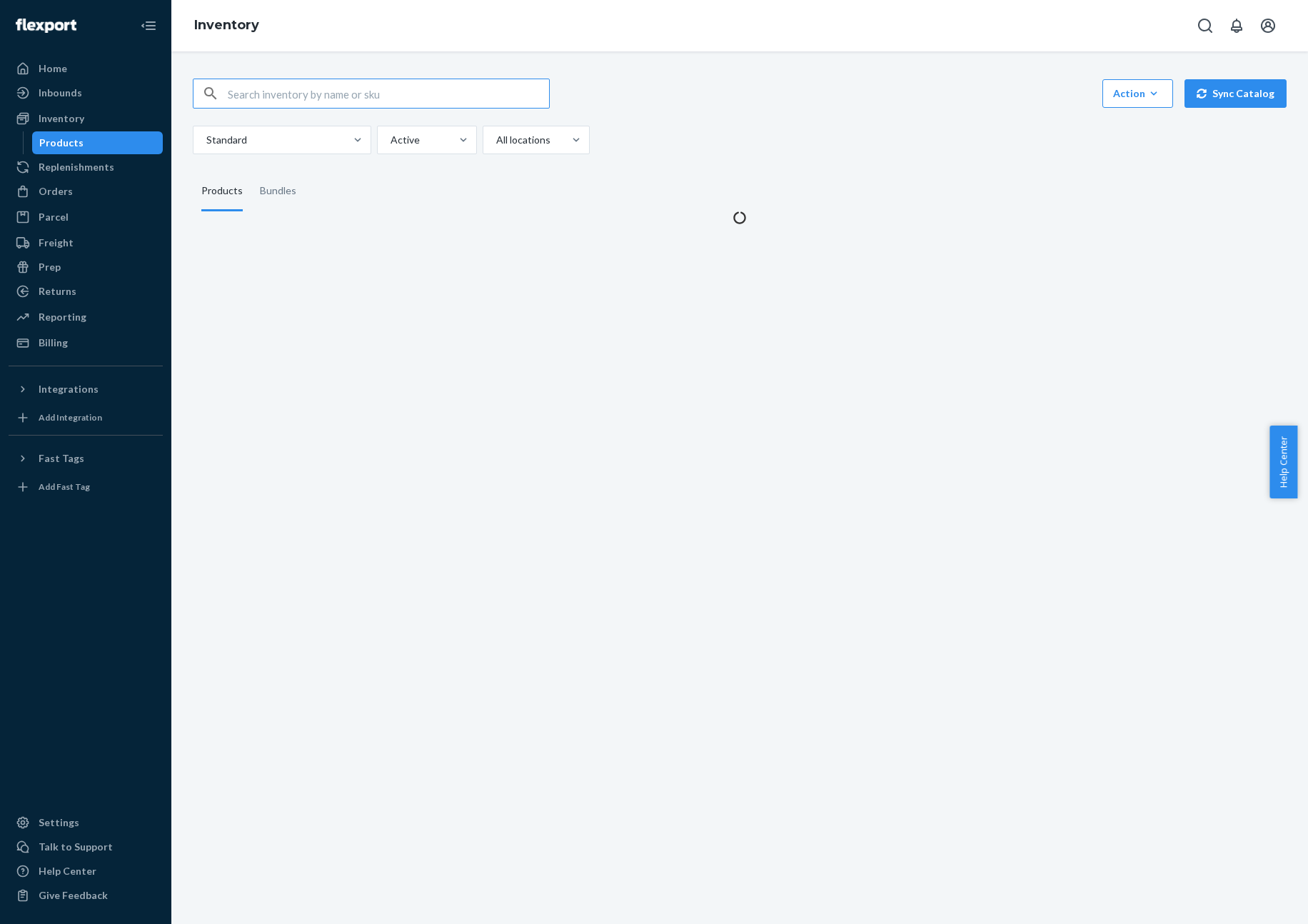
click at [294, 103] on input "text" at bounding box center [389, 93] width 321 height 29
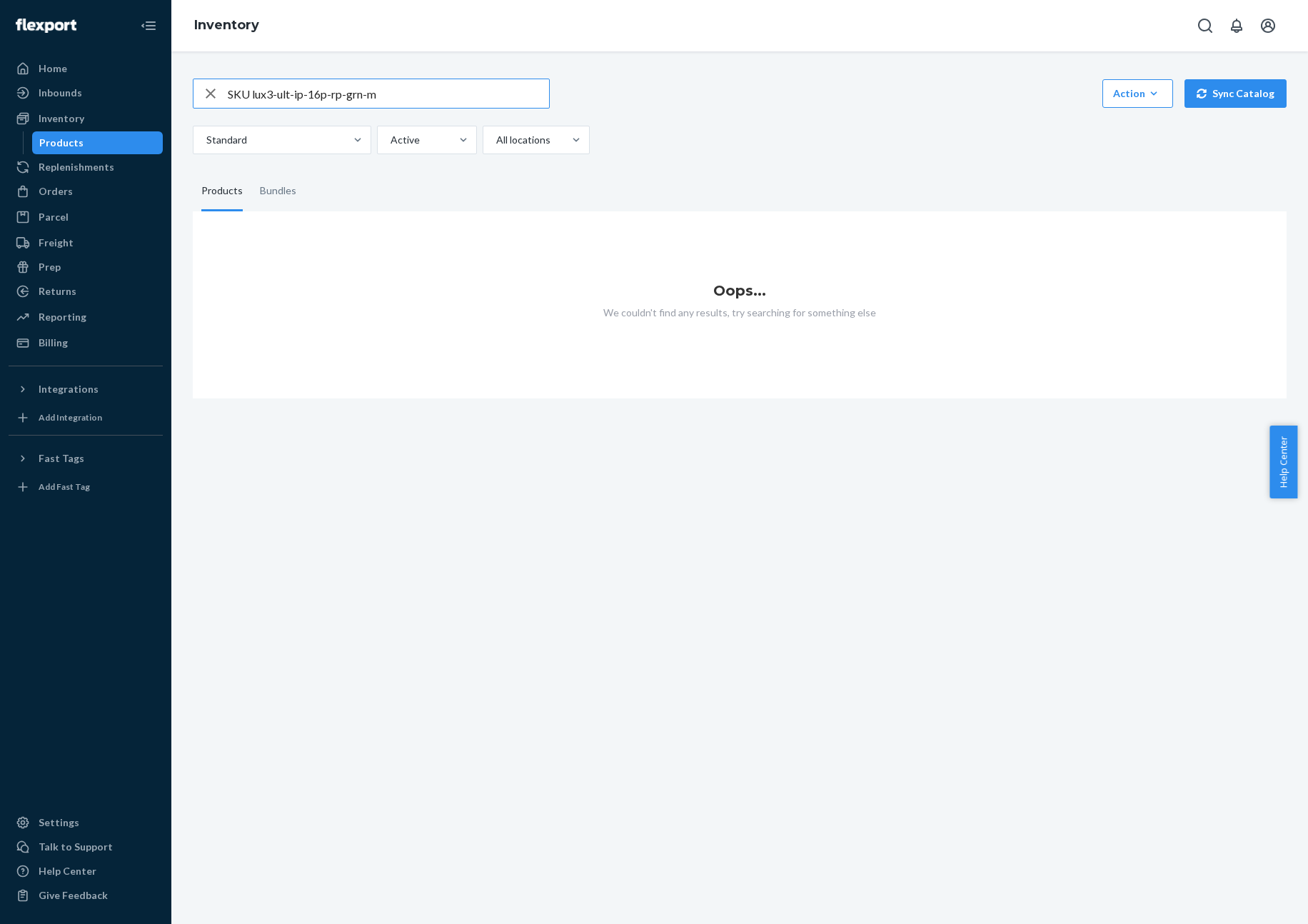
drag, startPoint x: 252, startPoint y: 93, endPoint x: 203, endPoint y: 94, distance: 49.0
click at [203, 94] on div "SKU lux3-ult-ip-16p-rp-grn-m" at bounding box center [371, 93] width 355 height 29
click at [442, 94] on input "lux3-ult-ip-16p-rp-grn-m" at bounding box center [389, 93] width 321 height 29
drag, startPoint x: 334, startPoint y: 92, endPoint x: 352, endPoint y: 92, distance: 18.0
click at [334, 92] on input "lux3-ult-ip-16p-rp-grn-m" at bounding box center [389, 93] width 321 height 29
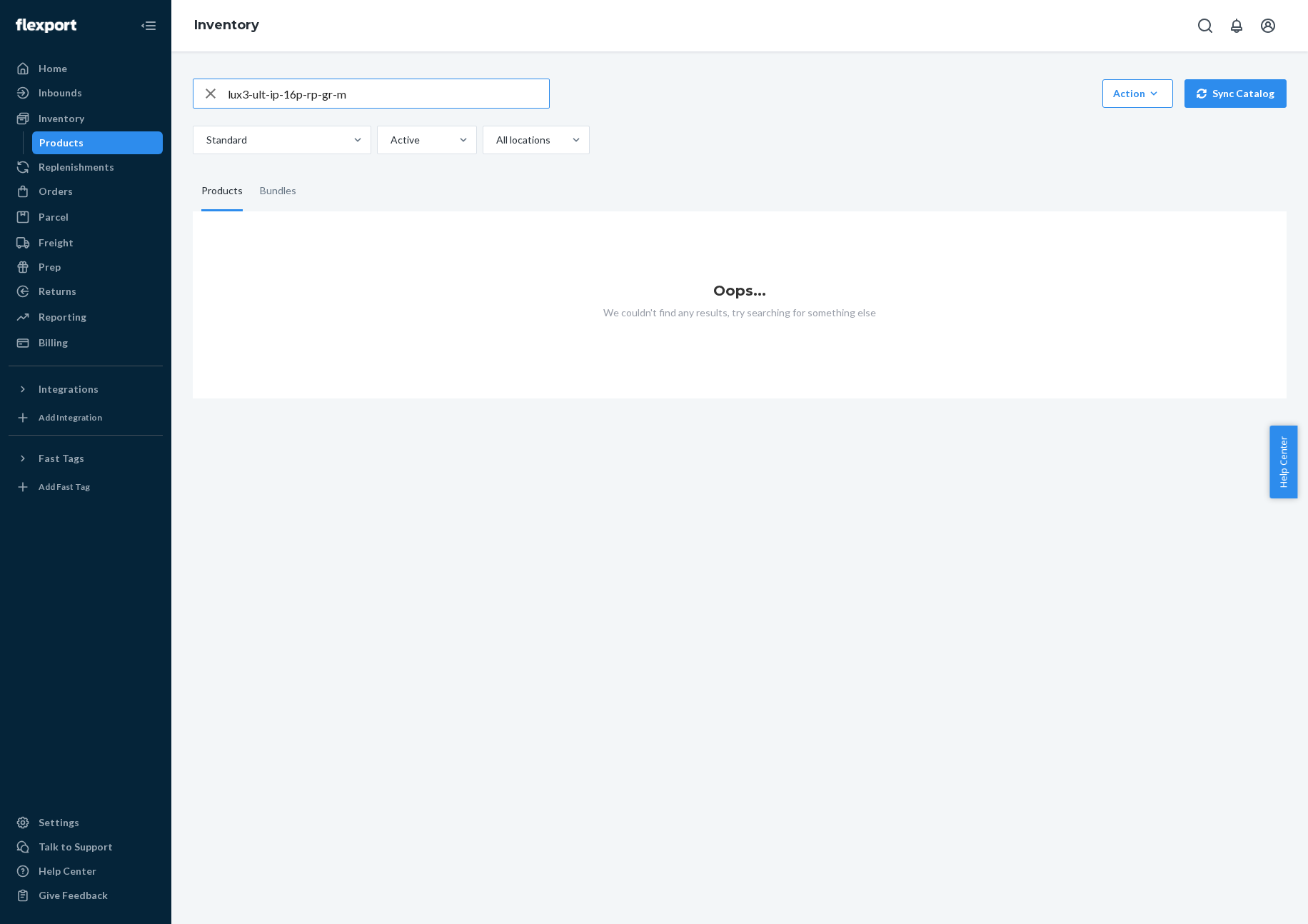
click at [370, 92] on input "lux3-ult-ip-16p-rp-gr-m" at bounding box center [389, 93] width 321 height 29
click at [457, 98] on input "lux3-ult-ip-16p-rp-gr-m" at bounding box center [389, 93] width 321 height 29
paste input "SKU l"
click at [375, 94] on input "SKU l" at bounding box center [389, 93] width 321 height 29
paste input "lux3-ult-ip-16p-rp-grn-m"
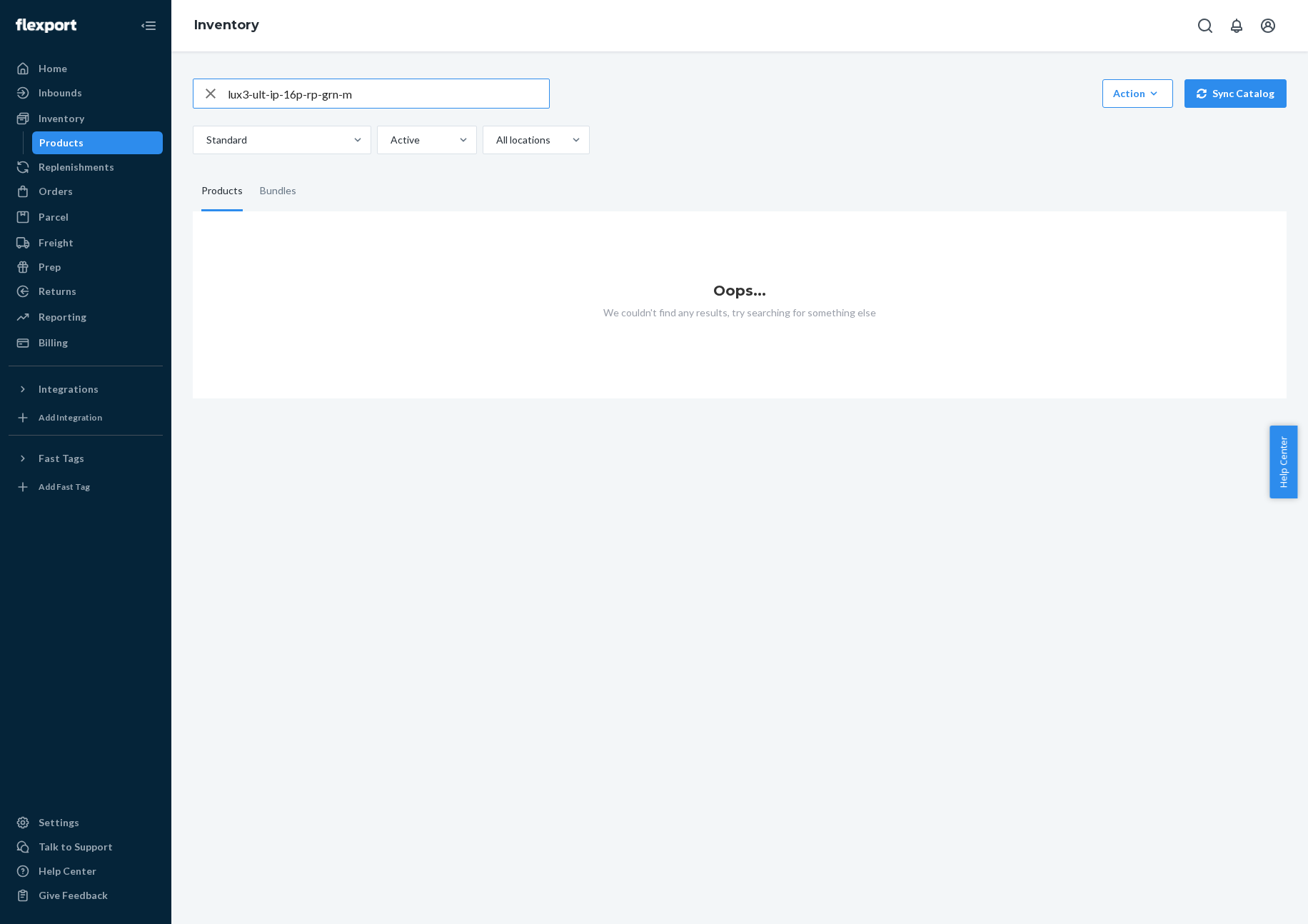
type input "lux3-ult-ip-16p-rp-grn-m"
click at [1156, 95] on button "Action Create product Create bundle Bulk create products Bulk update products B…" at bounding box center [1137, 93] width 71 height 29
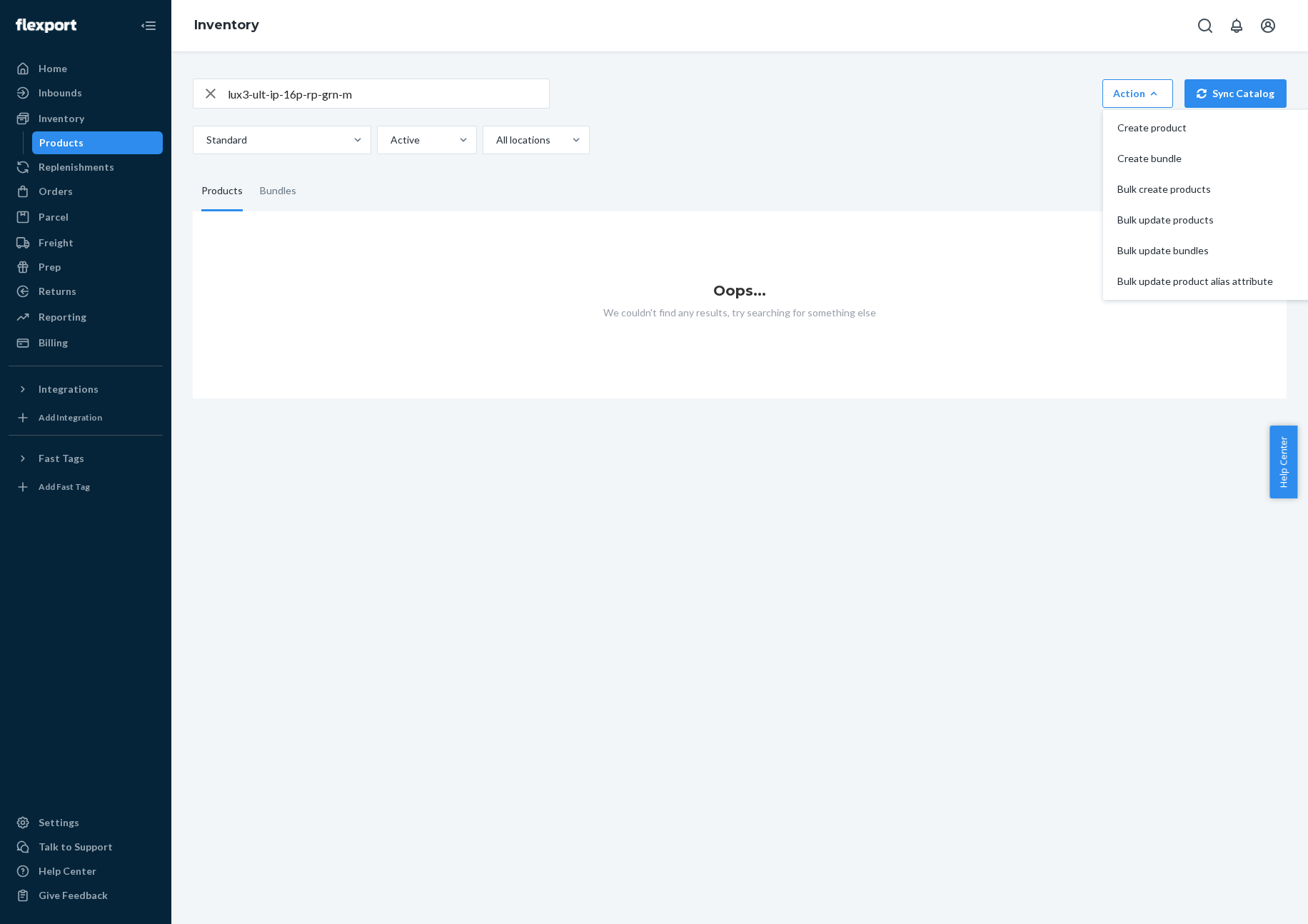
drag, startPoint x: 914, startPoint y: 119, endPoint x: 1266, endPoint y: 26, distance: 364.1
click at [915, 119] on div "lux3-ult-ip-16p-rp-grn-m Action Create product Create bundle Bulk create produc…" at bounding box center [739, 116] width 1094 height 76
click at [1265, 29] on icon "Open account menu" at bounding box center [1268, 26] width 17 height 17
click at [50, 33] on link at bounding box center [46, 25] width 75 height 29
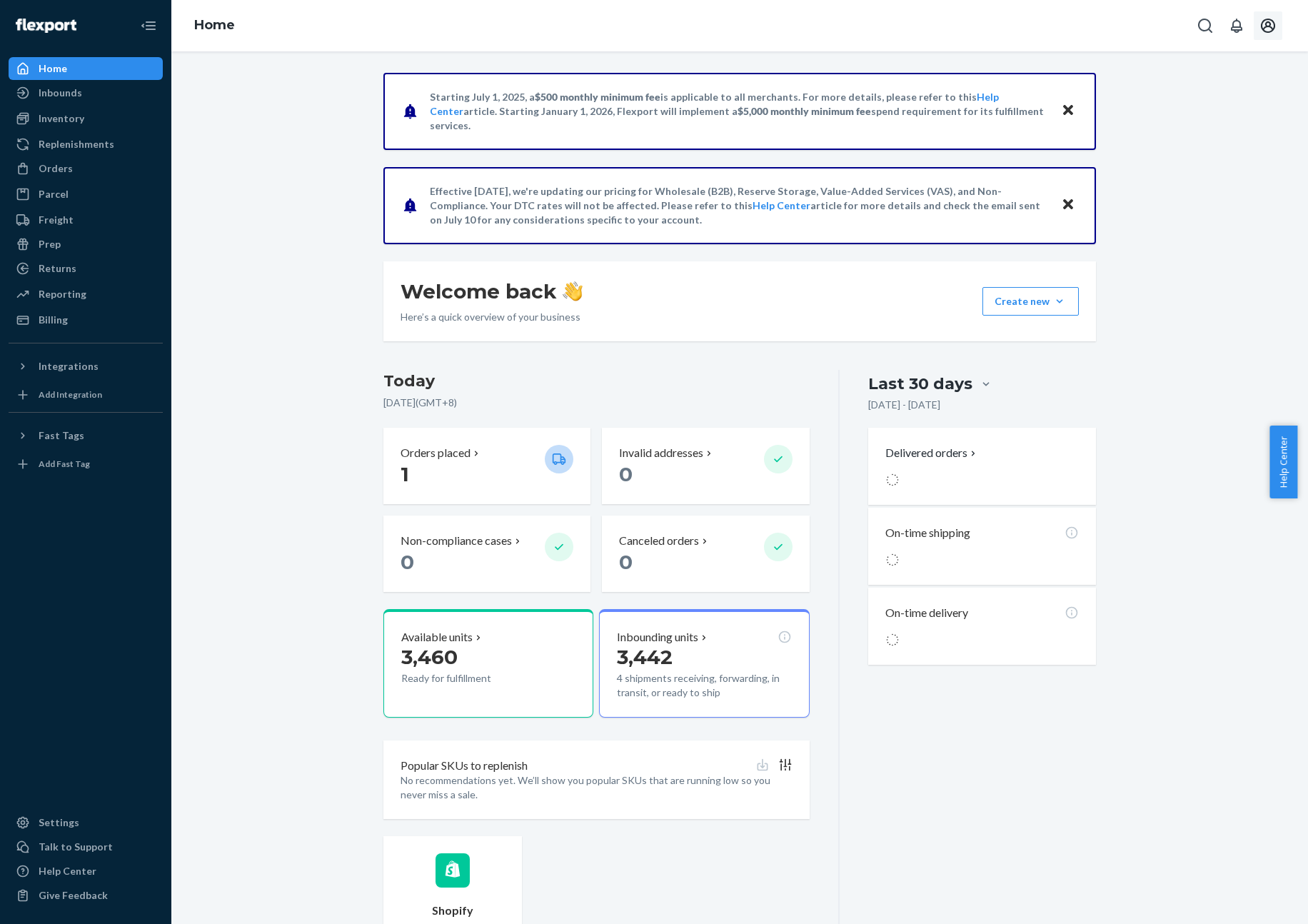
click at [1265, 31] on icon "Open account menu" at bounding box center [1268, 26] width 14 height 14
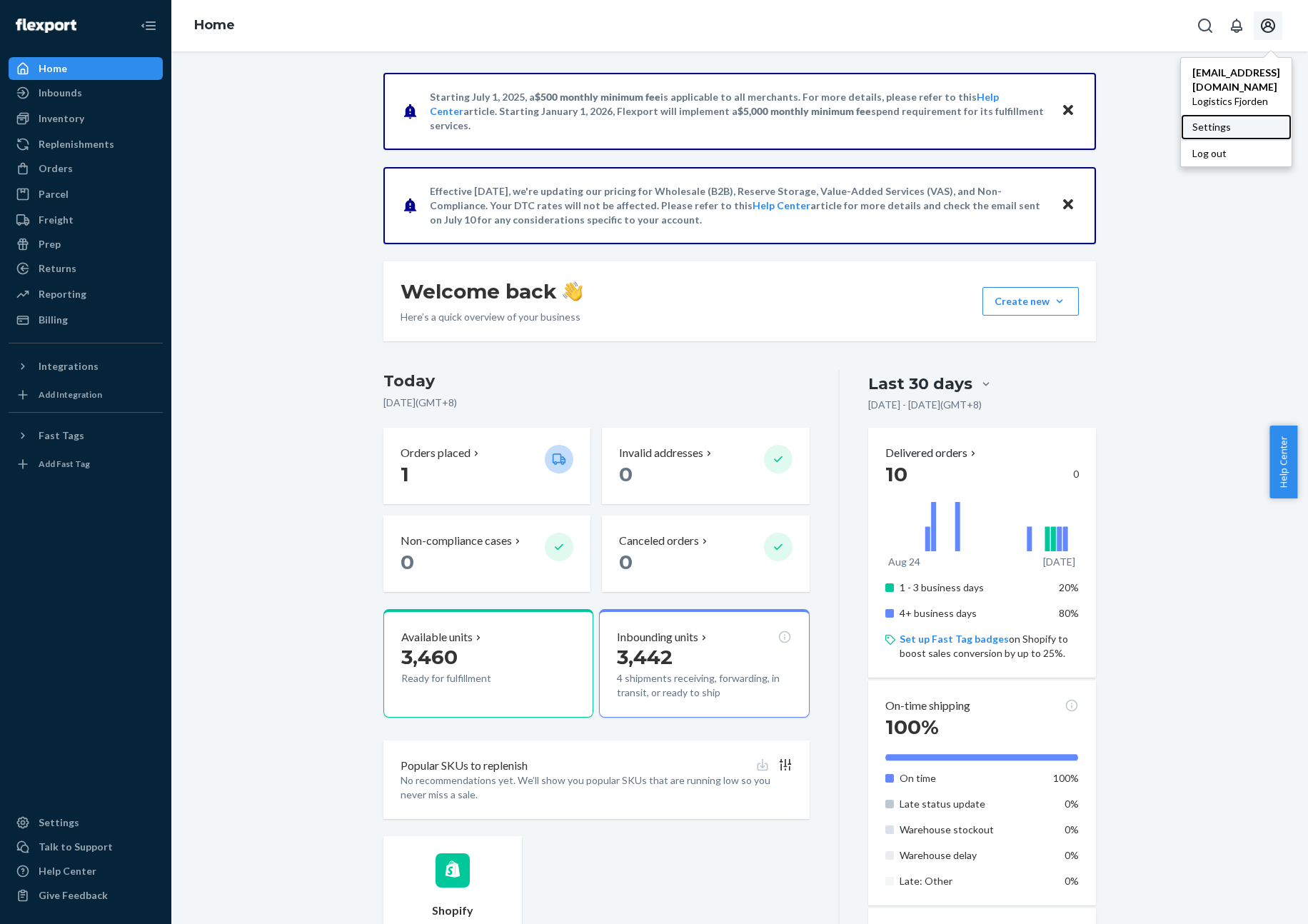
click at [1237, 114] on div "Settings" at bounding box center [1236, 126] width 111 height 26
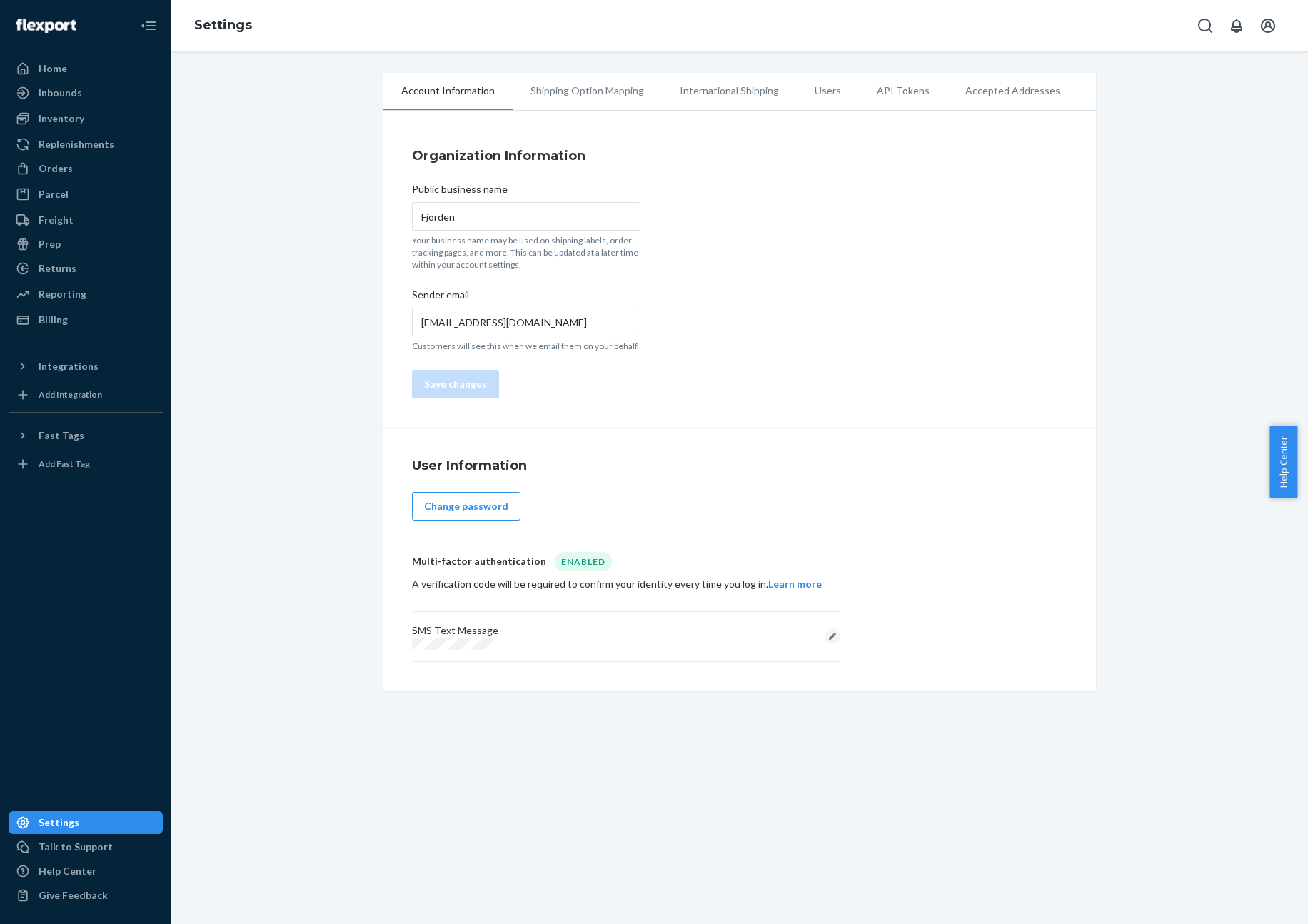
click at [832, 85] on li "Users" at bounding box center [828, 91] width 62 height 36
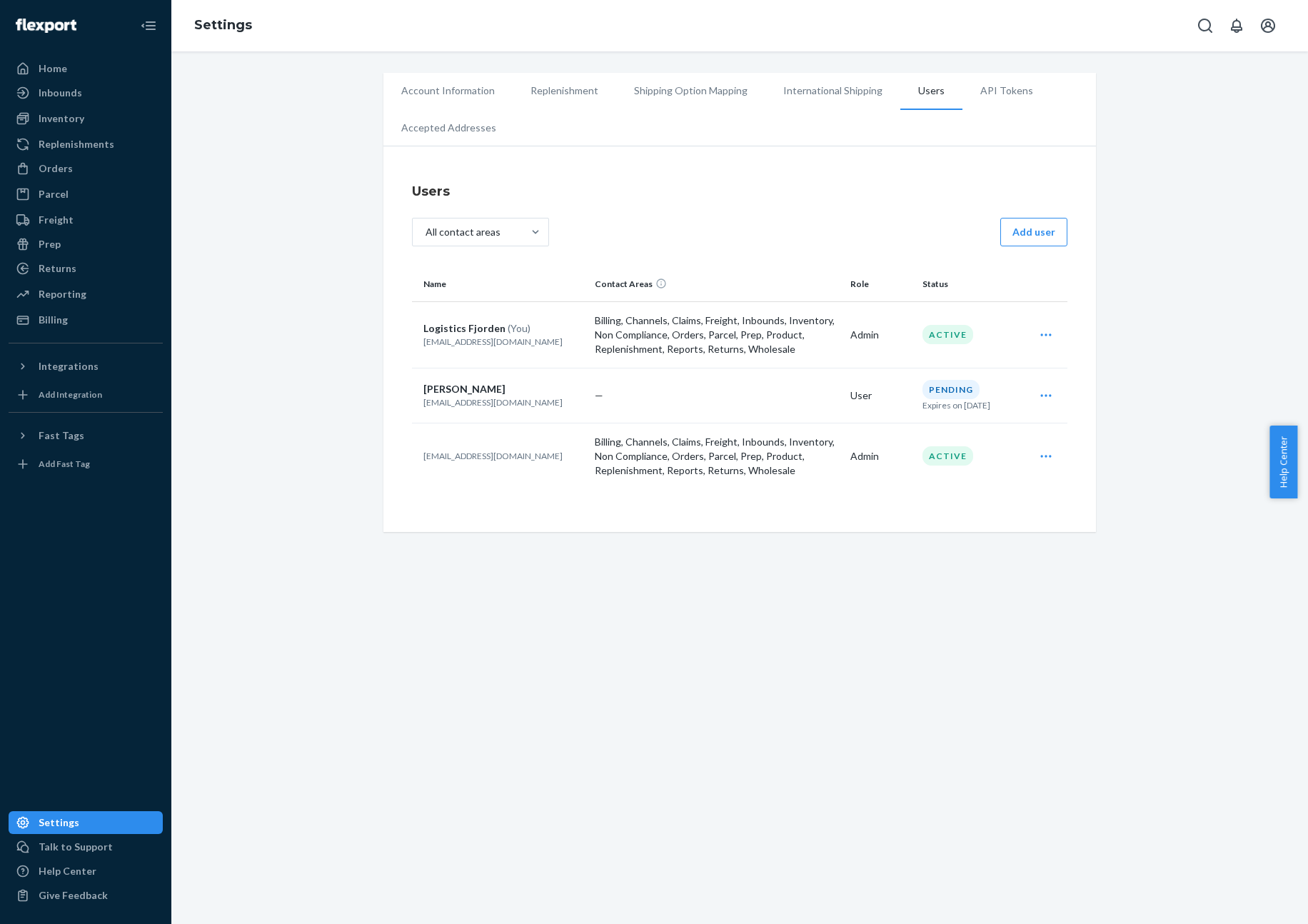
drag, startPoint x: 663, startPoint y: 227, endPoint x: 564, endPoint y: 229, distance: 99.0
click at [660, 227] on div "All contact areas Add user" at bounding box center [739, 234] width 656 height 32
click at [758, 160] on div "Users option All contact areas focused, 1 of 16. 16 results available. Use Up a…" at bounding box center [739, 343] width 713 height 379
click at [1046, 400] on div "Resend invite [PERSON_NAME]" at bounding box center [1046, 395] width 37 height 29
click at [478, 390] on span "[PERSON_NAME]" at bounding box center [465, 389] width 82 height 12
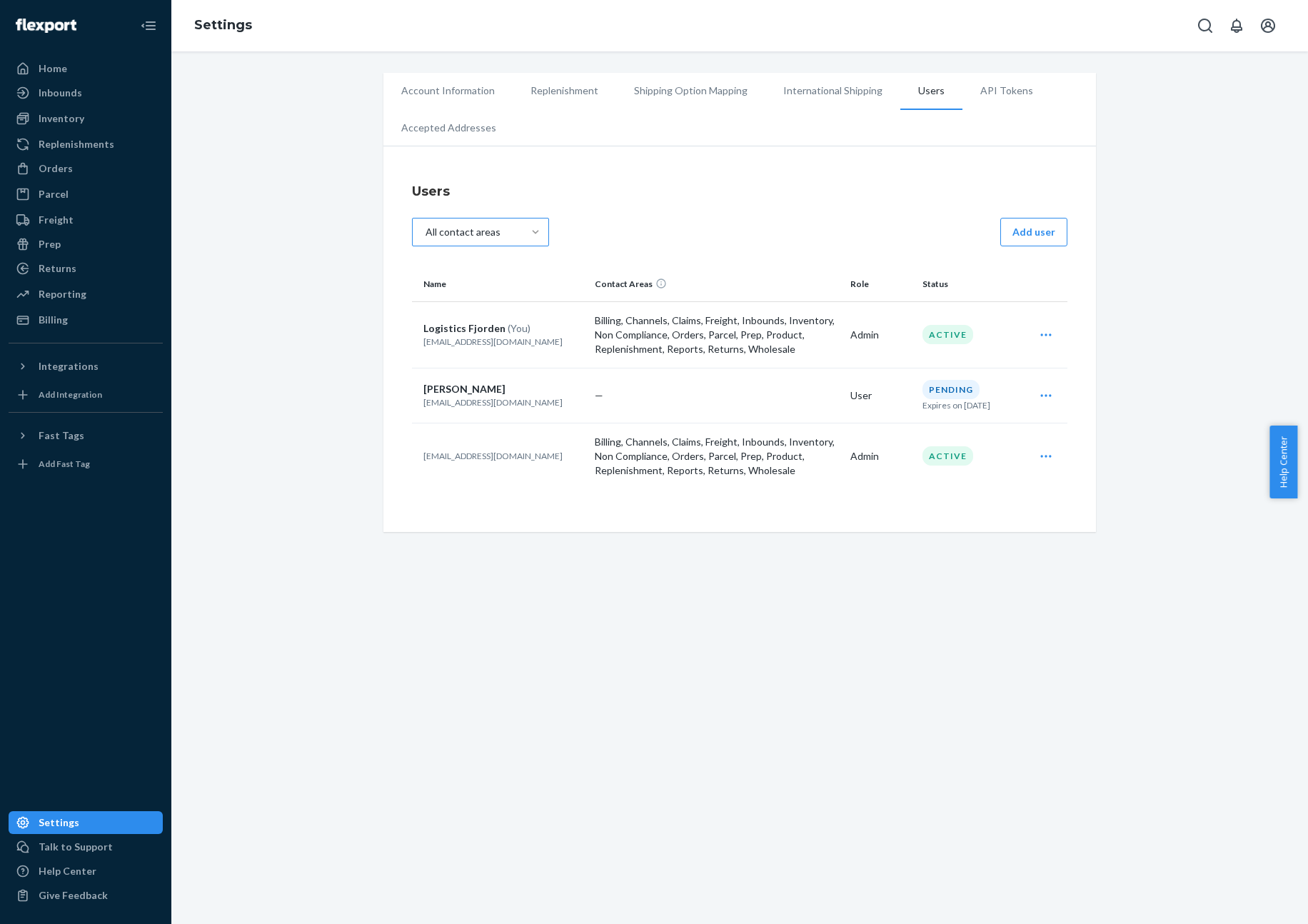
click at [528, 389] on div "[PERSON_NAME]" at bounding box center [503, 389] width 160 height 14
click at [1040, 390] on icon "Open user actions" at bounding box center [1046, 396] width 14 height 14
drag, startPoint x: 924, startPoint y: 184, endPoint x: 904, endPoint y: 191, distance: 21.2
click at [923, 184] on h4 "Users" at bounding box center [739, 192] width 656 height 19
drag, startPoint x: 522, startPoint y: 133, endPoint x: 446, endPoint y: 133, distance: 76.0
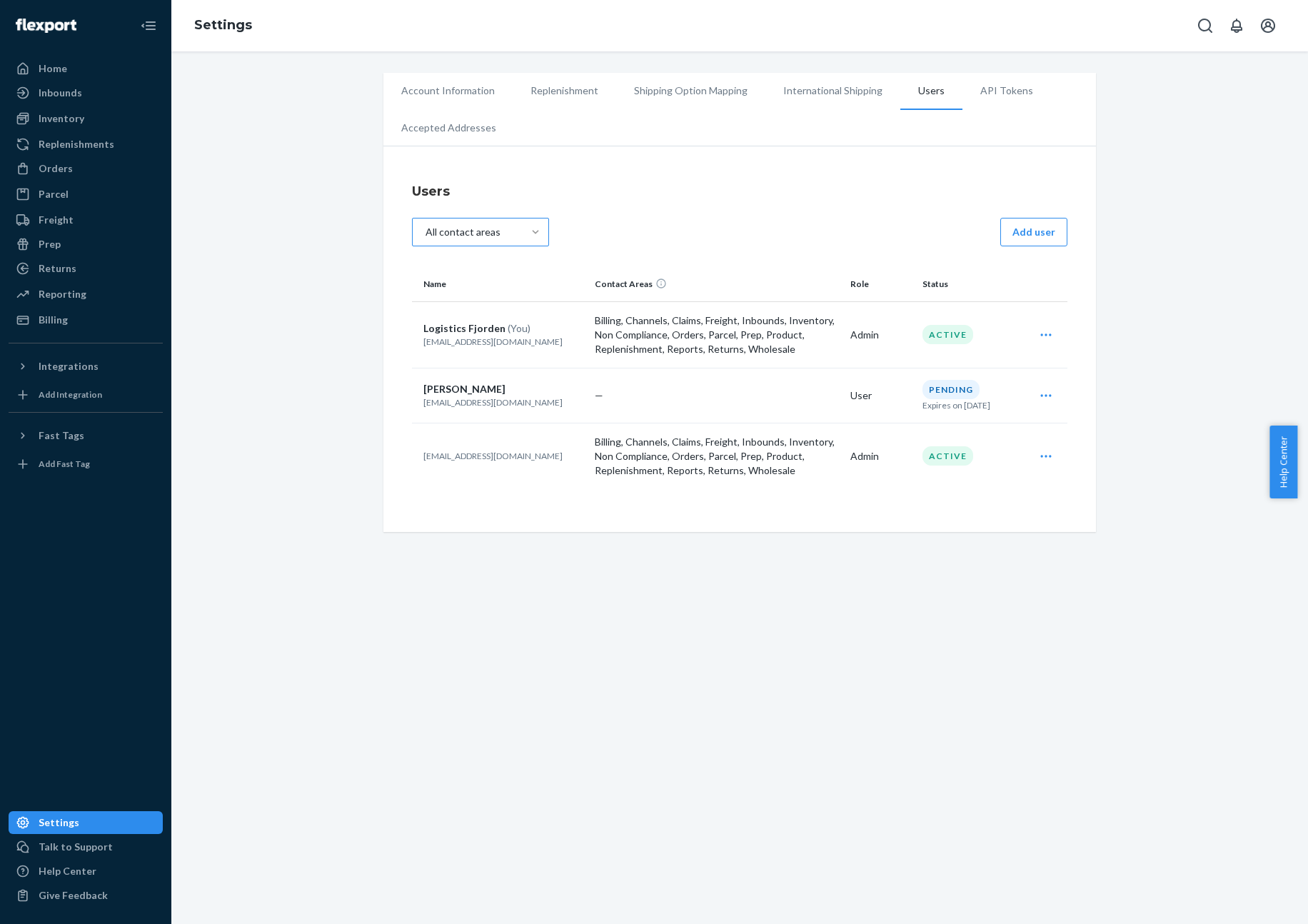
click at [517, 132] on ul "Account Information Replenishment Shipping Option Mapping International Shippin…" at bounding box center [739, 109] width 713 height 74
drag, startPoint x: 104, startPoint y: 130, endPoint x: 105, endPoint y: 121, distance: 9.1
click at [104, 129] on link "Inventory" at bounding box center [85, 118] width 154 height 22
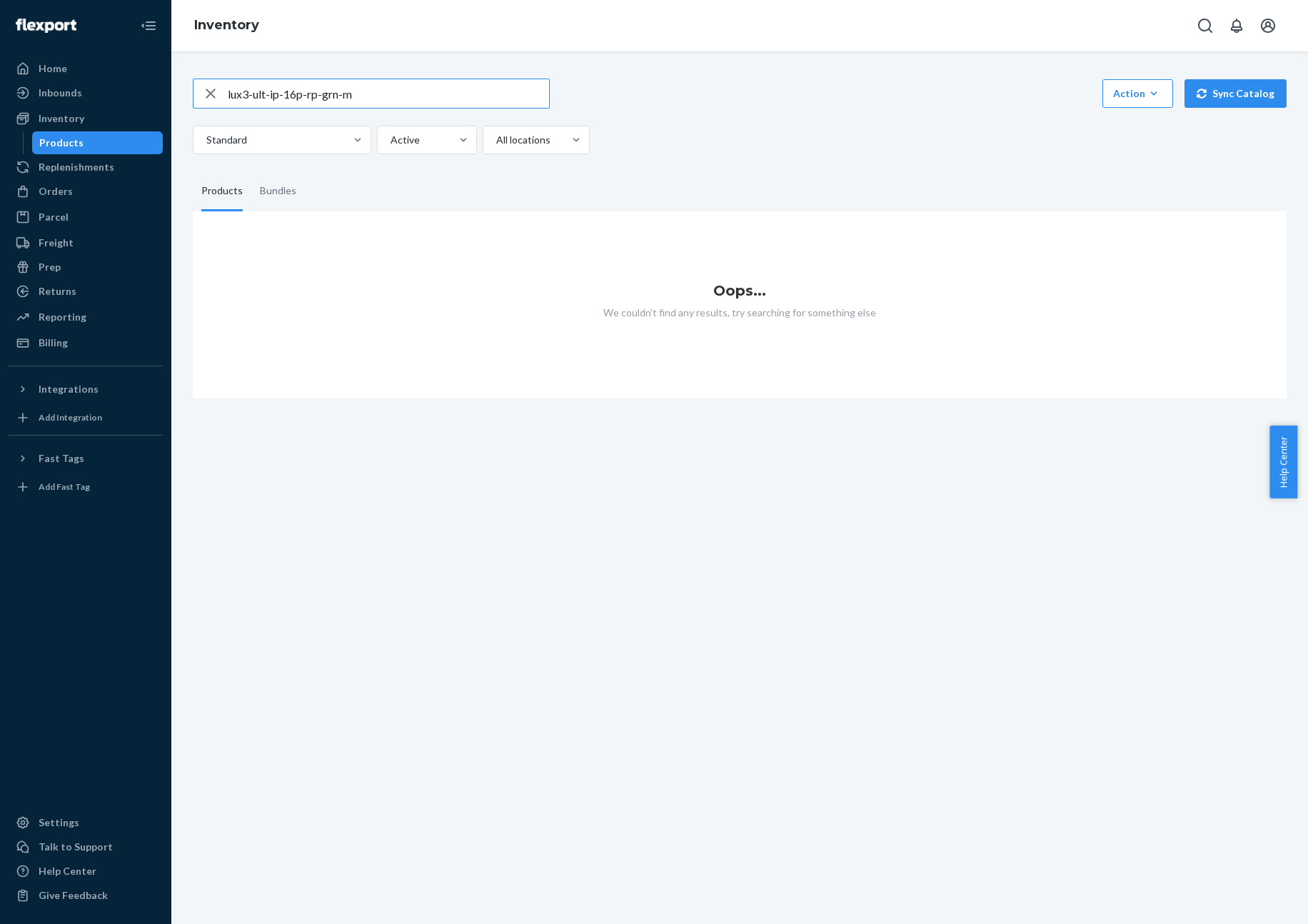
click at [208, 87] on icon "button" at bounding box center [210, 93] width 17 height 29
click at [101, 116] on div "Inventory" at bounding box center [85, 119] width 151 height 20
click at [99, 94] on div "Inbounds" at bounding box center [85, 93] width 151 height 20
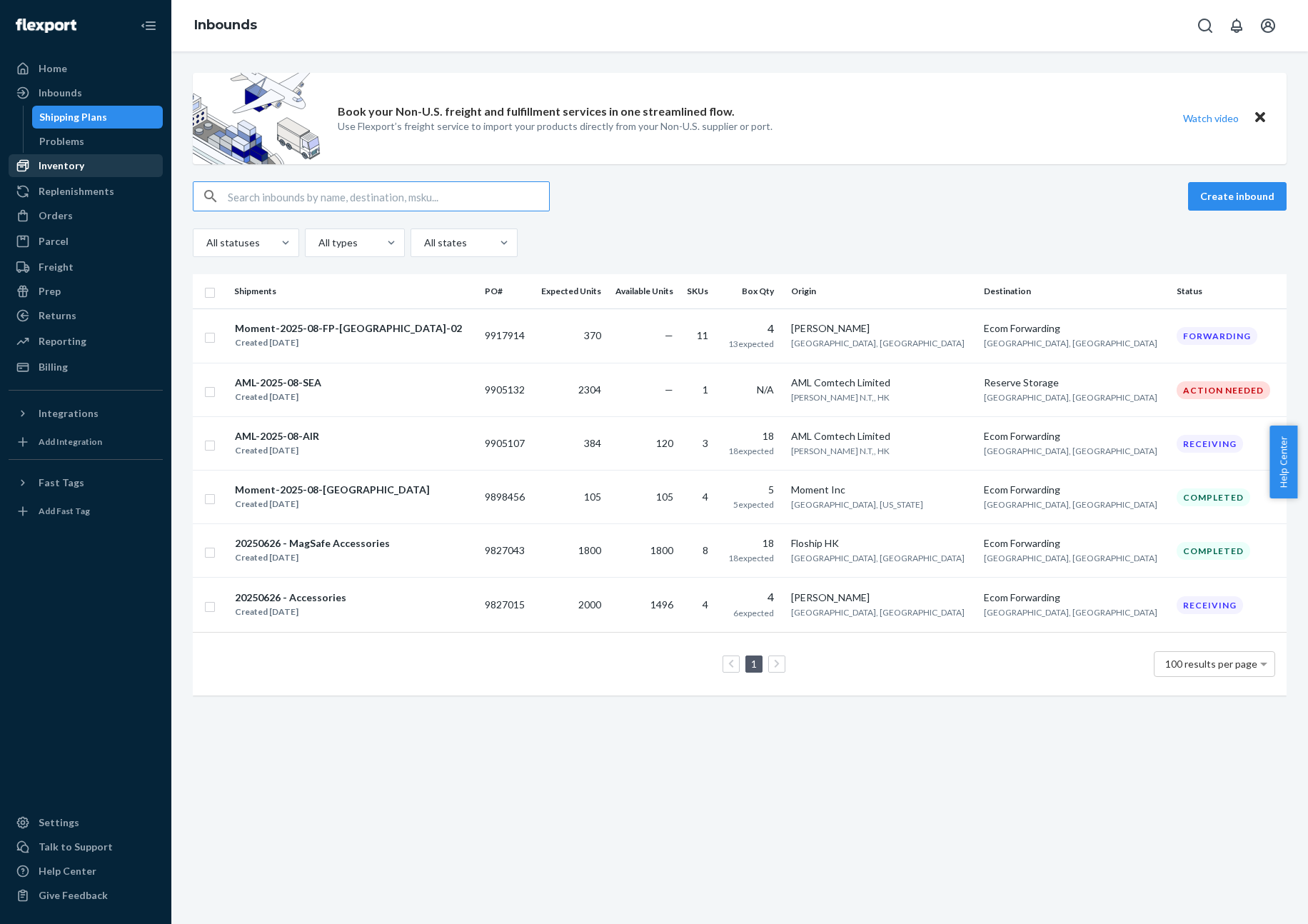
drag, startPoint x: 54, startPoint y: 218, endPoint x: 57, endPoint y: 171, distance: 47.1
click at [54, 218] on div "Orders" at bounding box center [56, 216] width 34 height 14
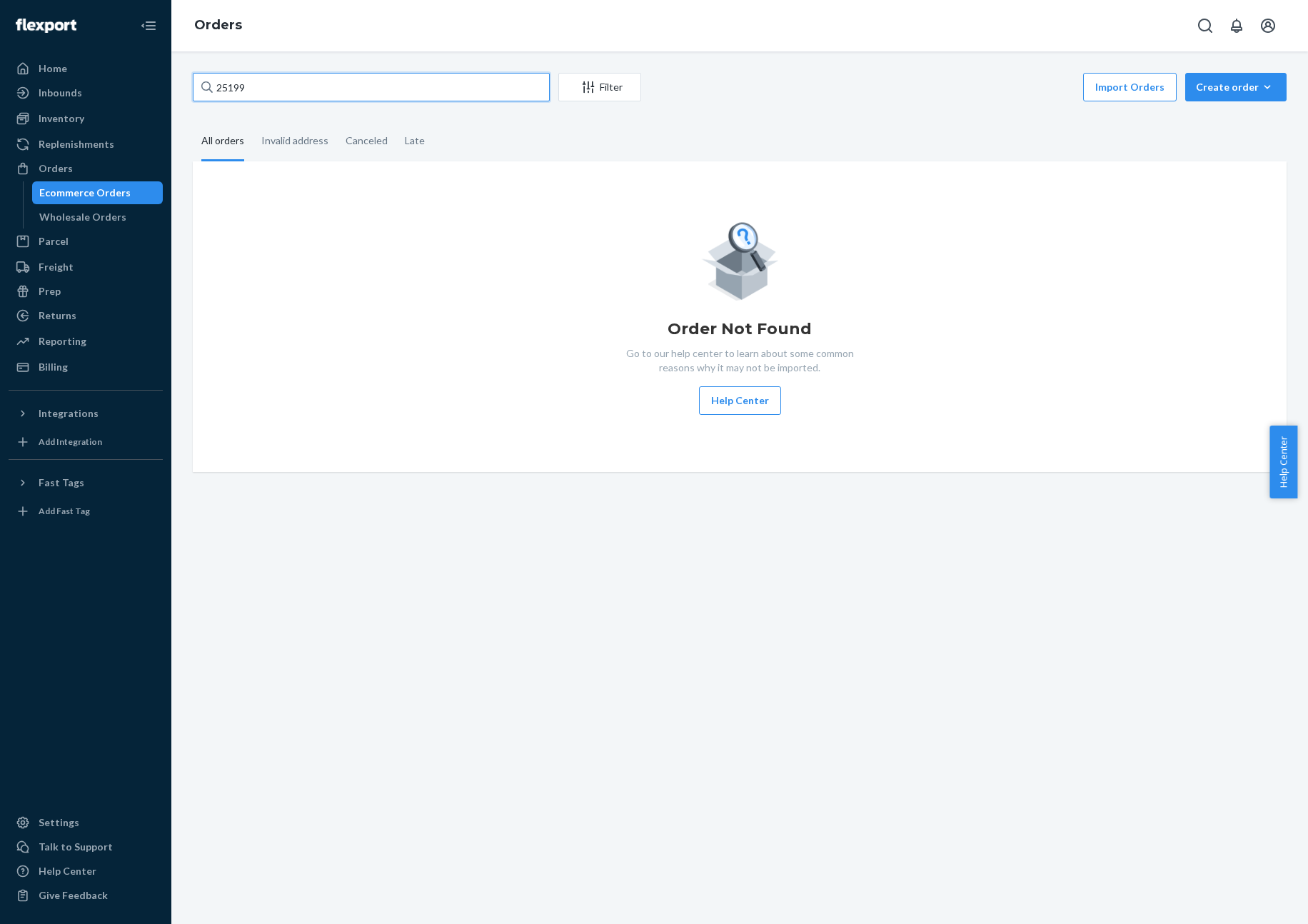
click at [360, 88] on input "25199" at bounding box center [371, 87] width 357 height 29
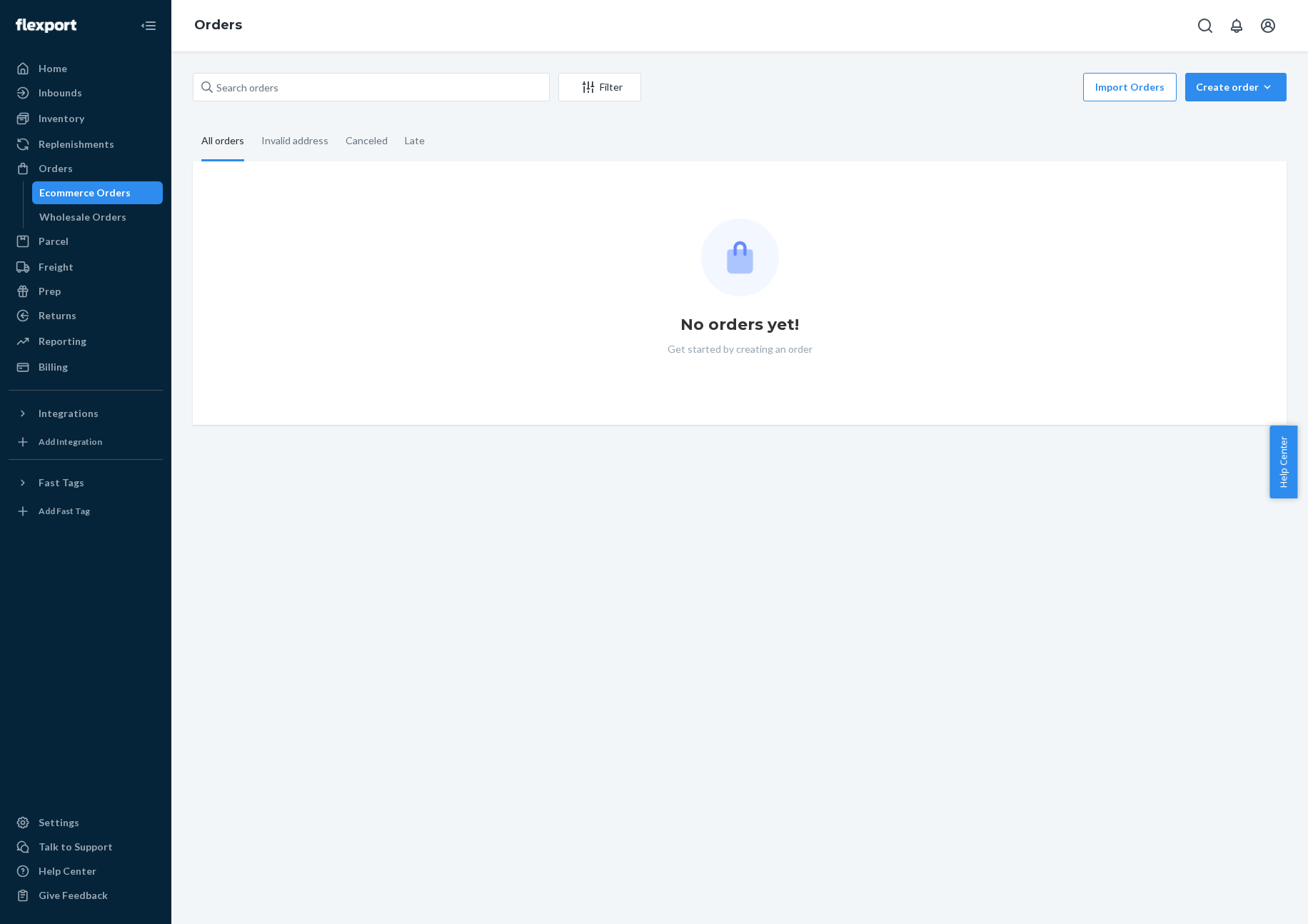
drag, startPoint x: 313, startPoint y: 34, endPoint x: 176, endPoint y: 25, distance: 137.3
click at [311, 34] on div "Orders" at bounding box center [739, 26] width 1137 height 51
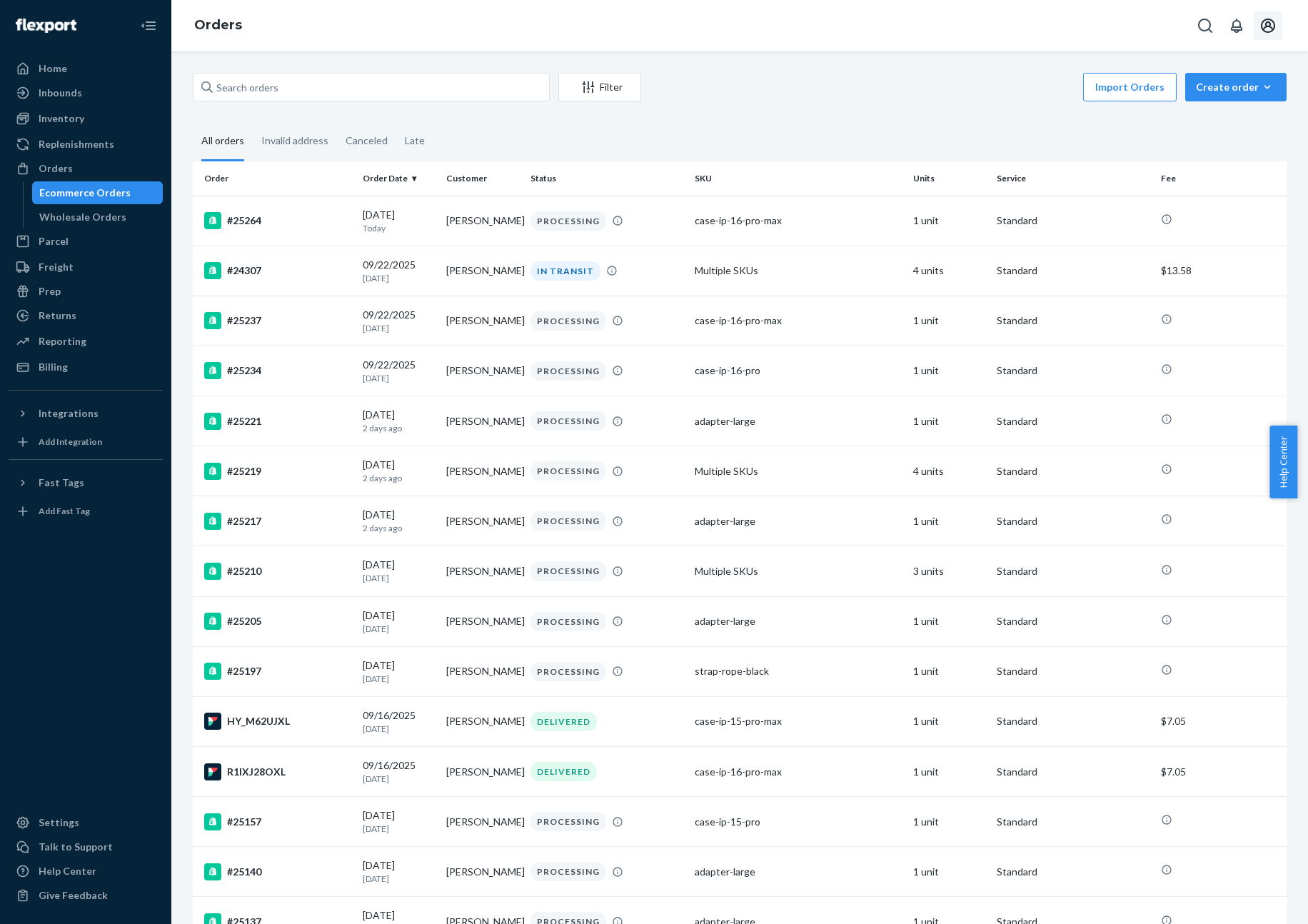
click at [1270, 21] on icon "Open account menu" at bounding box center [1268, 26] width 17 height 17
click at [1266, 34] on button "Open account menu" at bounding box center [1268, 26] width 29 height 29
click at [1254, 114] on div "Settings" at bounding box center [1236, 126] width 111 height 26
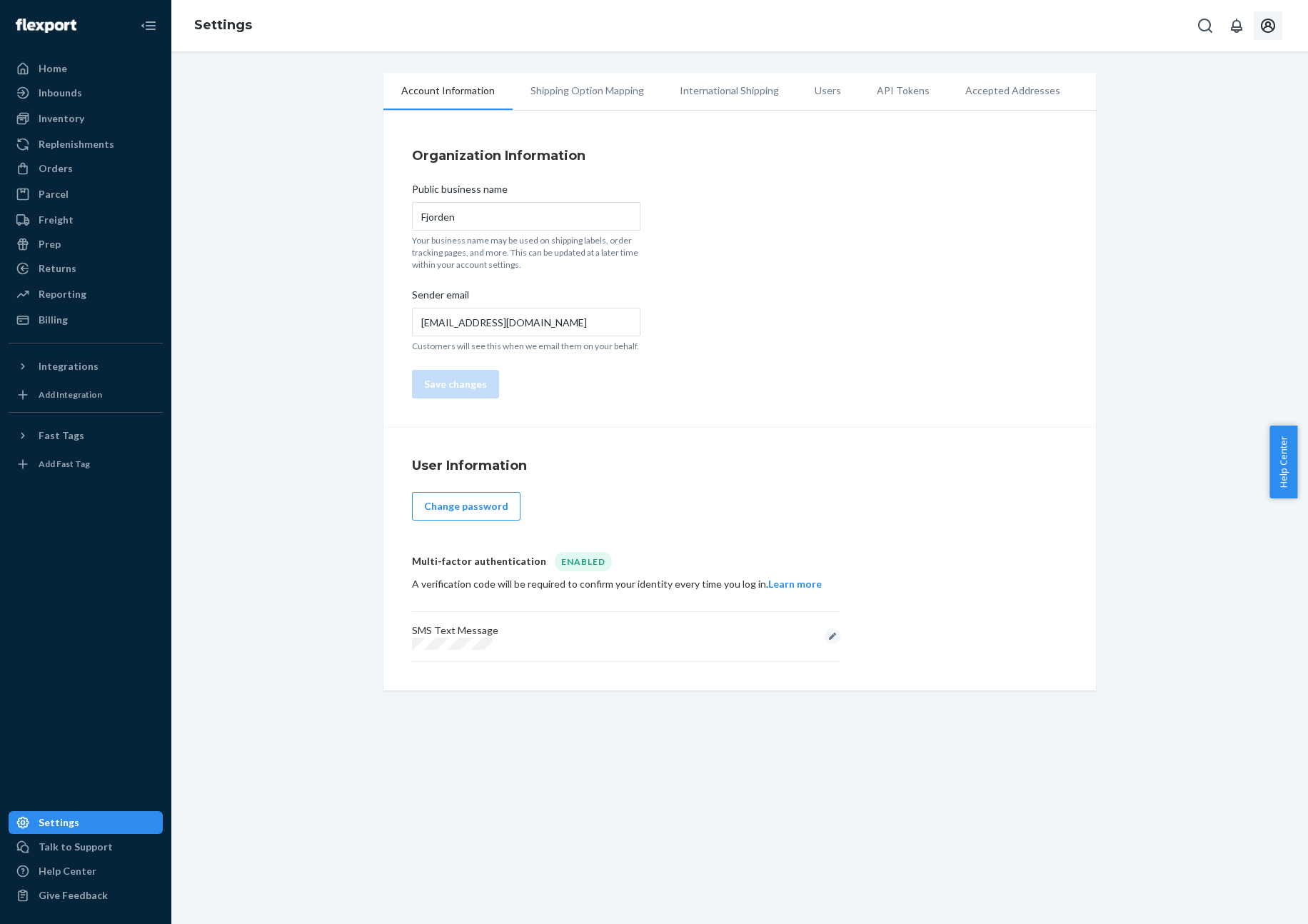
click at [1279, 17] on button "Open account menu" at bounding box center [1268, 26] width 29 height 29
click at [1256, 78] on span "[EMAIL_ADDRESS][DOMAIN_NAME]" at bounding box center [1236, 80] width 88 height 29
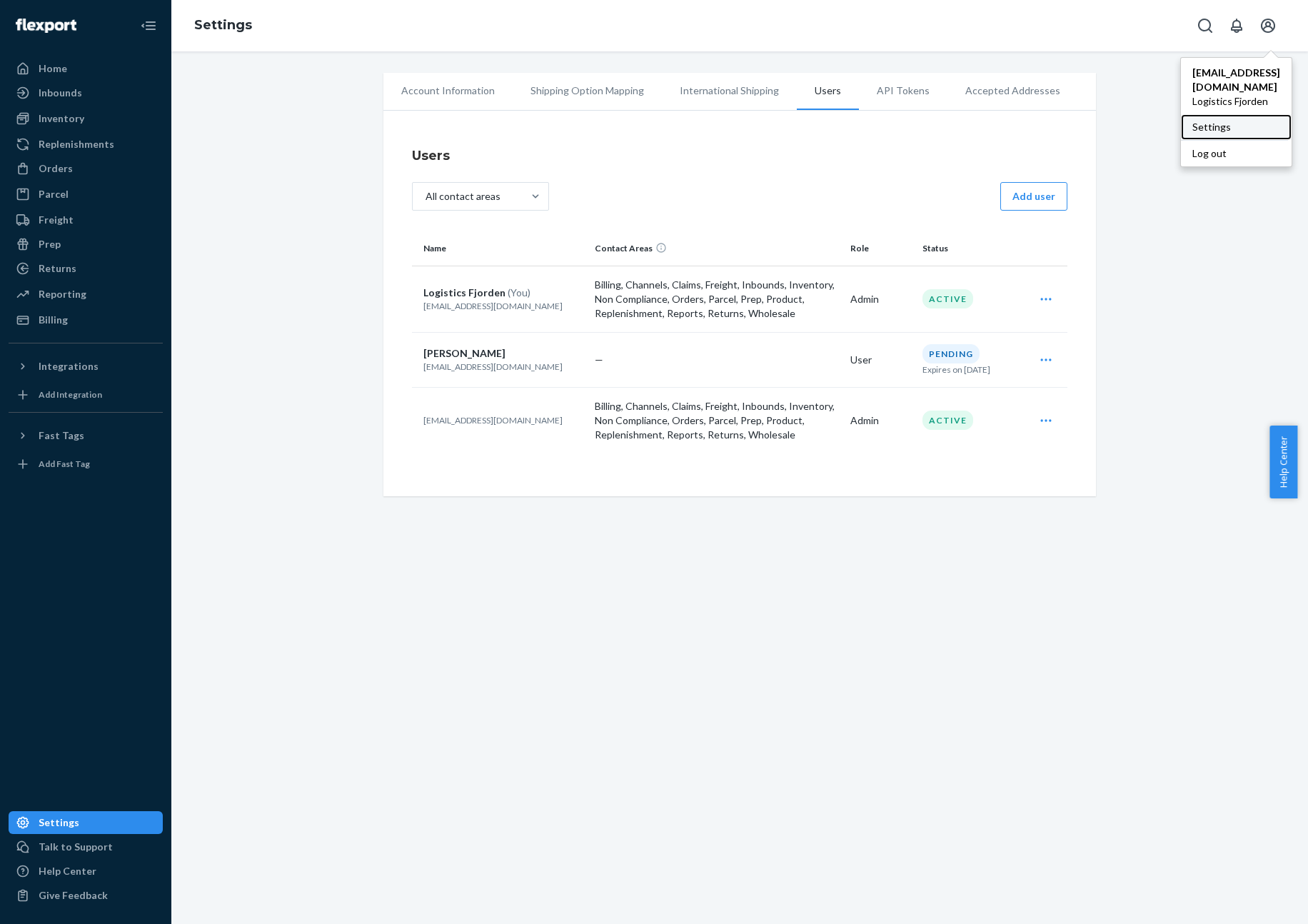
click at [1244, 114] on div "Settings" at bounding box center [1236, 126] width 111 height 26
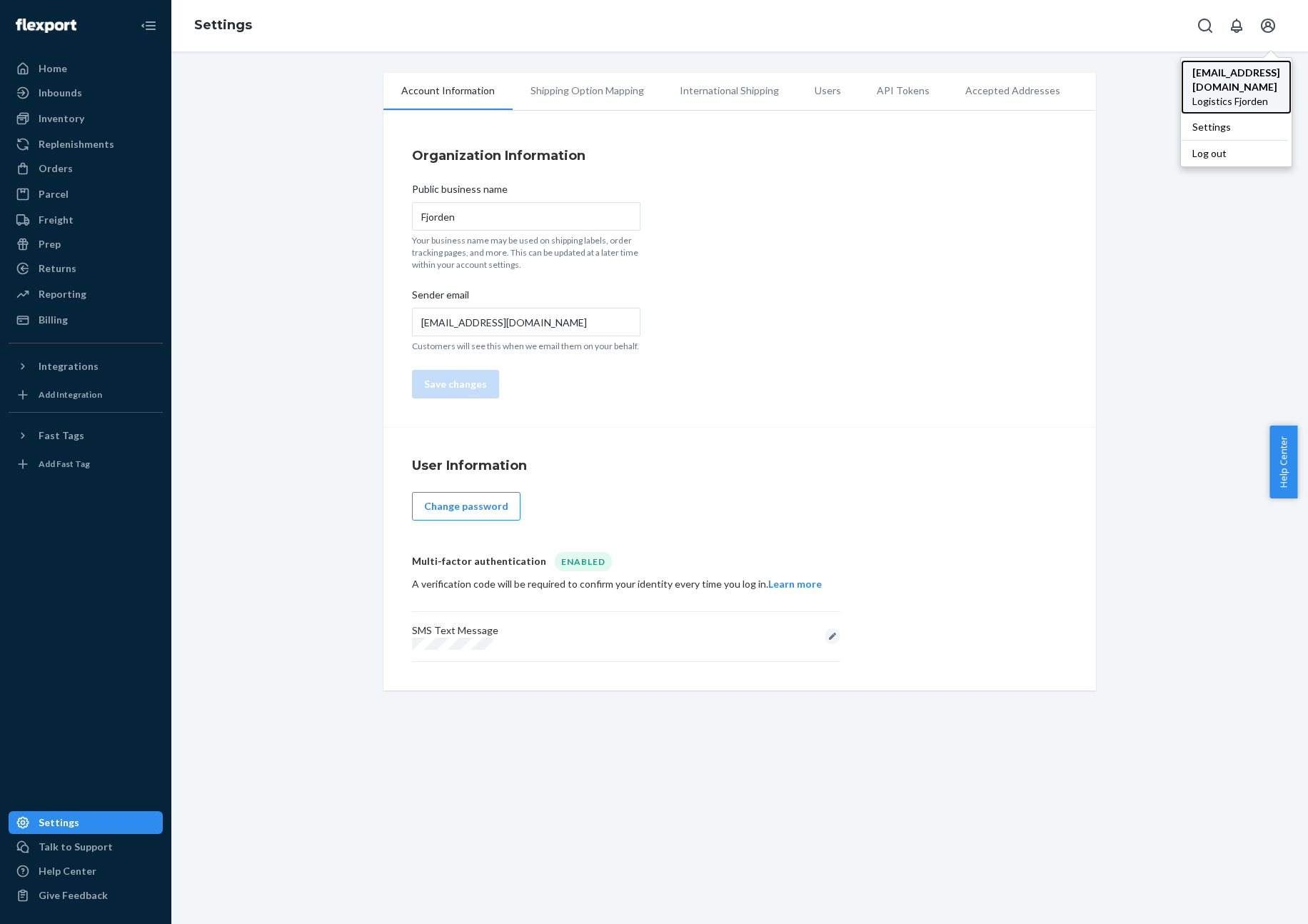
click at [1244, 74] on span "[EMAIL_ADDRESS][DOMAIN_NAME]" at bounding box center [1236, 80] width 88 height 29
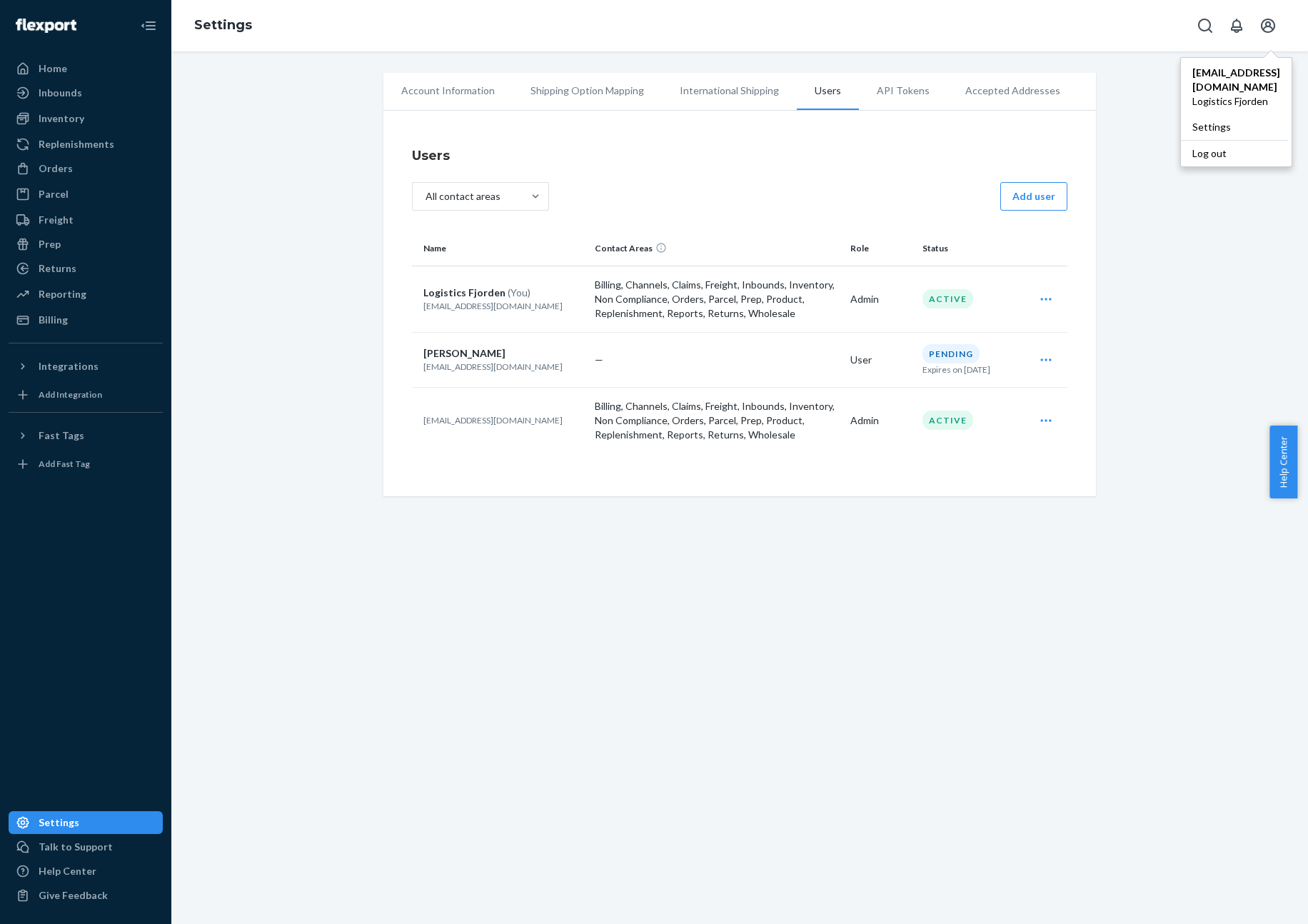
click at [1143, 253] on div "Account Information Shipping Option Mapping International Shipping Users API To…" at bounding box center [740, 285] width 1116 height 424
drag, startPoint x: 1103, startPoint y: 237, endPoint x: 1116, endPoint y: 239, distance: 13.2
click at [1104, 237] on div "Account Information Shipping Option Mapping International Shipping Users API To…" at bounding box center [740, 285] width 1116 height 424
click at [996, 200] on div "All contact areas Add user" at bounding box center [739, 198] width 656 height 32
click at [1025, 196] on button "Add user" at bounding box center [1033, 196] width 67 height 29
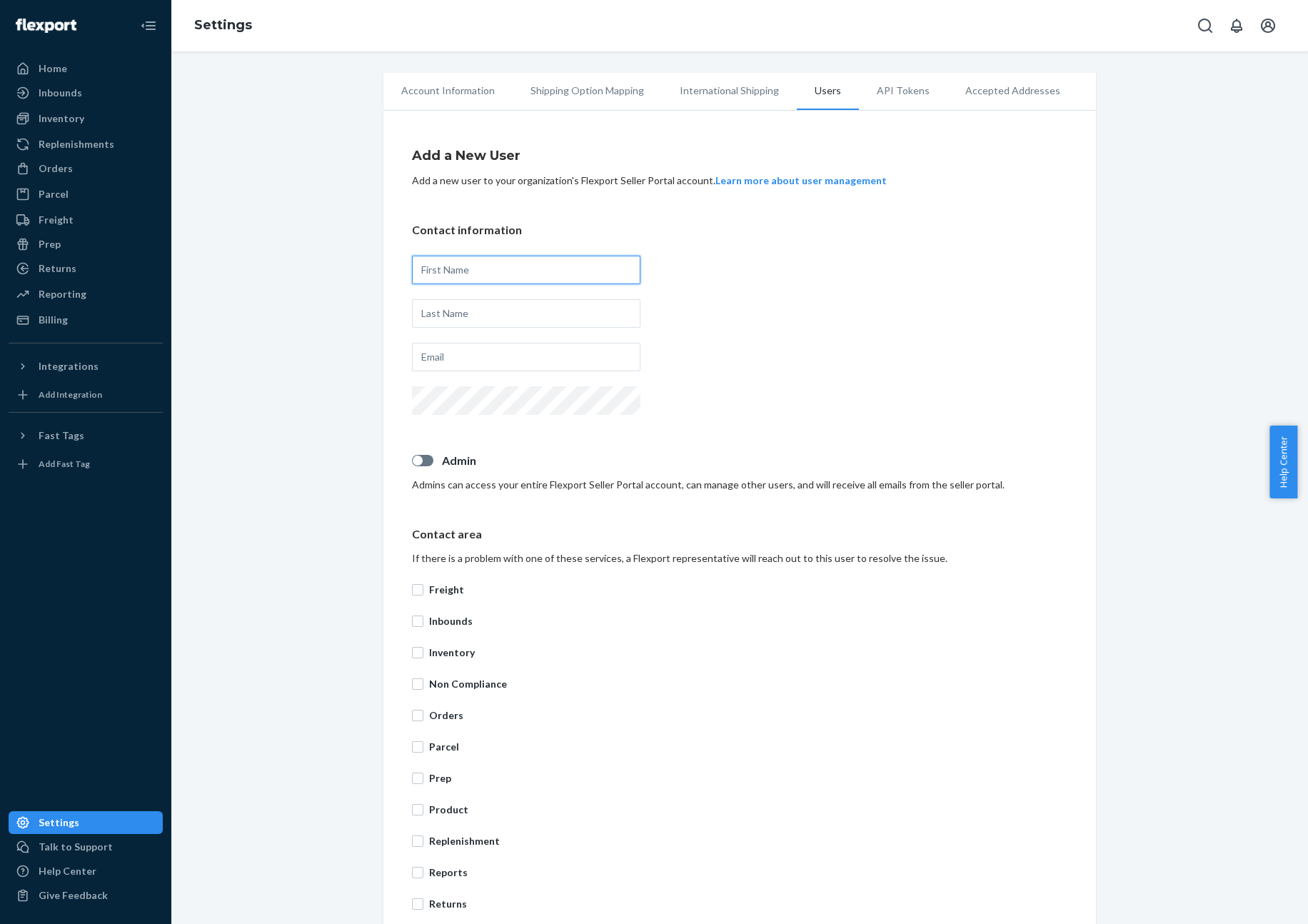
click at [481, 272] on input "text" at bounding box center [526, 269] width 229 height 29
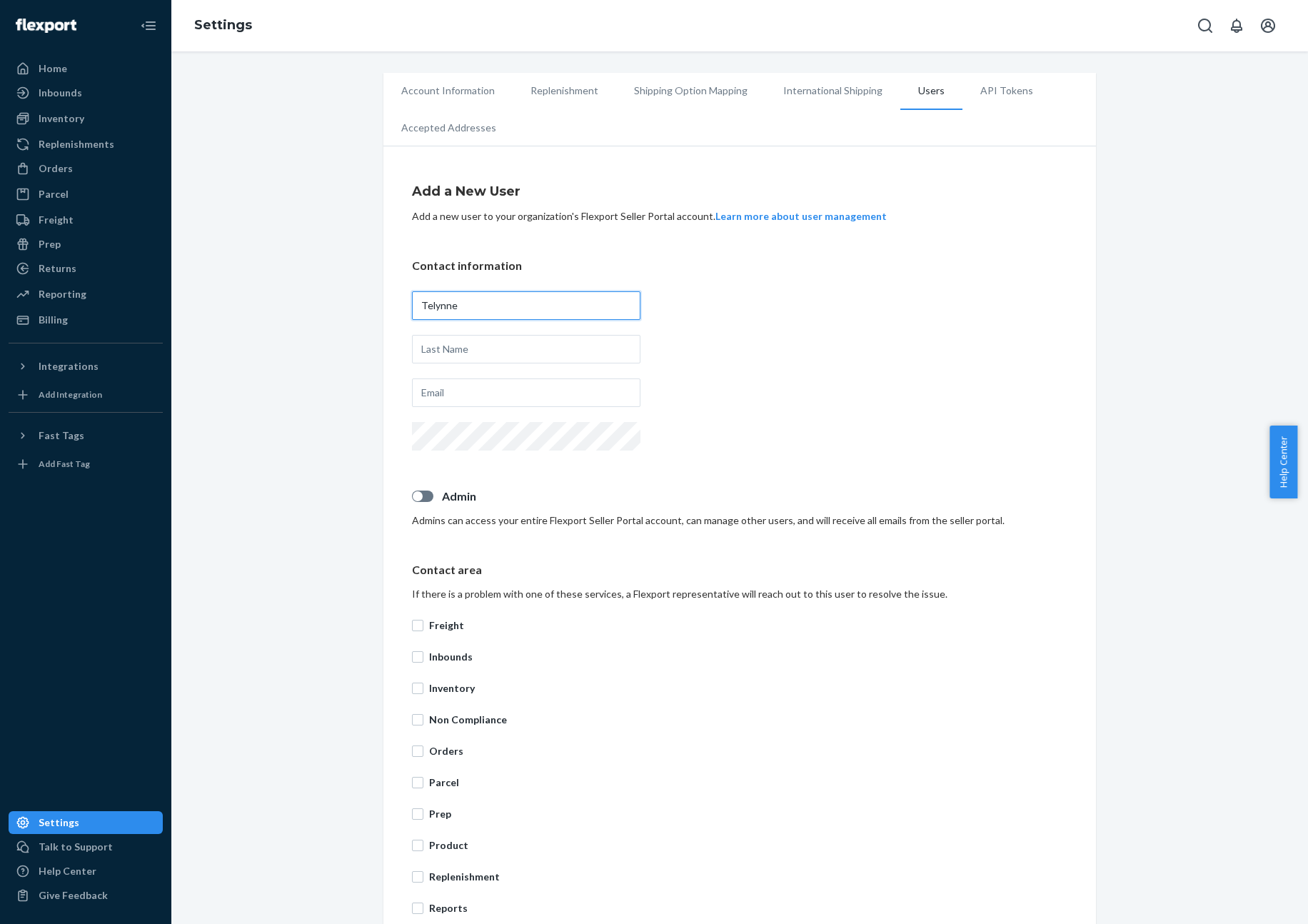
type input "Telynne"
click at [483, 341] on input "text" at bounding box center [526, 349] width 229 height 29
type input "Montianto"
click at [578, 390] on input "text" at bounding box center [526, 393] width 229 height 29
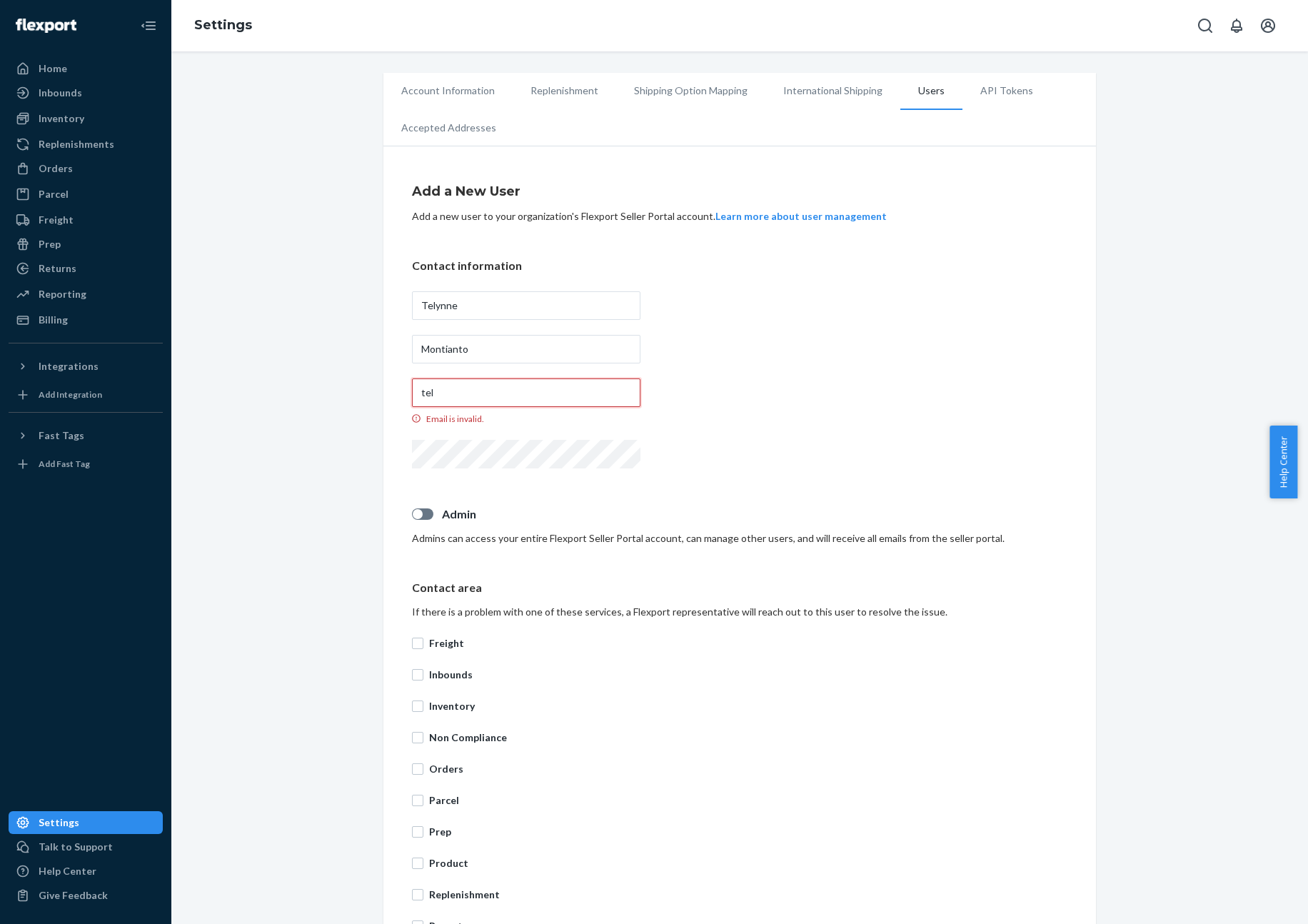
click at [597, 403] on input "tel" at bounding box center [526, 393] width 229 height 29
drag, startPoint x: 605, startPoint y: 380, endPoint x: 600, endPoint y: 394, distance: 14.9
click at [605, 381] on input "tel" at bounding box center [526, 393] width 229 height 29
paste input "[EMAIL_ADDRESS][DOMAIN_NAME]"
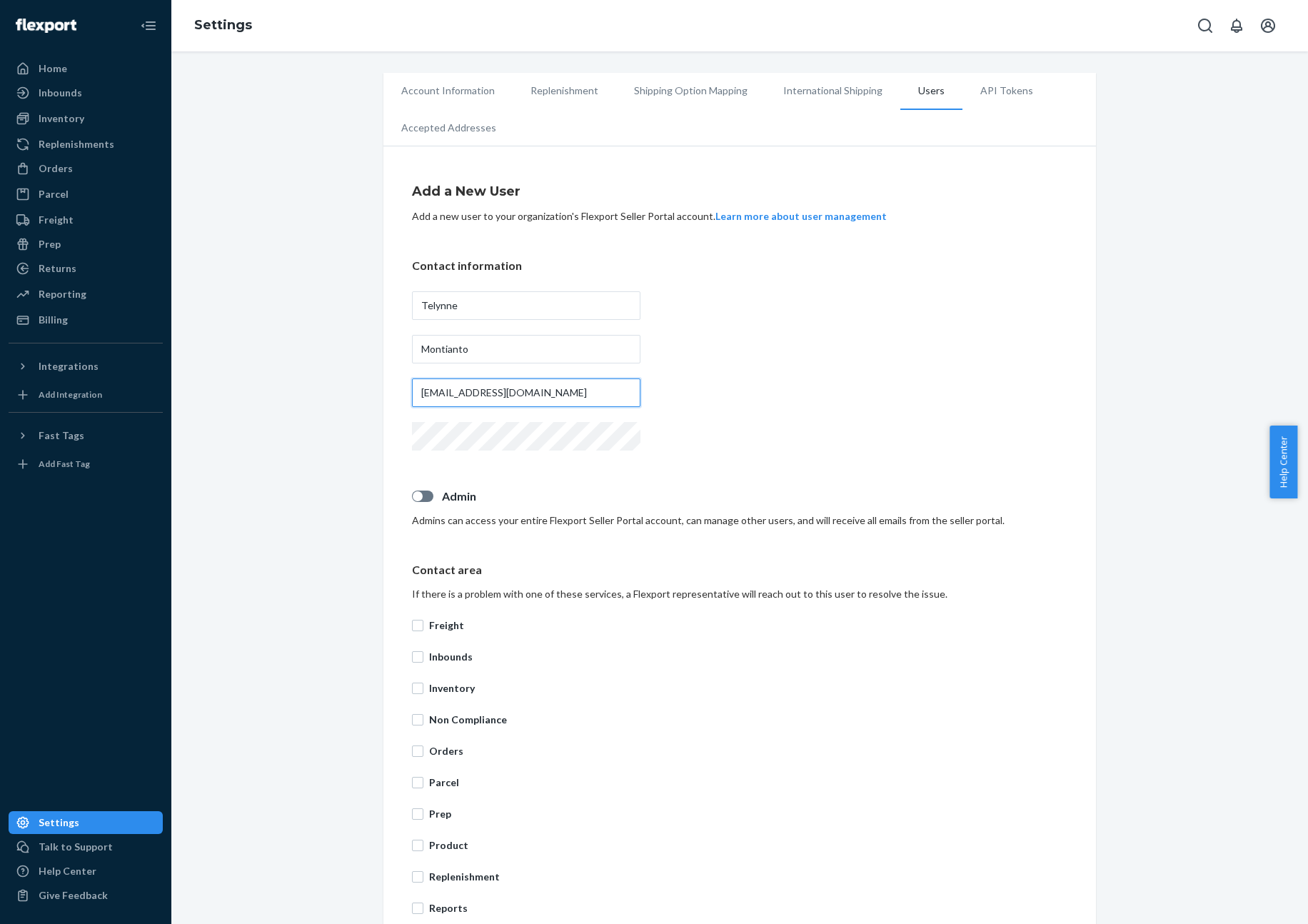
type input "[EMAIL_ADDRESS][DOMAIN_NAME]"
drag, startPoint x: 640, startPoint y: 495, endPoint x: 455, endPoint y: 517, distance: 186.3
click at [638, 496] on p "Admin" at bounding box center [755, 497] width 625 height 16
click at [412, 501] on input "Admin" at bounding box center [411, 501] width 1 height 1
checkbox input "true"
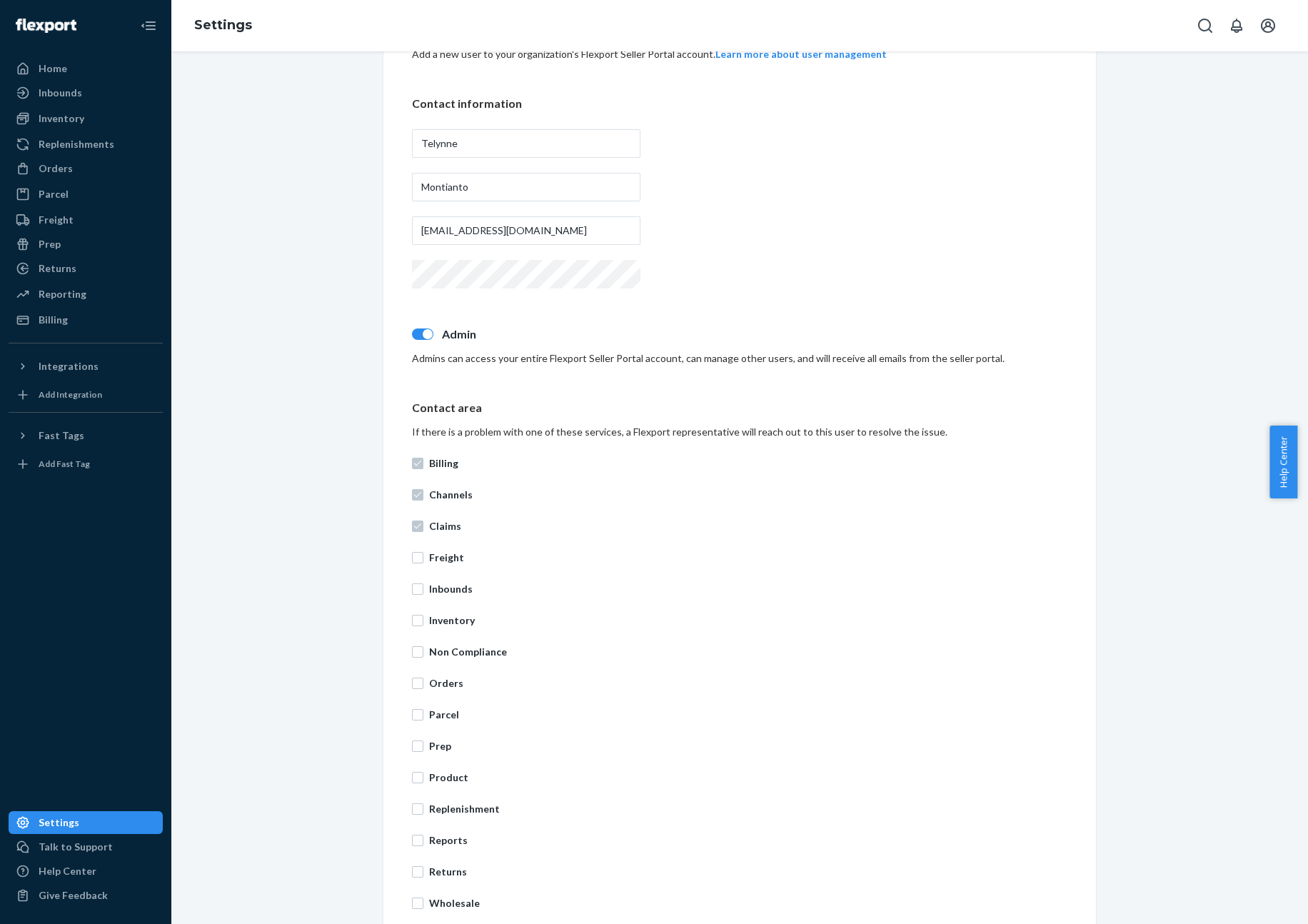
scroll to position [240, 0]
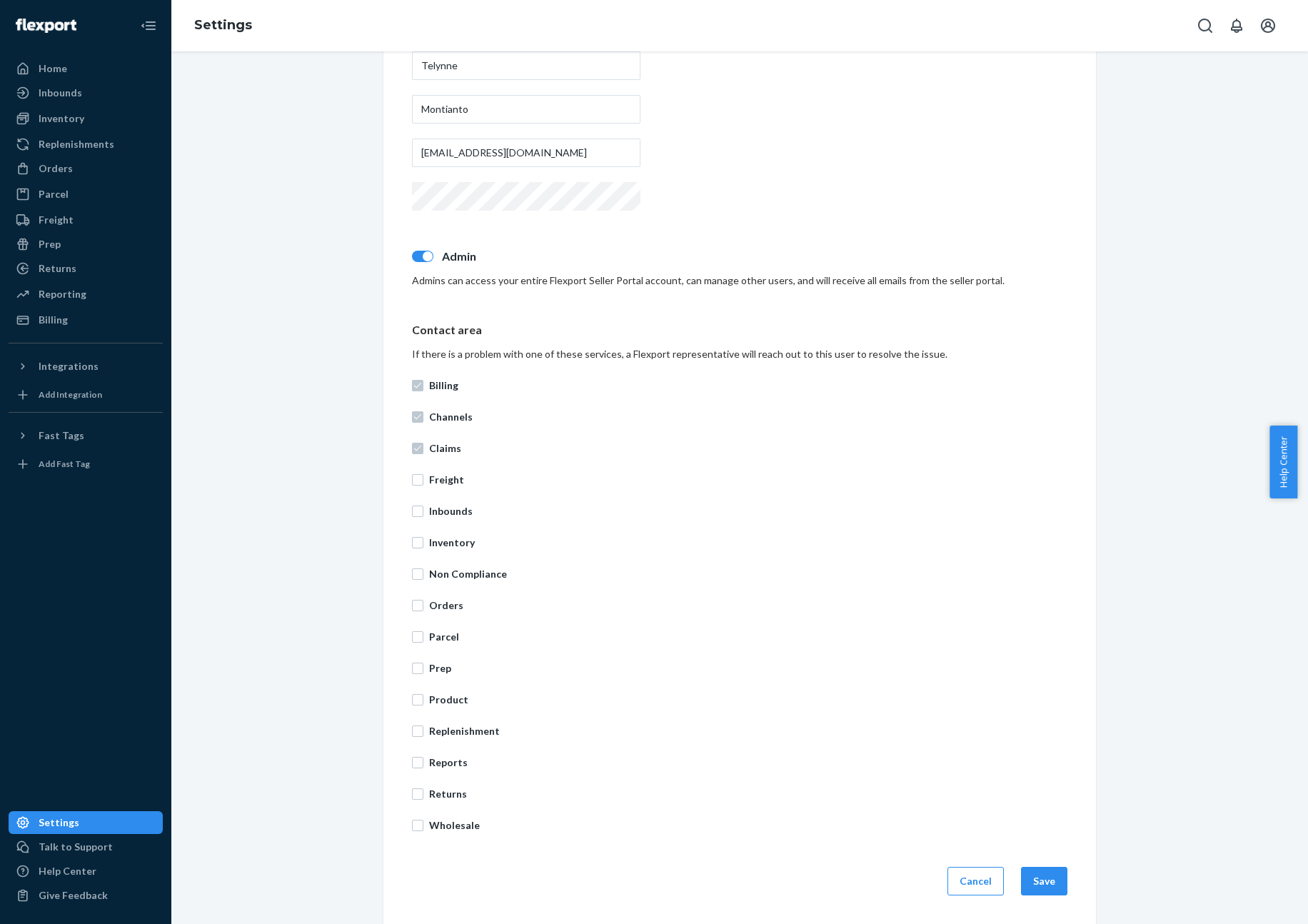
drag, startPoint x: 448, startPoint y: 480, endPoint x: 448, endPoint y: 490, distance: 10.0
click at [448, 480] on p "Freight" at bounding box center [748, 479] width 638 height 14
click at [424, 480] on input "Freight" at bounding box center [417, 479] width 12 height 12
checkbox input "true"
click at [450, 502] on div "Billing Channels Claims Freight Inbounds Inventory Non Compliance Orders Parcel…" at bounding box center [739, 605] width 656 height 471
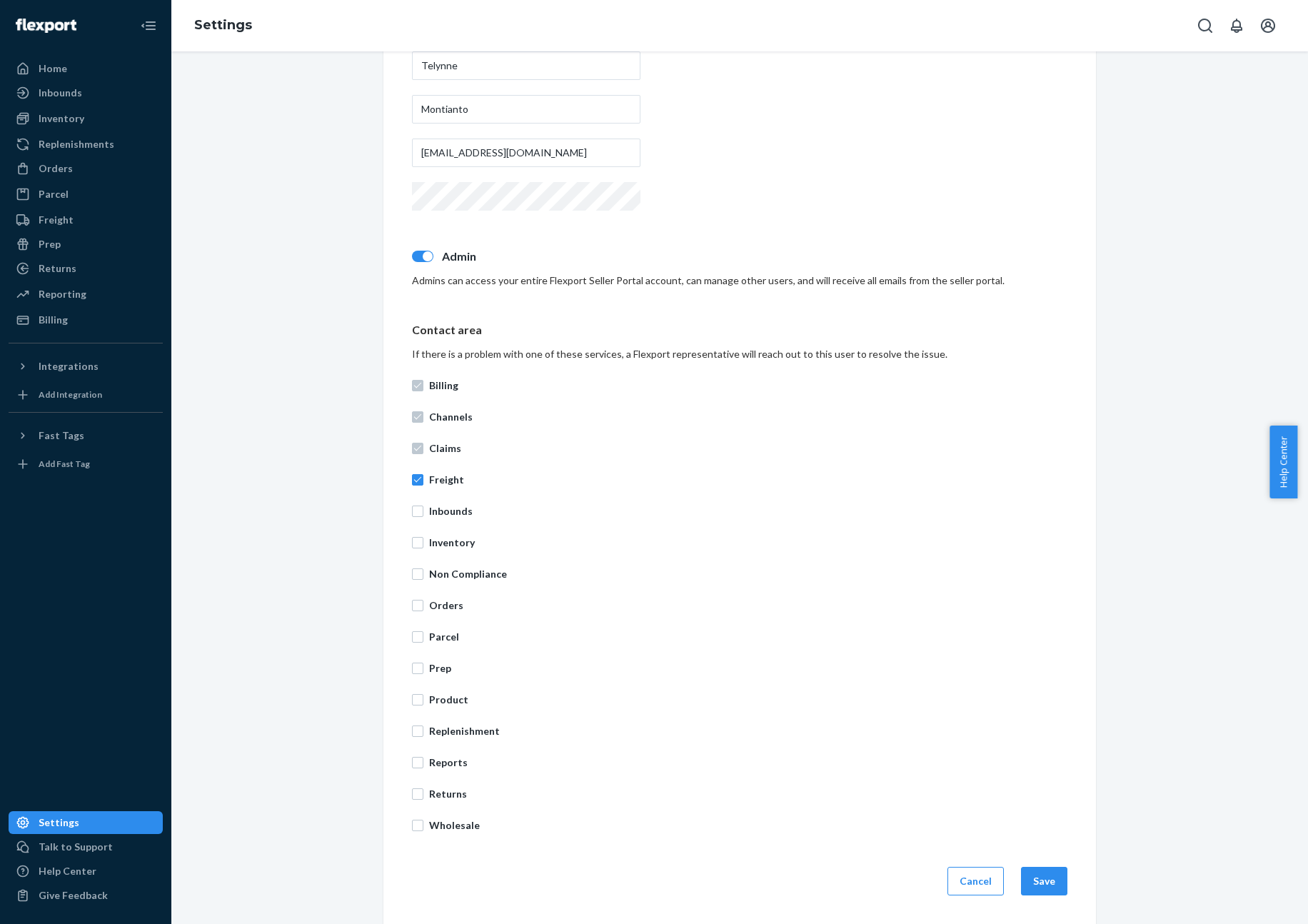
click at [446, 514] on p "Inbounds" at bounding box center [748, 511] width 638 height 14
click at [447, 537] on p "Inventory" at bounding box center [748, 542] width 638 height 14
click at [424, 537] on input "Inventory" at bounding box center [417, 542] width 12 height 12
checkbox input "true"
drag, startPoint x: 445, startPoint y: 512, endPoint x: 452, endPoint y: 549, distance: 37.7
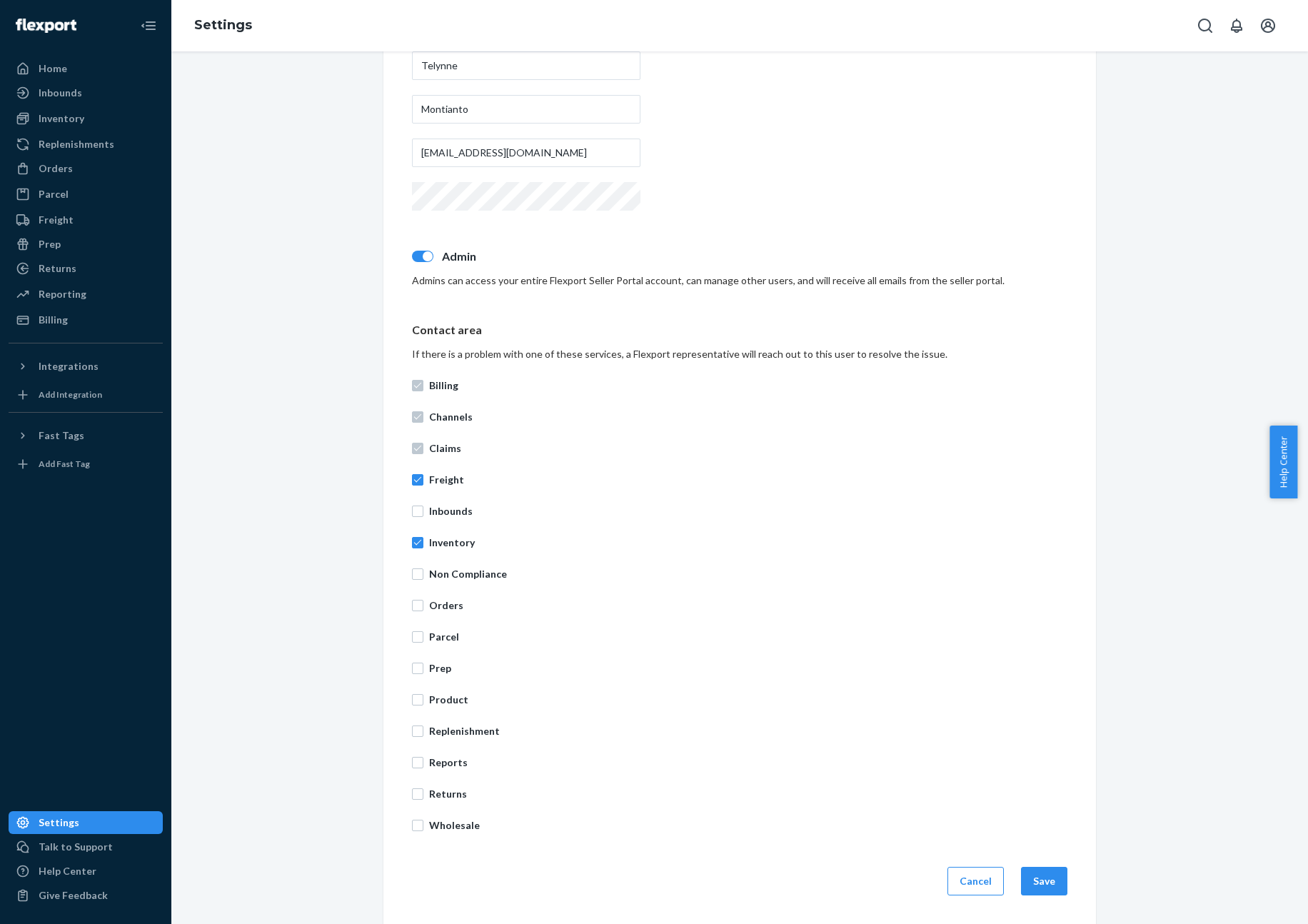
click at [444, 513] on p "Inbounds" at bounding box center [748, 511] width 638 height 14
click at [424, 513] on input "Inbounds" at bounding box center [417, 511] width 12 height 12
checkbox input "true"
click at [461, 576] on p "Non Compliance" at bounding box center [748, 574] width 638 height 14
click at [424, 576] on input "Non Compliance" at bounding box center [417, 574] width 12 height 12
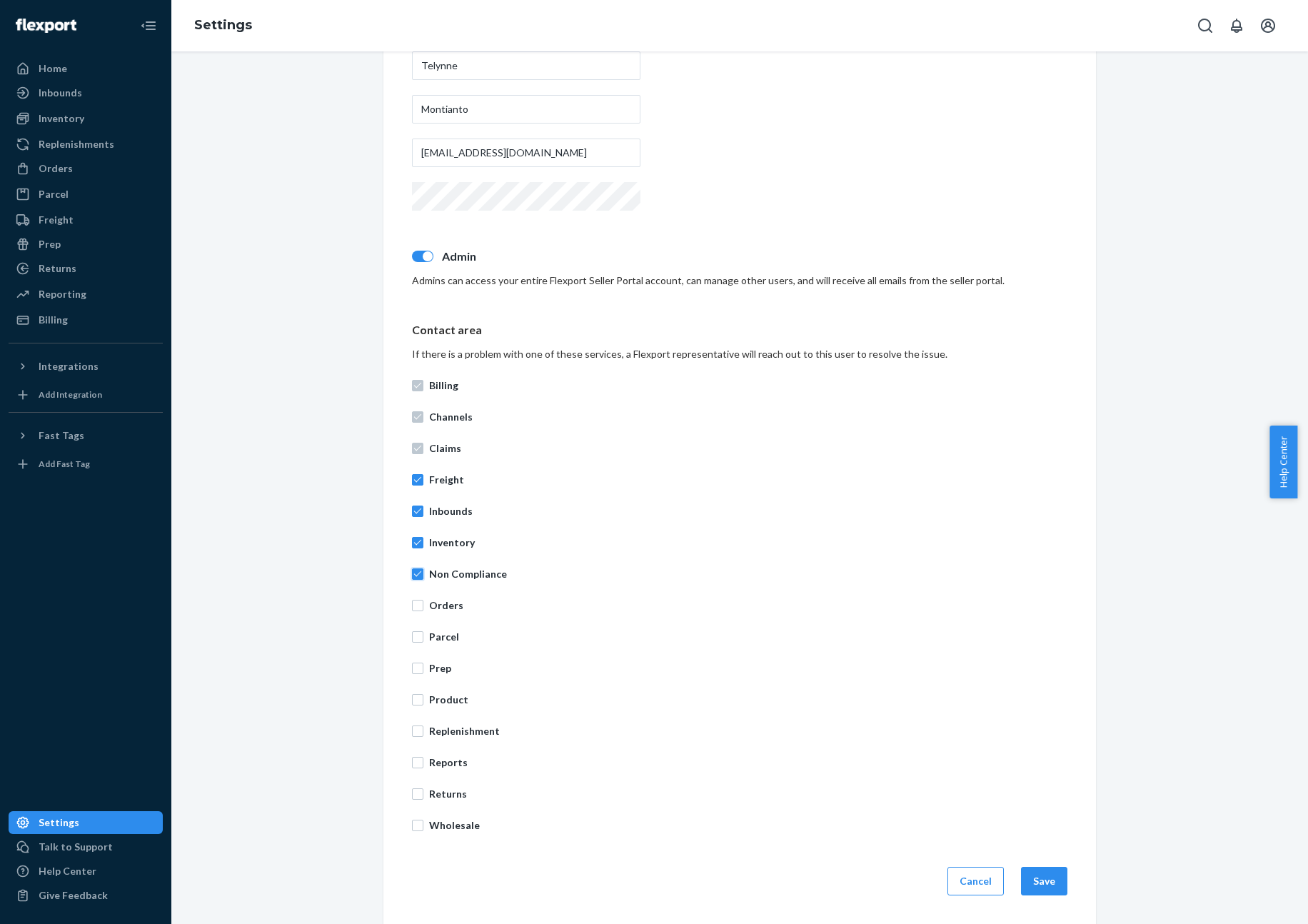
checkbox input "true"
click at [436, 602] on p "Orders" at bounding box center [748, 605] width 638 height 14
click at [424, 602] on input "Orders" at bounding box center [417, 605] width 12 height 12
checkbox input "true"
click at [438, 636] on p "Parcel" at bounding box center [748, 637] width 638 height 14
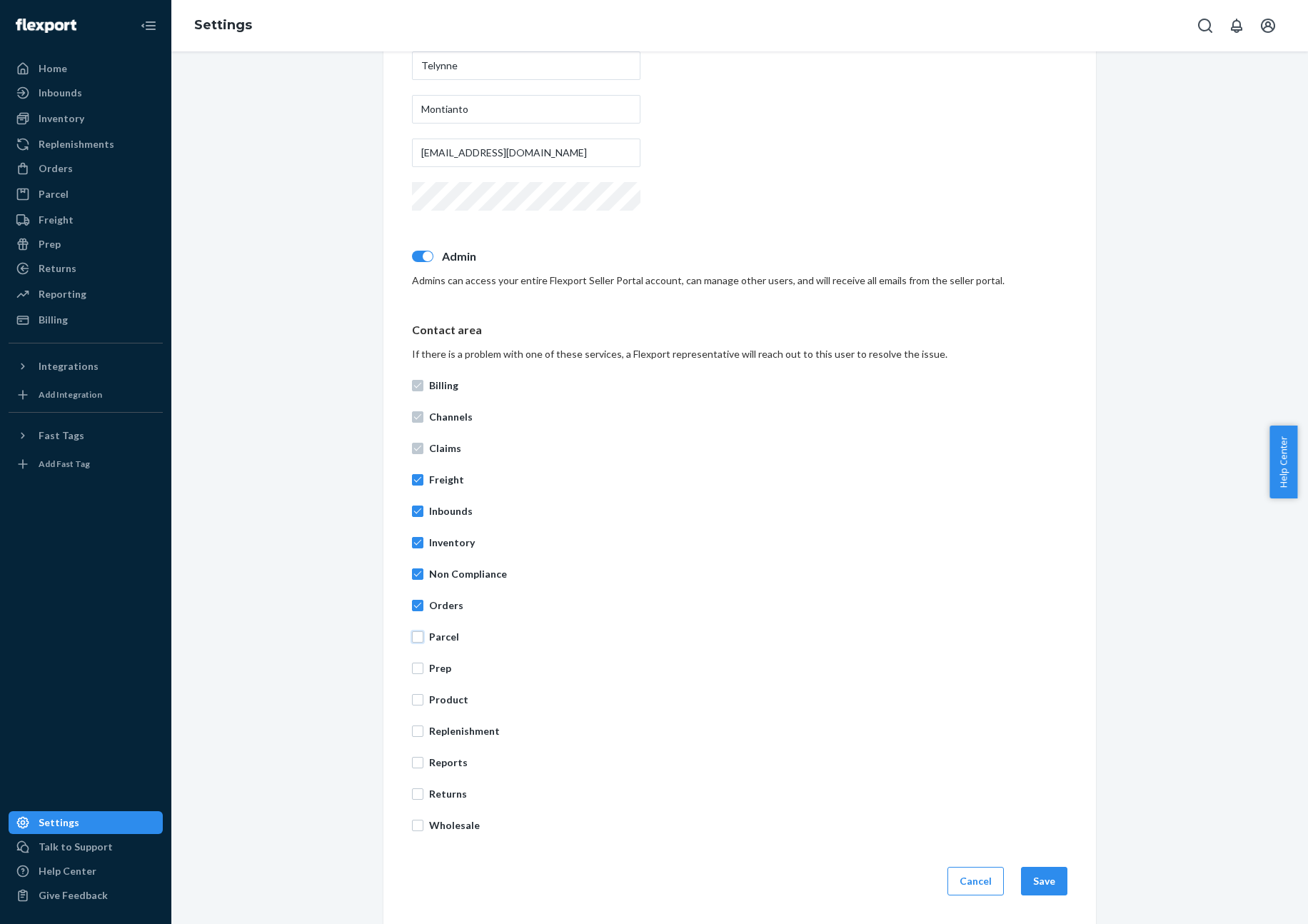
click at [424, 636] on input "Parcel" at bounding box center [417, 637] width 12 height 12
checkbox input "true"
click at [441, 664] on p "Prep" at bounding box center [748, 668] width 638 height 14
click at [424, 664] on input "Prep" at bounding box center [417, 668] width 12 height 12
checkbox input "true"
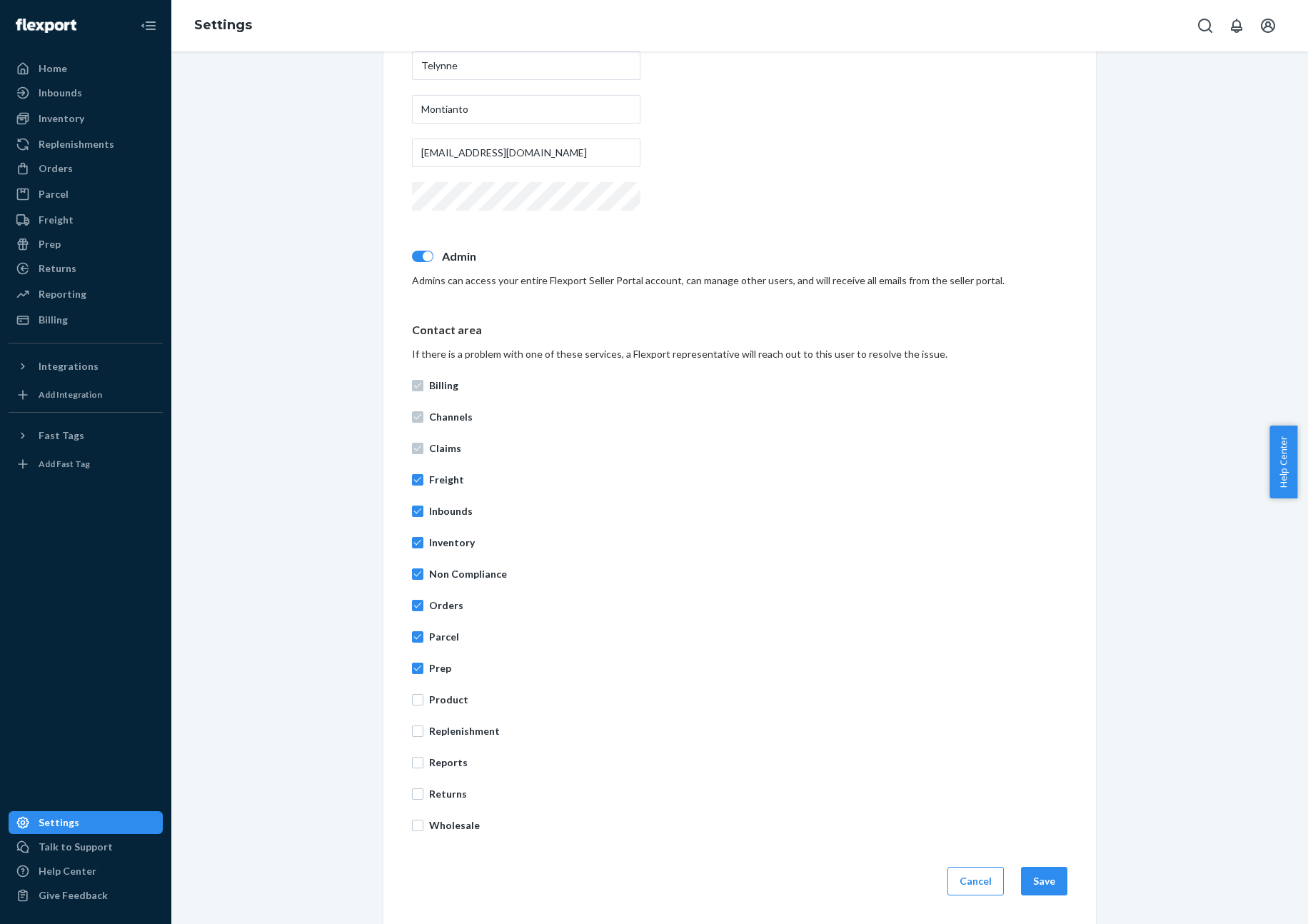
click at [441, 704] on p "Product" at bounding box center [748, 700] width 638 height 14
click at [424, 704] on input "Product" at bounding box center [417, 700] width 12 height 12
checkbox input "true"
click at [452, 728] on p "Replenishment" at bounding box center [748, 731] width 638 height 14
click at [424, 728] on input "Replenishment" at bounding box center [417, 731] width 12 height 12
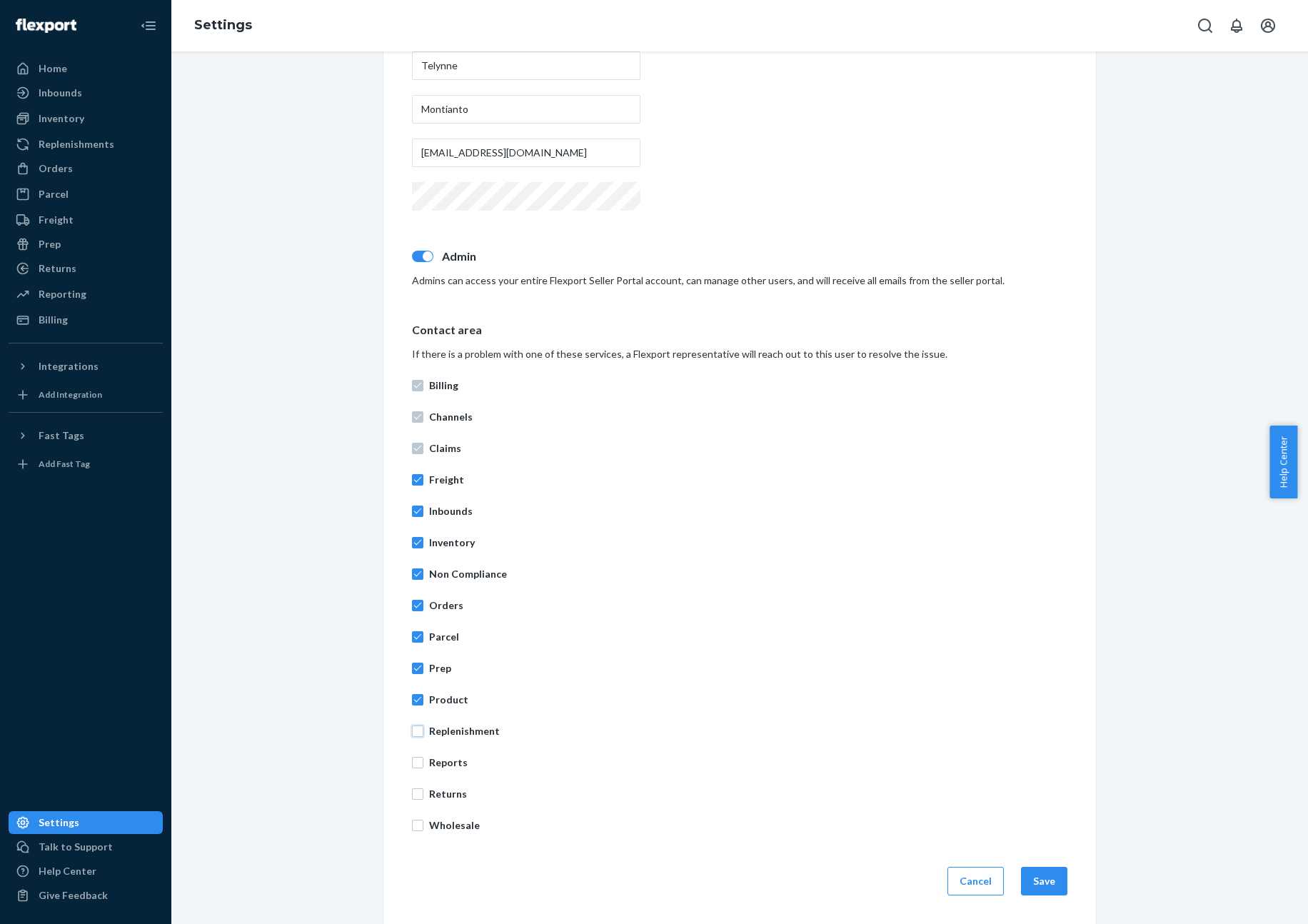
checkbox input "true"
click at [447, 760] on p "Reports" at bounding box center [748, 763] width 638 height 14
click at [424, 760] on input "Reports" at bounding box center [417, 763] width 12 height 12
checkbox input "true"
click at [445, 800] on p "Returns" at bounding box center [748, 794] width 638 height 14
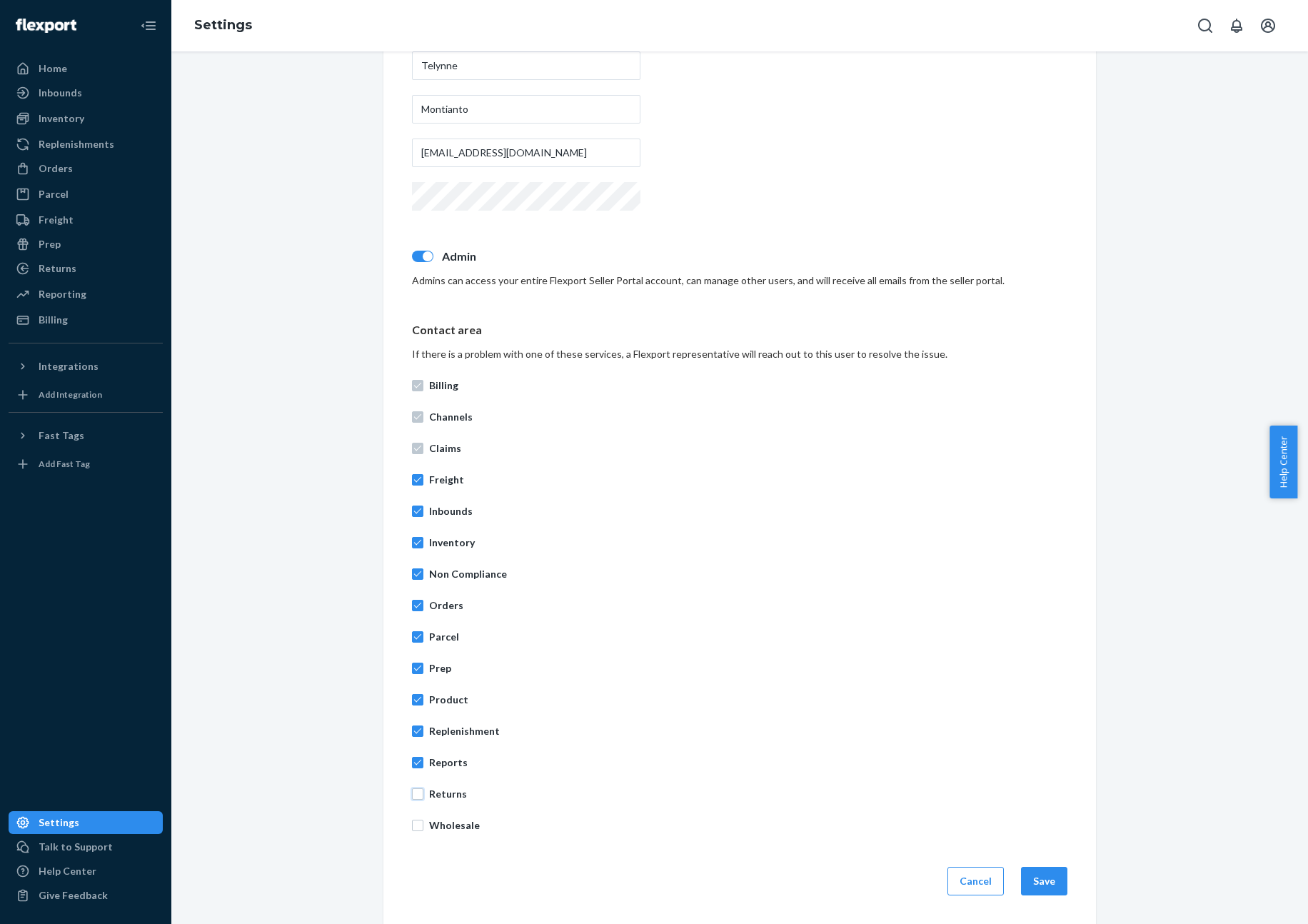
click at [424, 800] on input "Returns" at bounding box center [417, 794] width 12 height 12
checkbox input "true"
click at [454, 827] on p "Wholesale" at bounding box center [748, 825] width 638 height 14
click at [424, 827] on input "Wholesale" at bounding box center [417, 825] width 12 height 12
checkbox input "true"
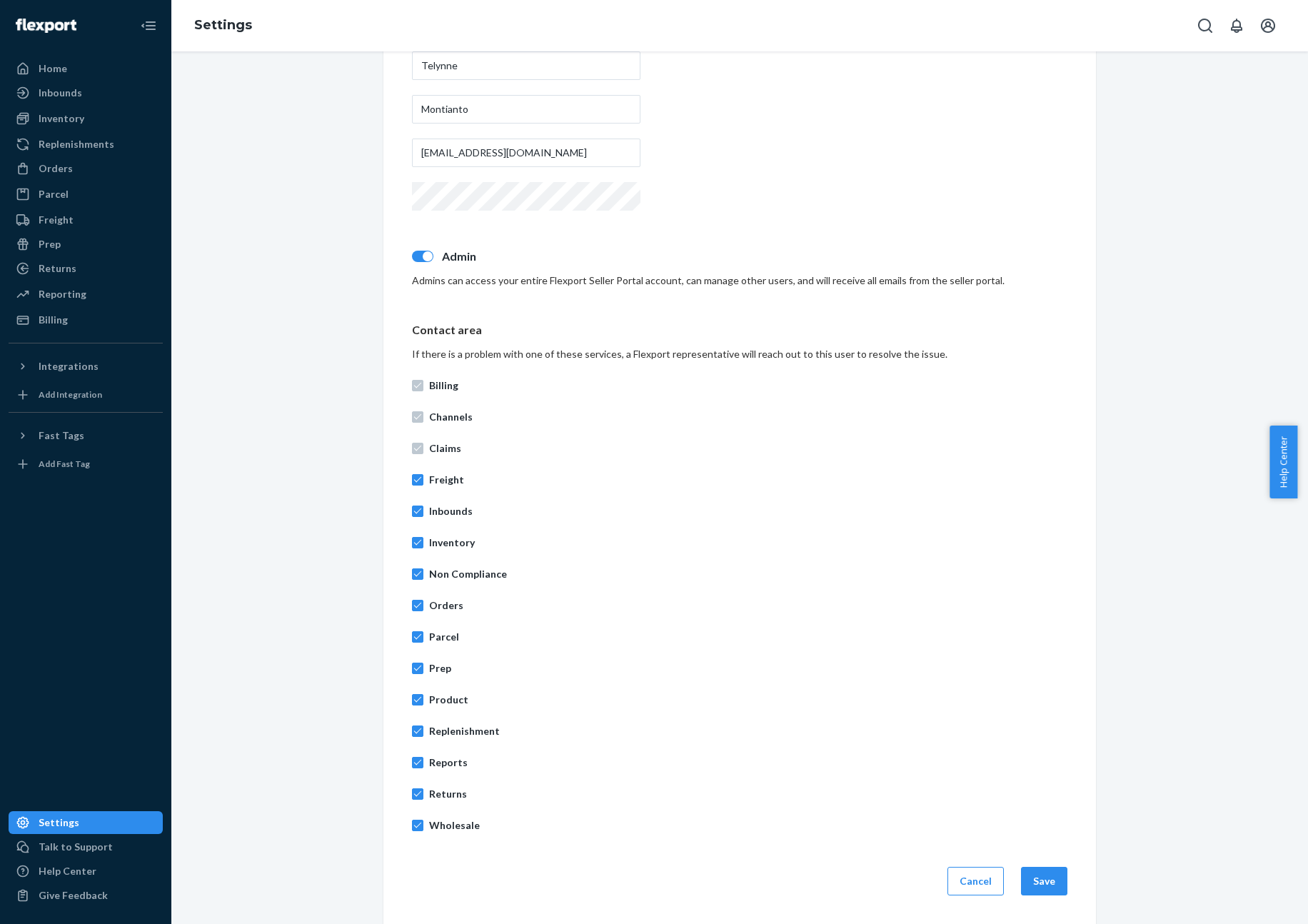
drag, startPoint x: 860, startPoint y: 716, endPoint x: 1146, endPoint y: 843, distance: 312.9
click at [879, 719] on div "Billing Channels Claims Freight Inbounds Inventory Non Compliance Orders Parcel…" at bounding box center [739, 605] width 656 height 471
click at [1058, 875] on button "Save" at bounding box center [1044, 881] width 47 height 29
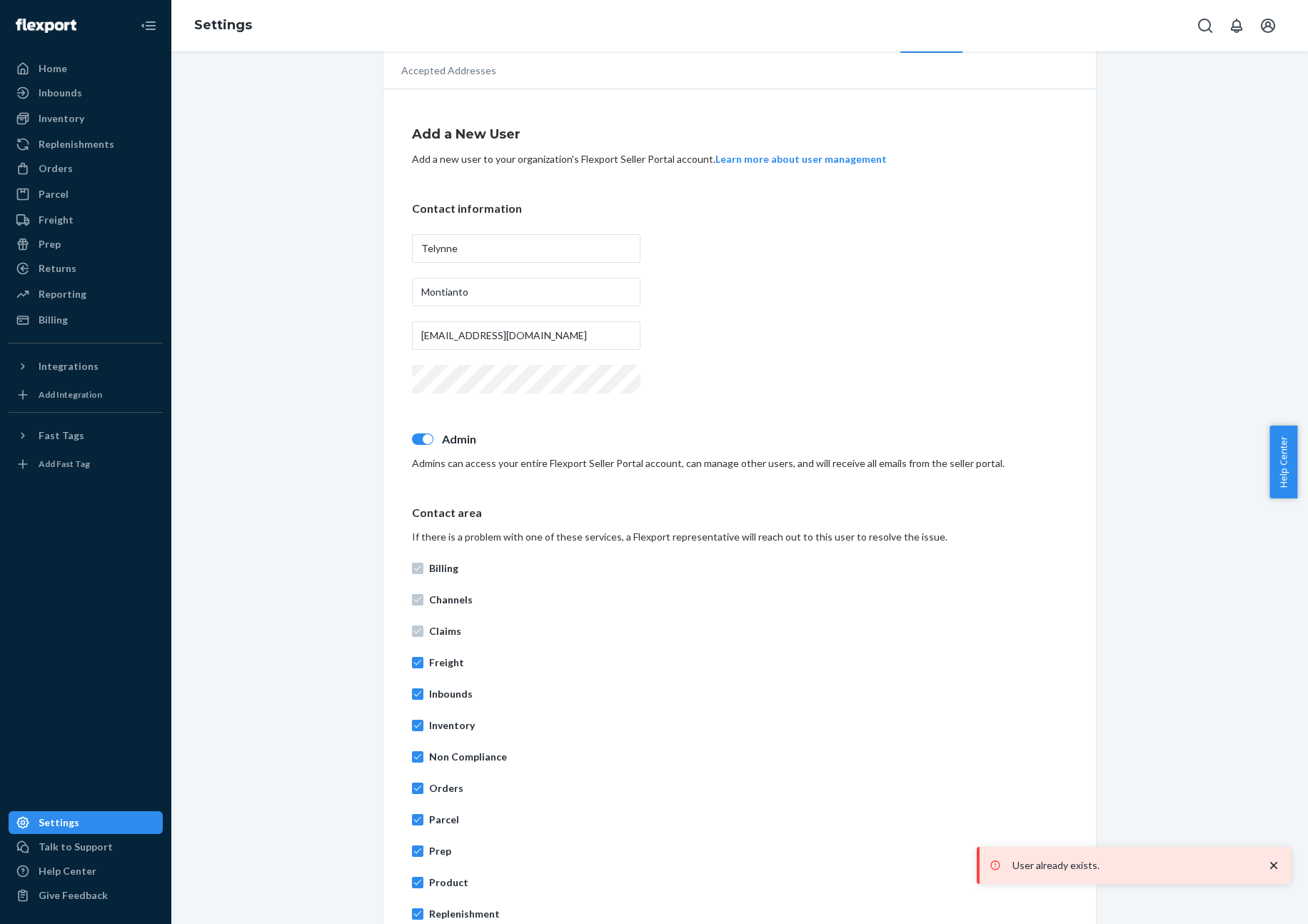
scroll to position [0, 0]
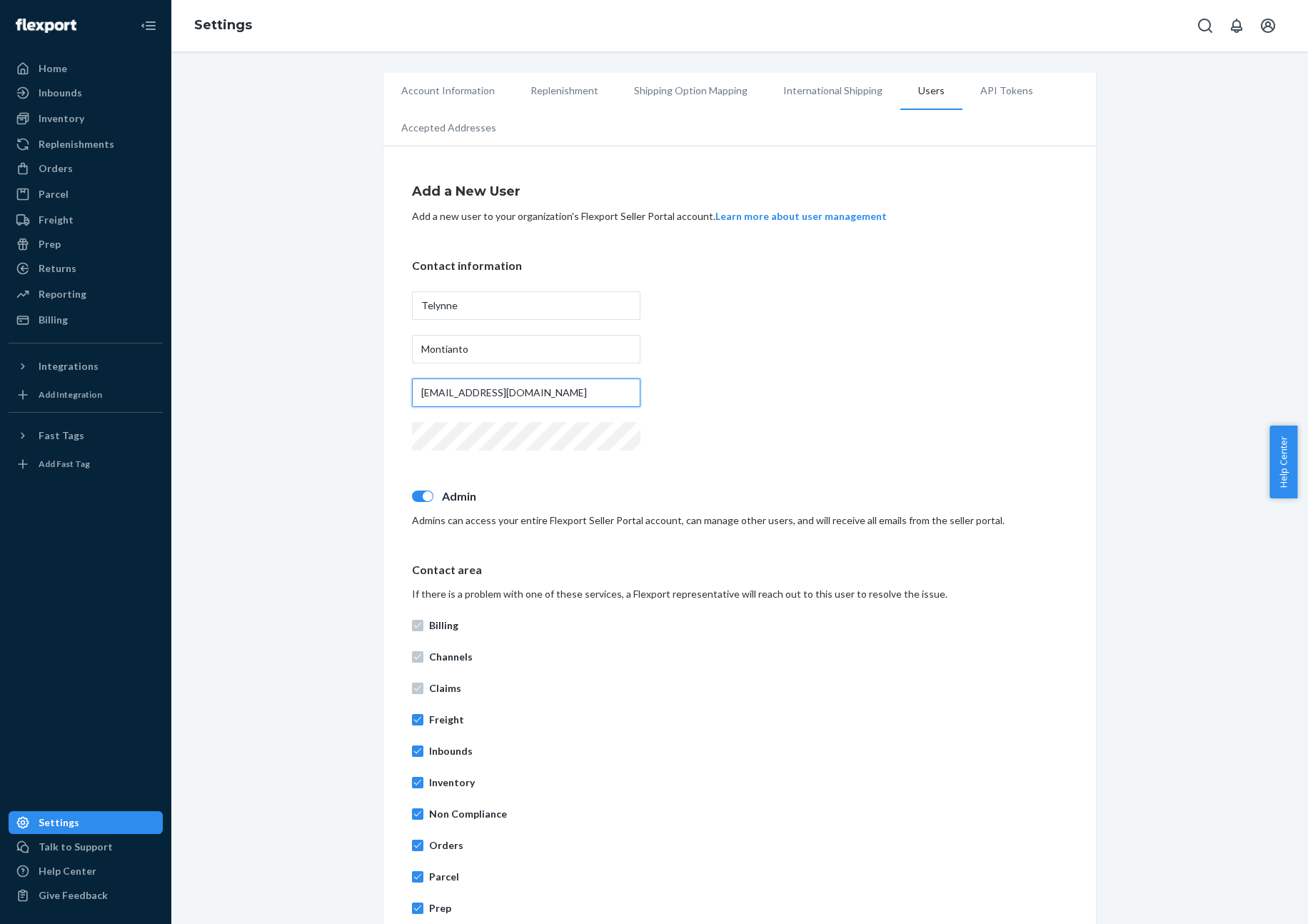
click at [524, 392] on input "[EMAIL_ADDRESS][DOMAIN_NAME]" at bounding box center [526, 393] width 229 height 29
click at [533, 402] on input "[EMAIL_ADDRESS][DOMAIN_NAME]" at bounding box center [526, 393] width 229 height 29
drag, startPoint x: 764, startPoint y: 386, endPoint x: 750, endPoint y: 387, distance: 14.0
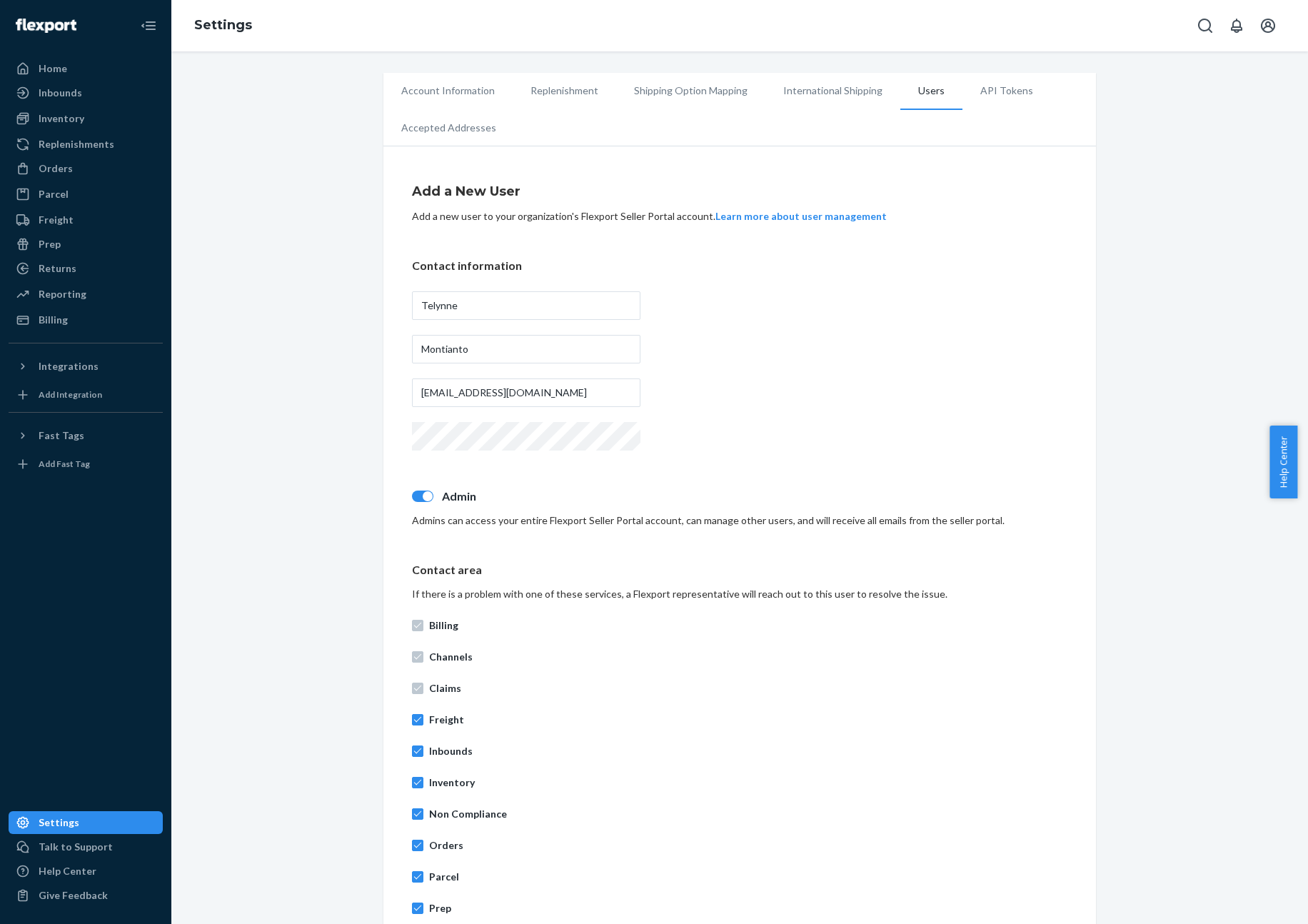
click at [765, 386] on div "Contact information Telynne Montianto [EMAIL_ADDRESS][DOMAIN_NAME]" at bounding box center [739, 355] width 656 height 196
drag, startPoint x: 1286, startPoint y: 26, endPoint x: 1275, endPoint y: 30, distance: 11.7
click at [1286, 26] on div "Settings" at bounding box center [739, 26] width 1137 height 51
click at [1274, 29] on icon "Open account menu" at bounding box center [1268, 26] width 17 height 17
click at [1223, 142] on div "Log out" at bounding box center [1234, 153] width 107 height 26
